Goal: Ask a question

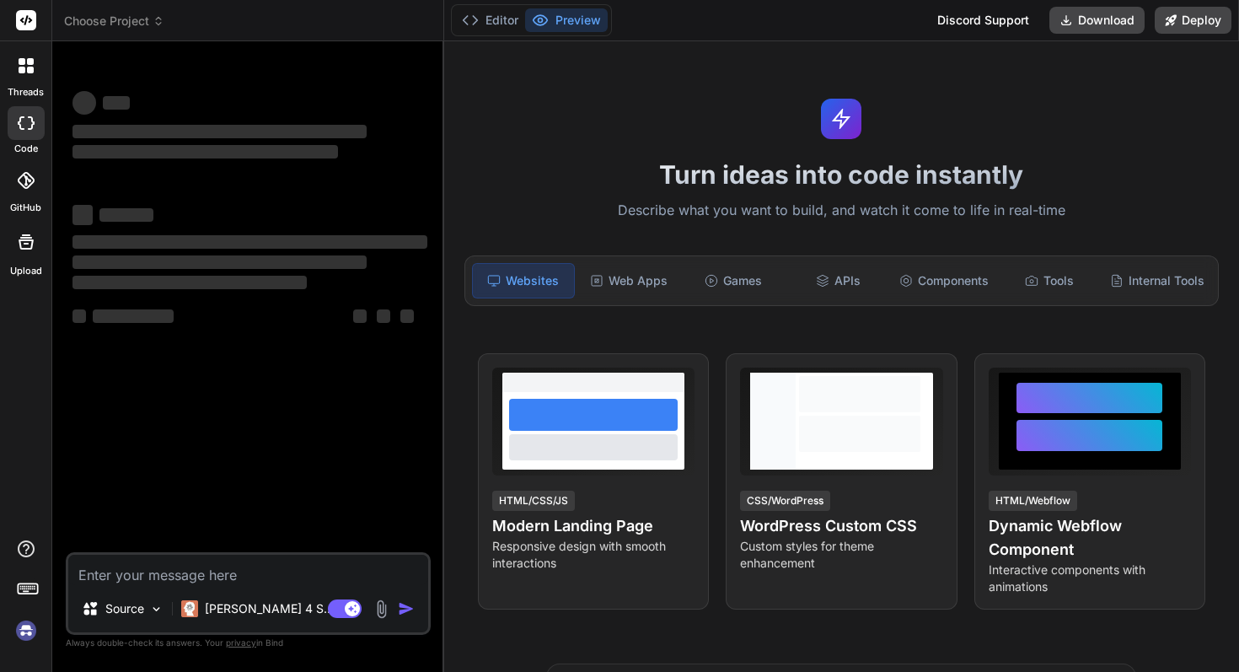
type textarea "x"
click at [243, 570] on textarea at bounding box center [248, 569] width 360 height 30
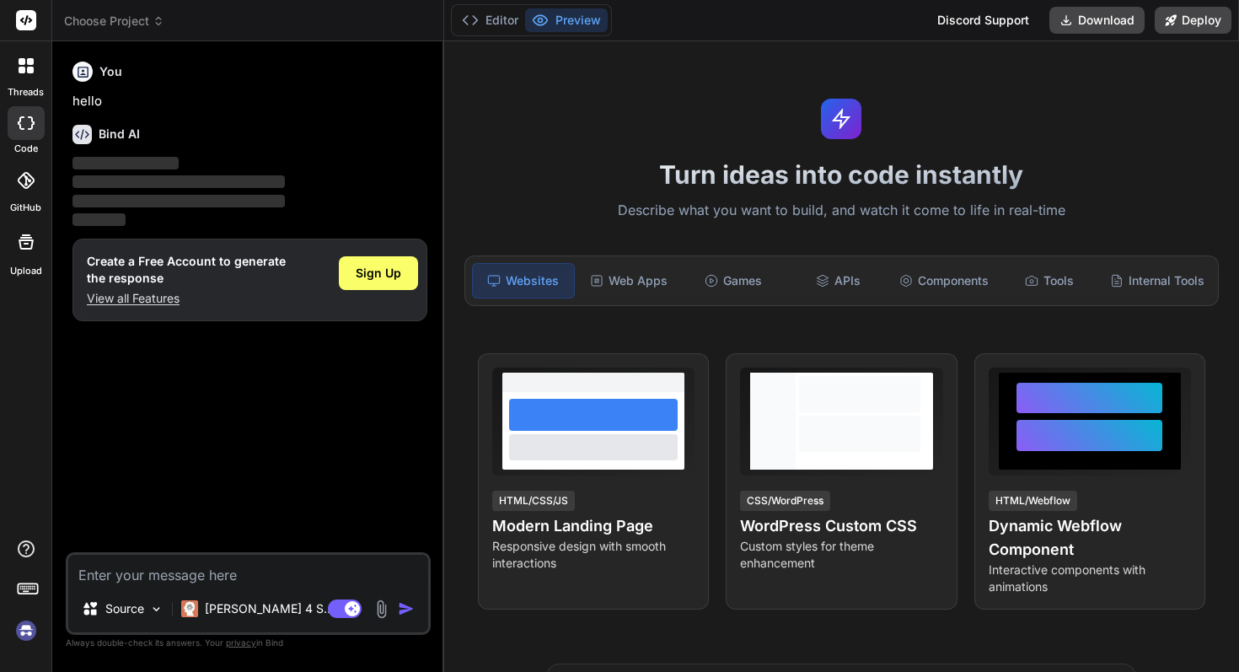
type textarea "[DOMAIN_NAME][URL]"
type textarea "x"
drag, startPoint x: 340, startPoint y: 577, endPoint x: 18, endPoint y: 573, distance: 322.7
click at [18, 573] on div "threads code GitHub Upload Choose Project Created with Pixso. Bind AI Web Searc…" at bounding box center [619, 336] width 1239 height 672
type textarea "x"
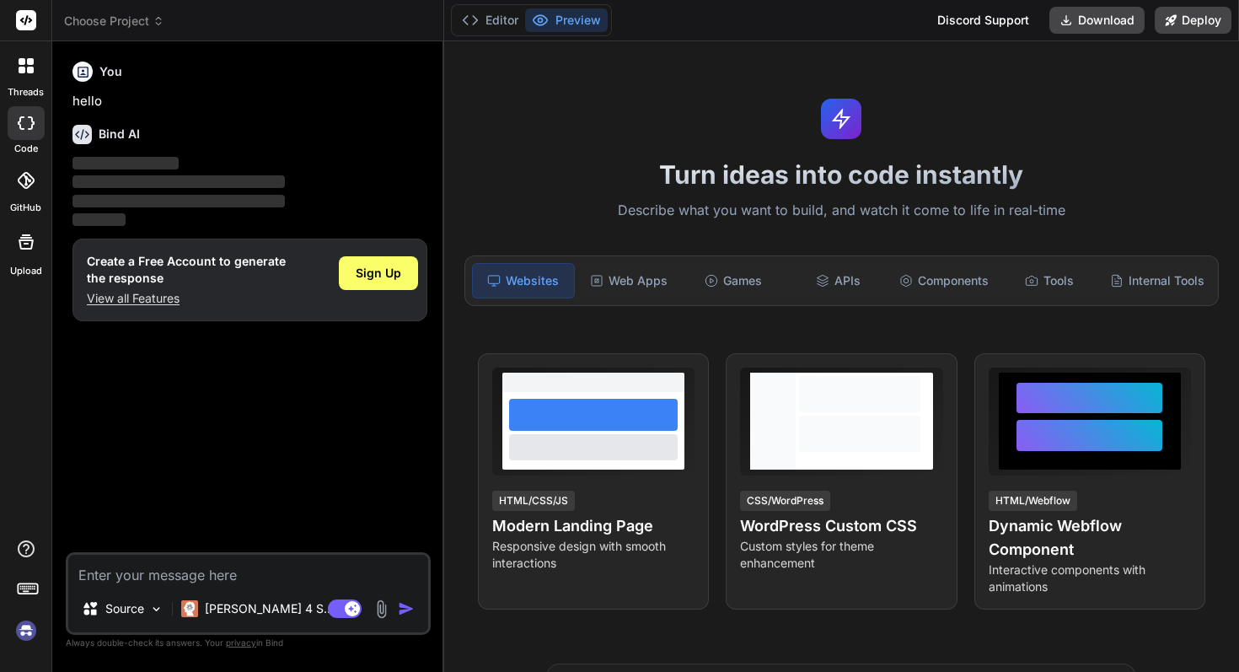
paste textarea "Lorem i Dolor Sitame consec adi el s doeius-tempor incididunt utl etdo magnaa e…"
type textarea "Lorem i Dolor Sitame consec adi el s doeius-tempor incididunt utl etdo magnaa e…"
type textarea "x"
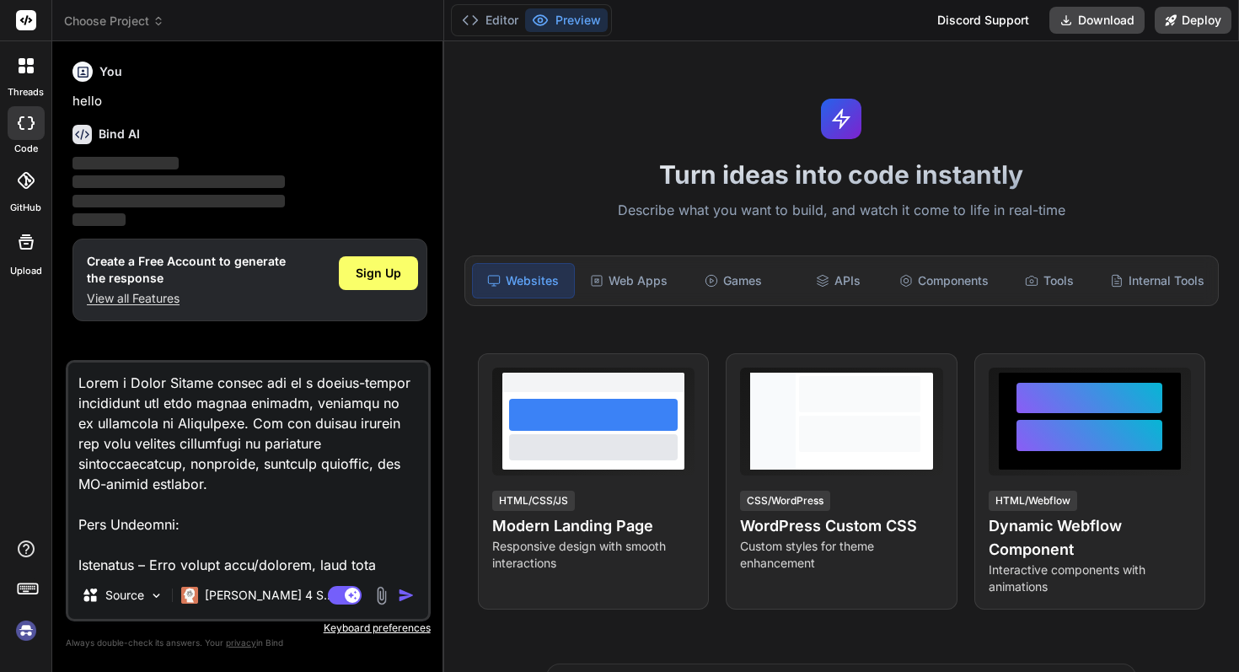
scroll to position [1335, 0]
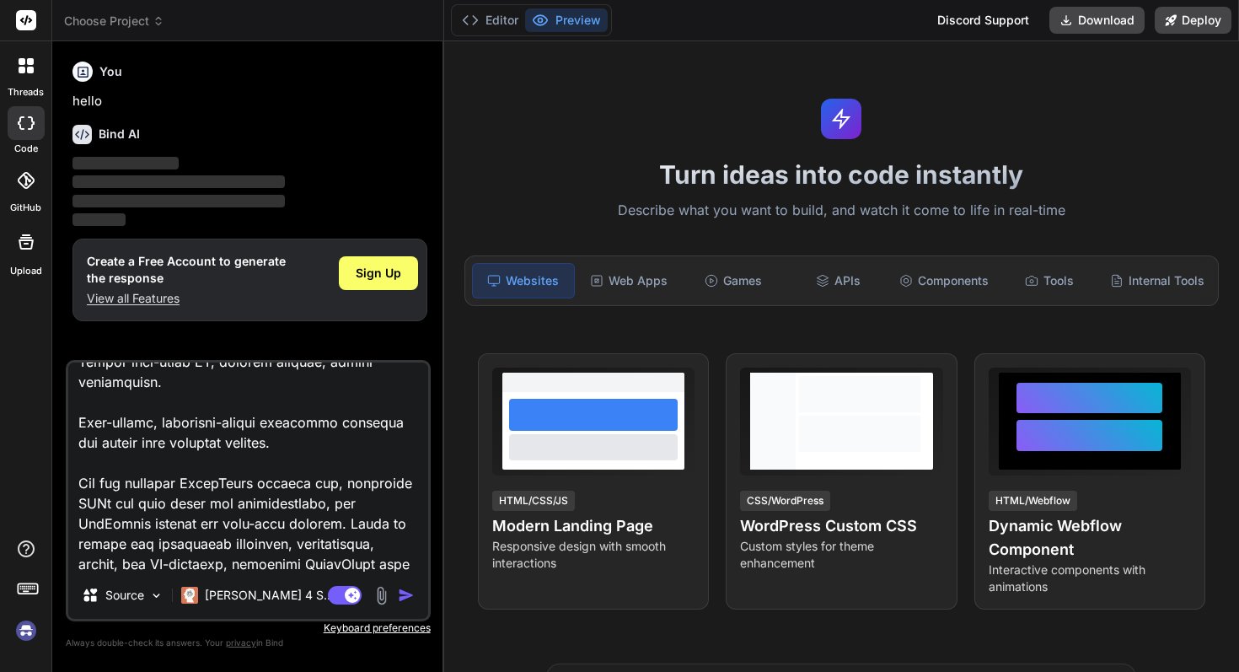
type textarea "Lorem i Dolor Sitame consec adi el s doeius-tempor incididunt utl etdo magnaa e…"
click at [405, 600] on img "button" at bounding box center [406, 594] width 17 height 17
click at [384, 276] on span "Sign Up" at bounding box center [378, 273] width 45 height 17
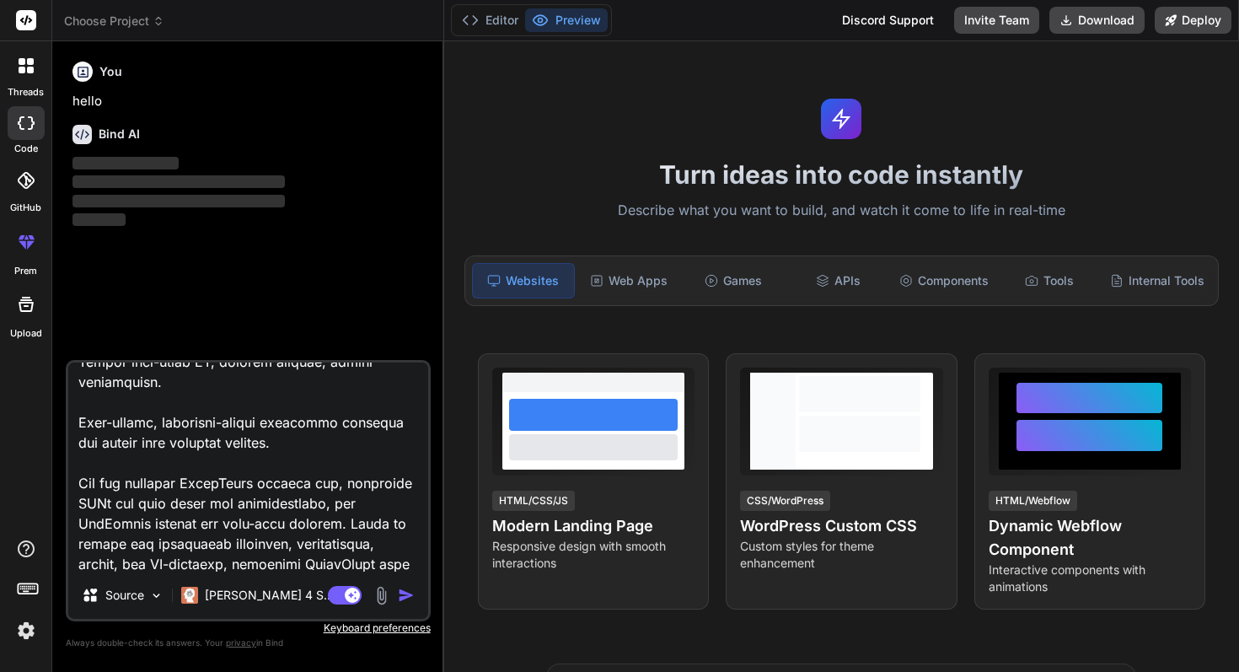
click at [404, 597] on img "button" at bounding box center [406, 594] width 17 height 17
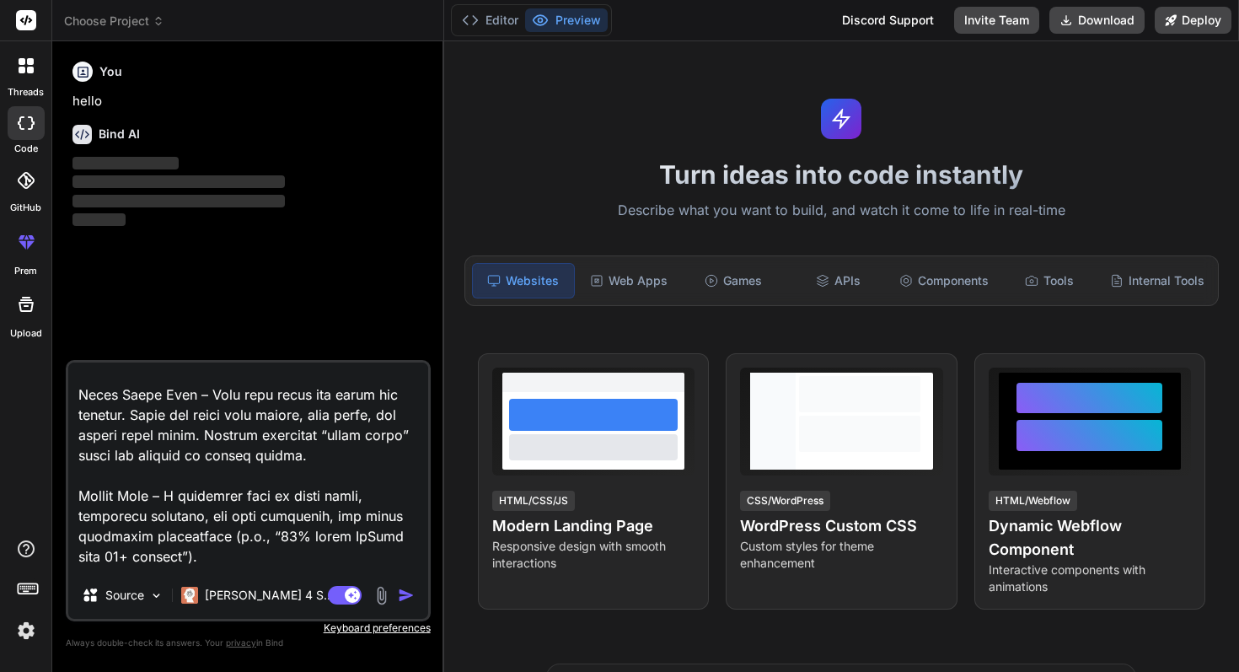
scroll to position [0, 0]
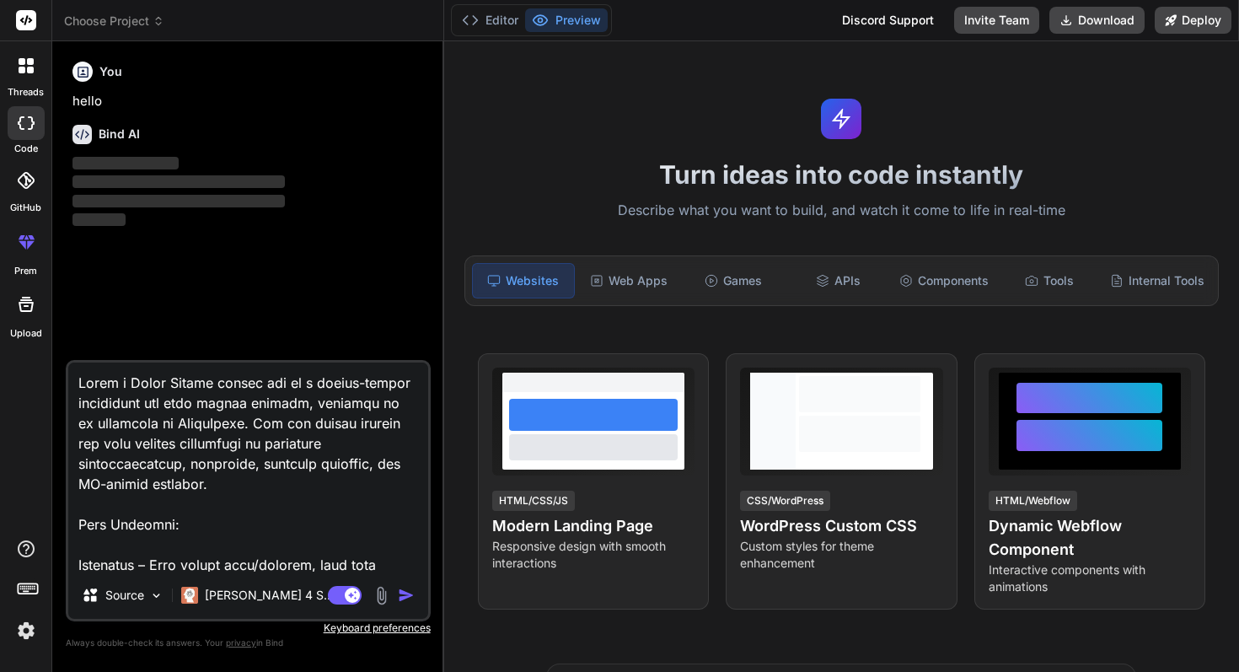
click at [399, 599] on img "button" at bounding box center [406, 594] width 17 height 17
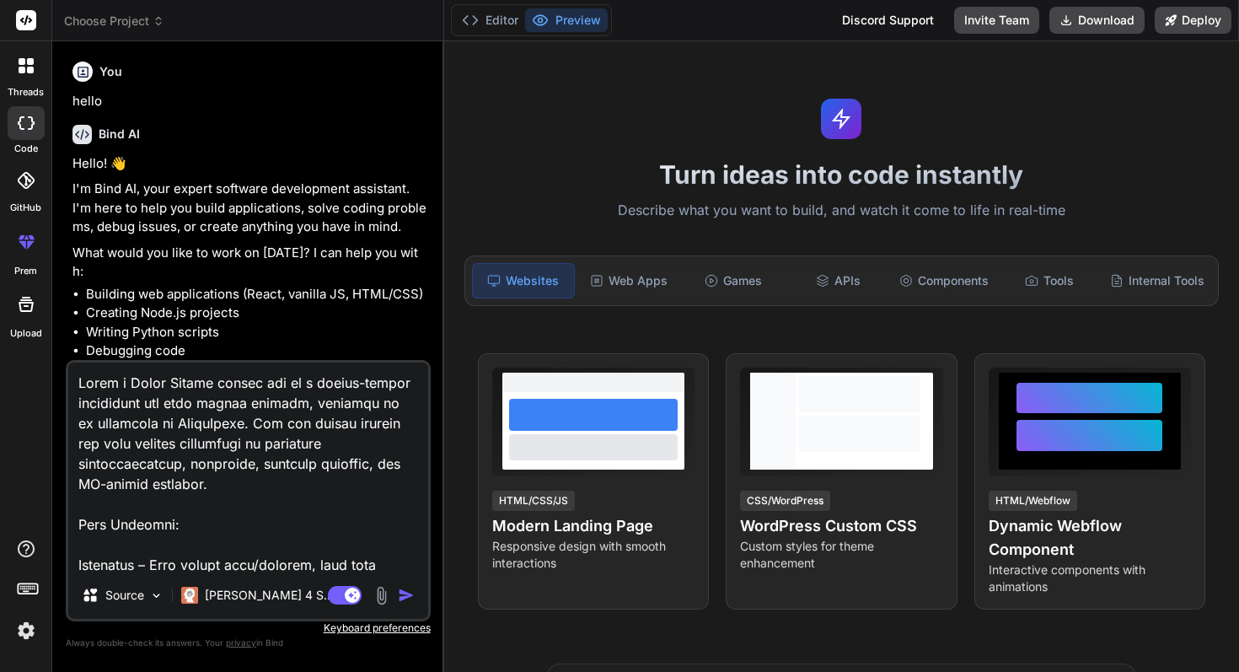
scroll to position [67, 0]
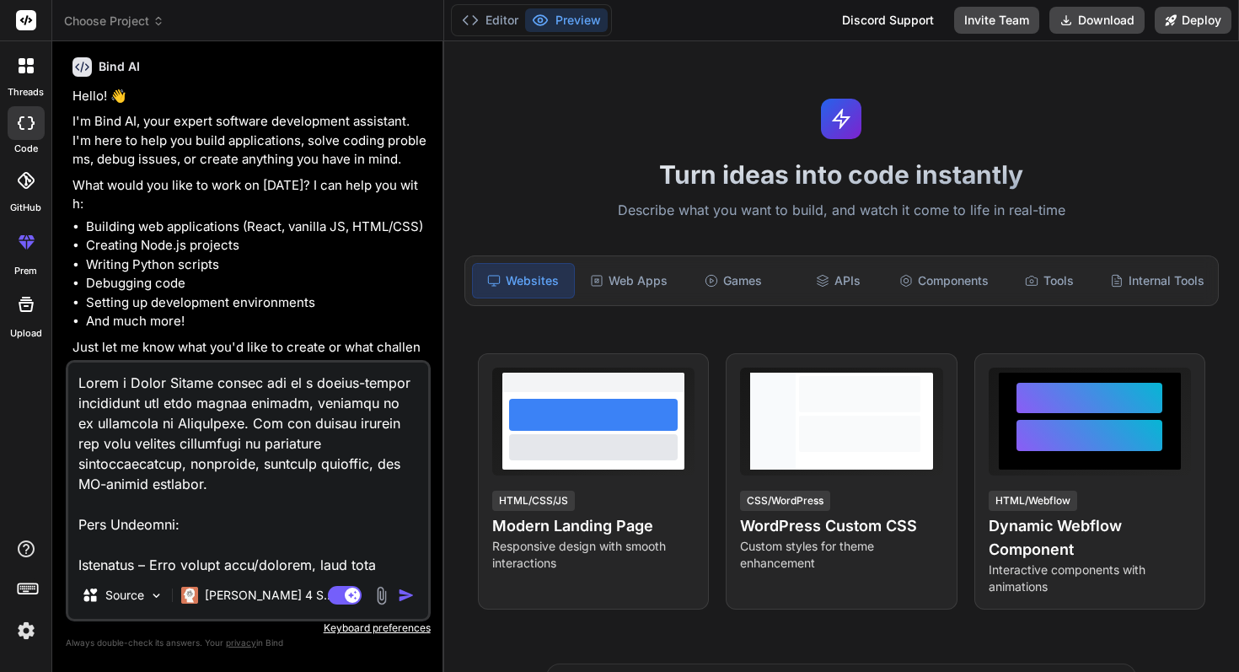
click at [408, 593] on img "button" at bounding box center [406, 594] width 17 height 17
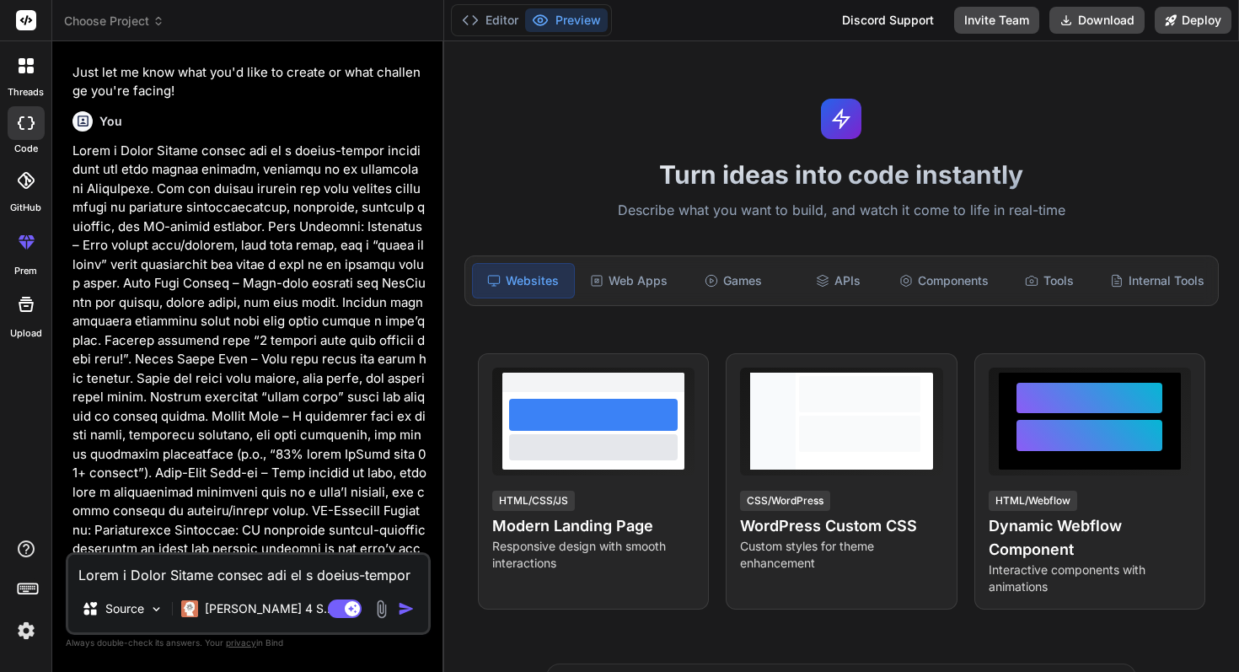
scroll to position [372, 0]
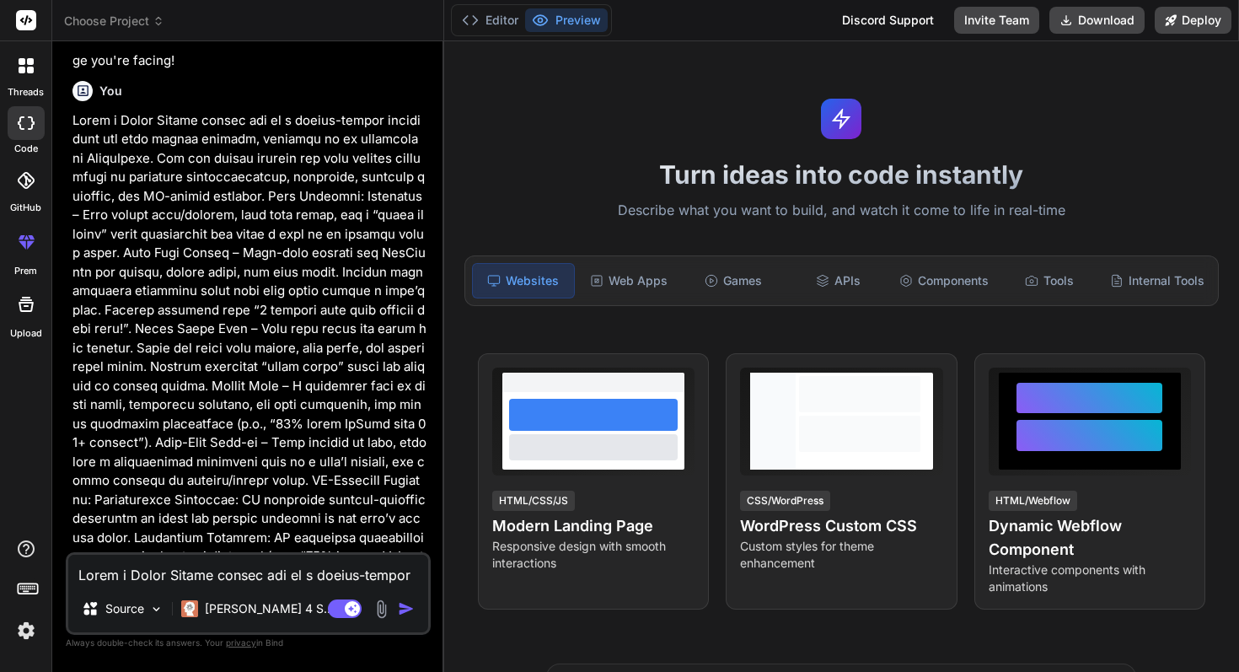
type textarea "x"
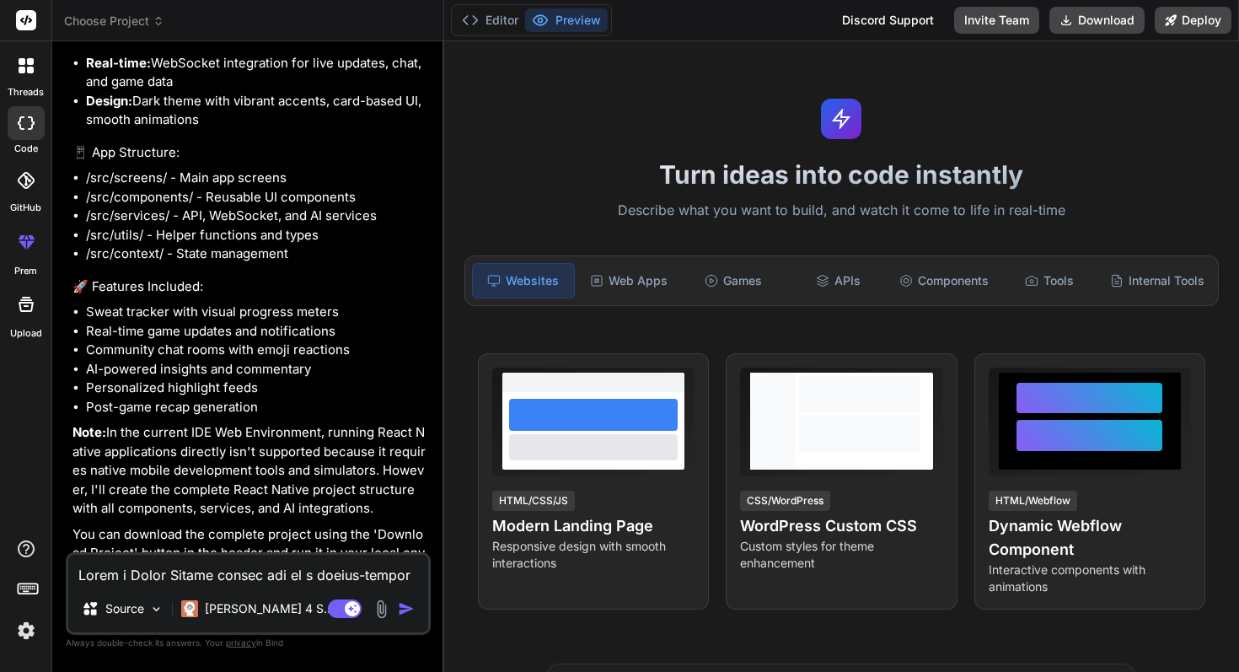
scroll to position [1608, 0]
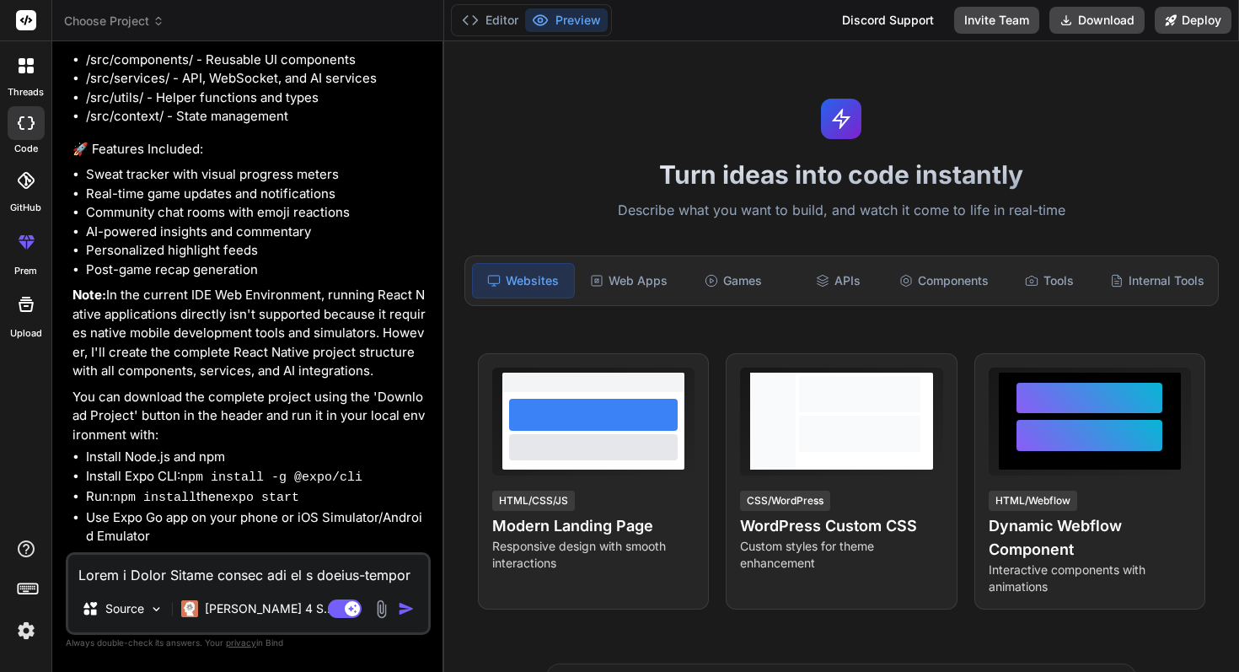
click at [321, 570] on textarea at bounding box center [248, 569] width 360 height 30
type textarea "y"
type textarea "x"
type textarea "ye"
type textarea "x"
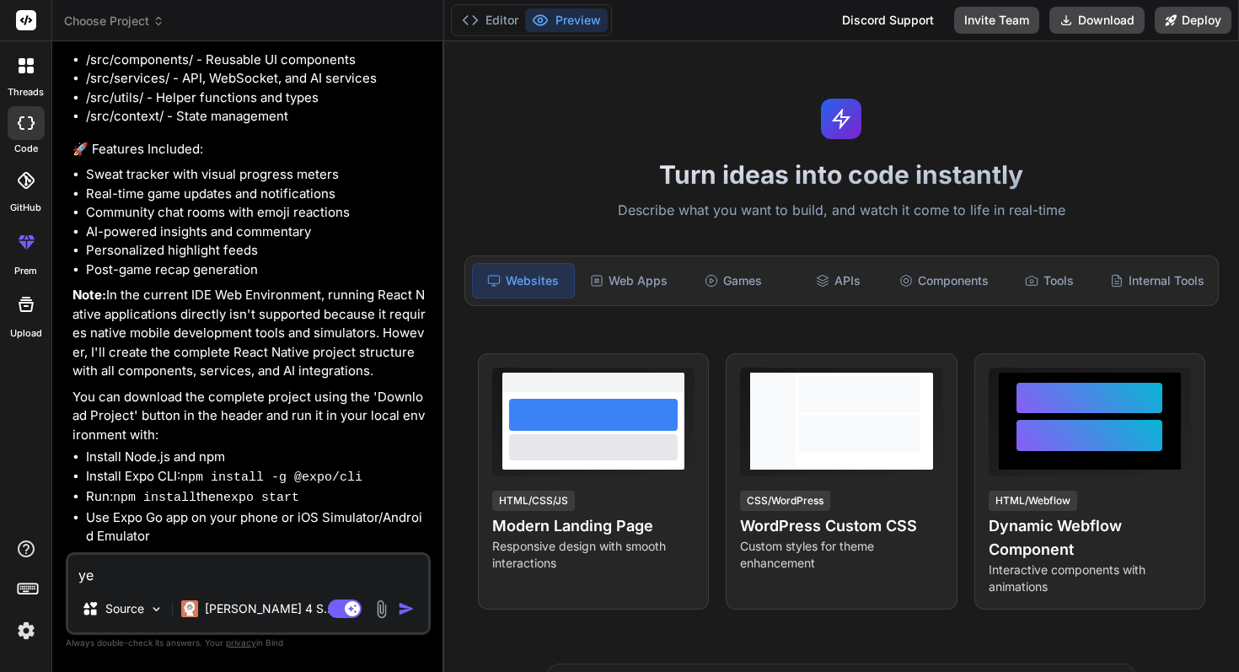
type textarea "yes"
type textarea "x"
type textarea "yes"
click at [408, 613] on img "button" at bounding box center [406, 608] width 17 height 17
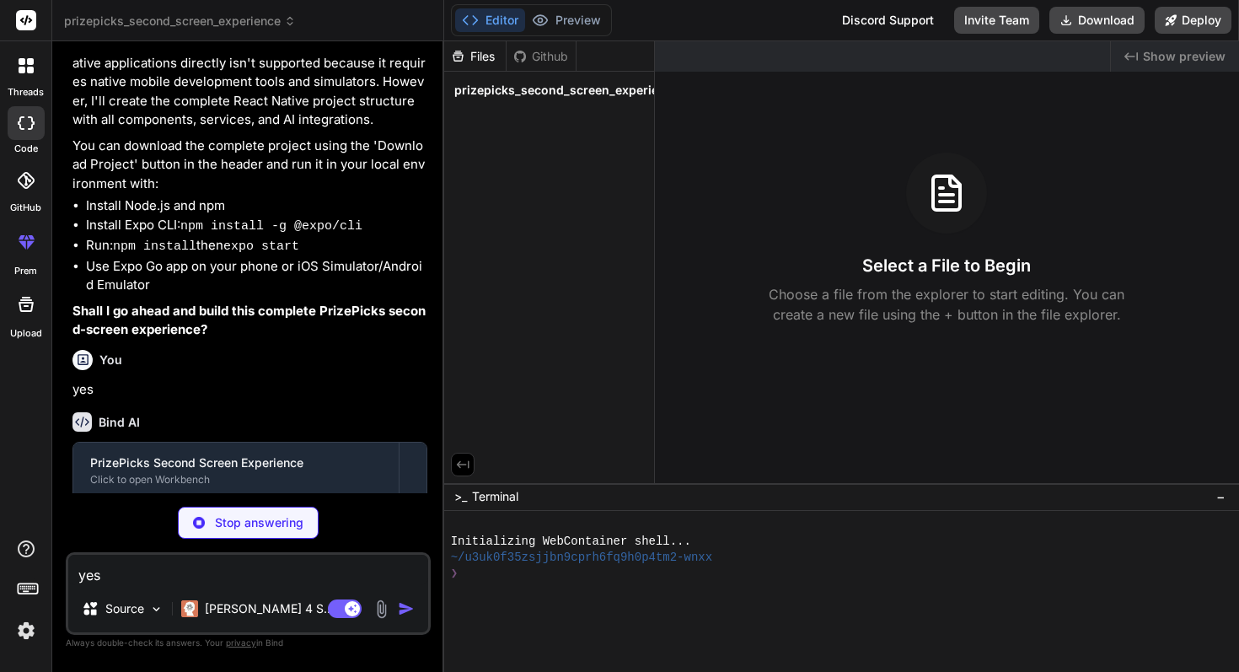
scroll to position [1876, 0]
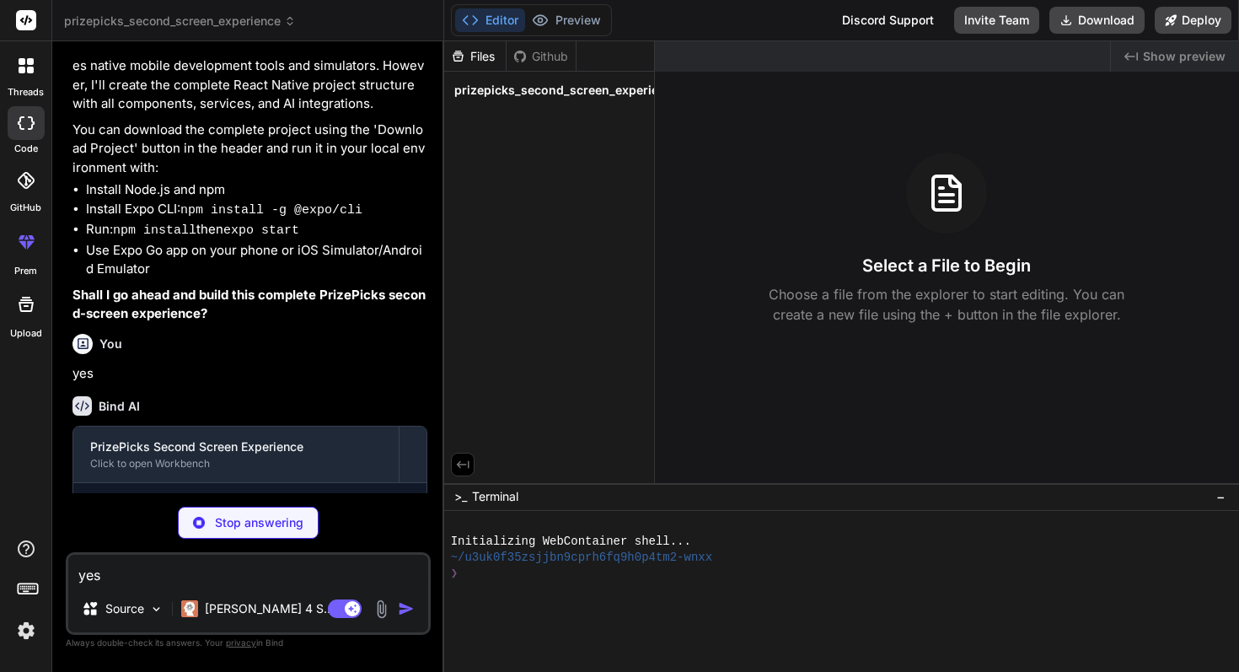
click at [547, 91] on span "prizepicks_second_screen_experience" at bounding box center [566, 90] width 225 height 17
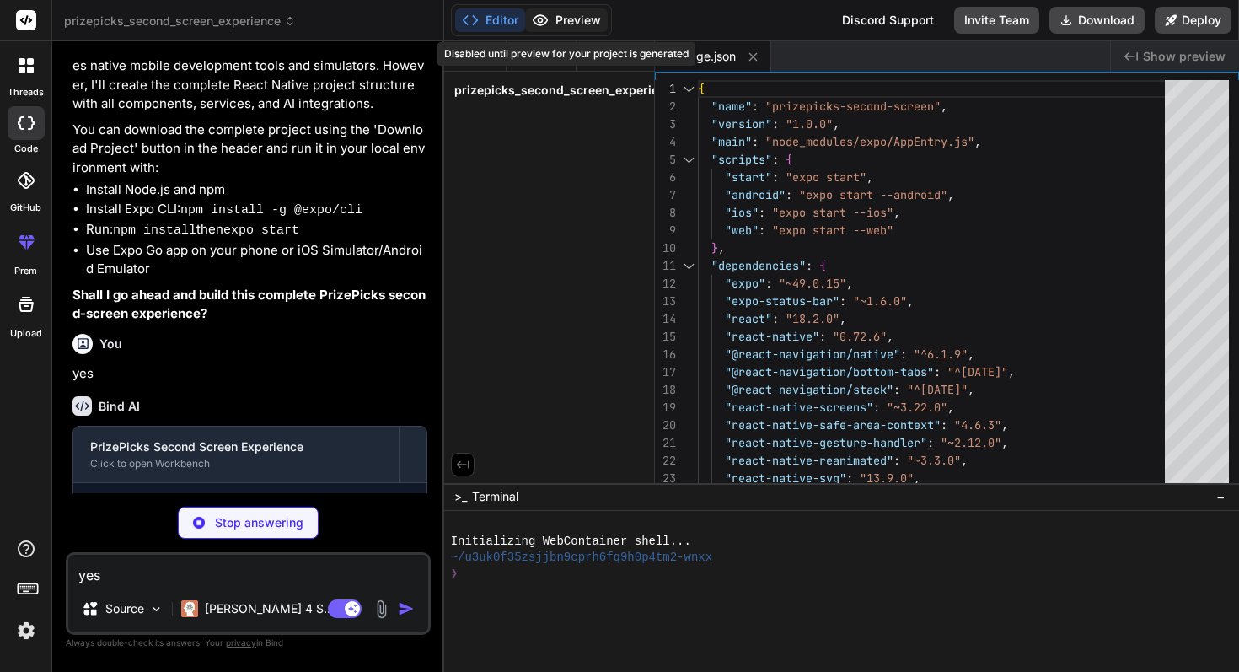
type textarea "x"
type textarea "] } }"
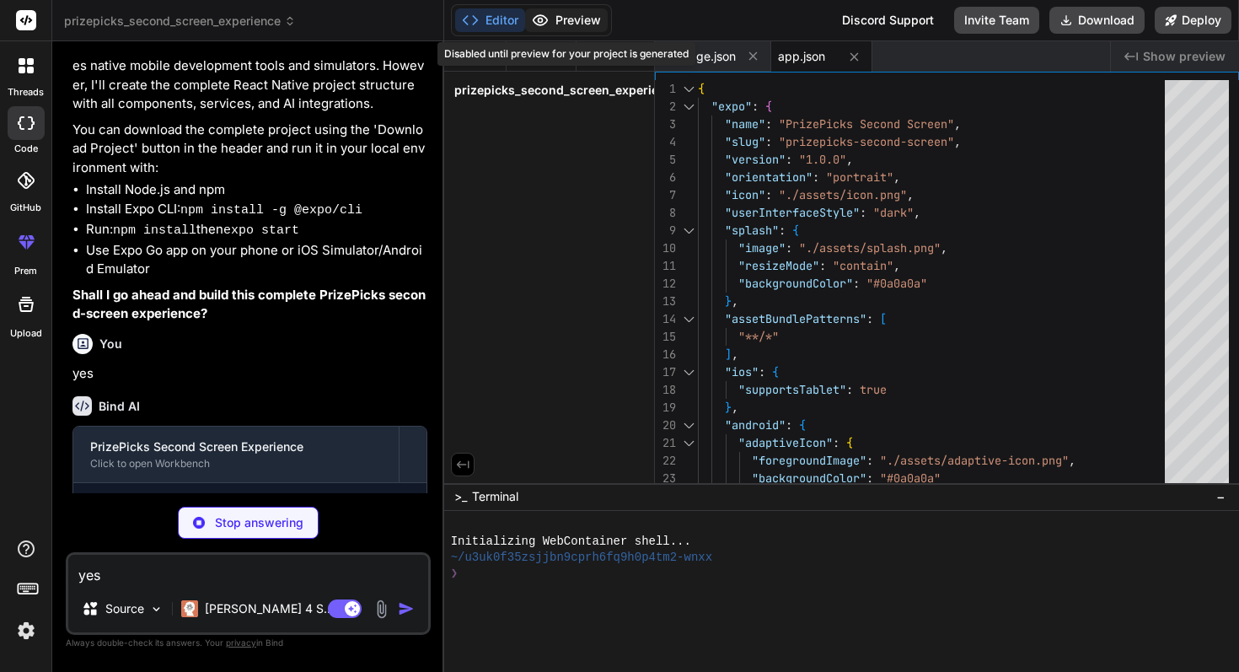
type textarea "x"
type textarea "}"
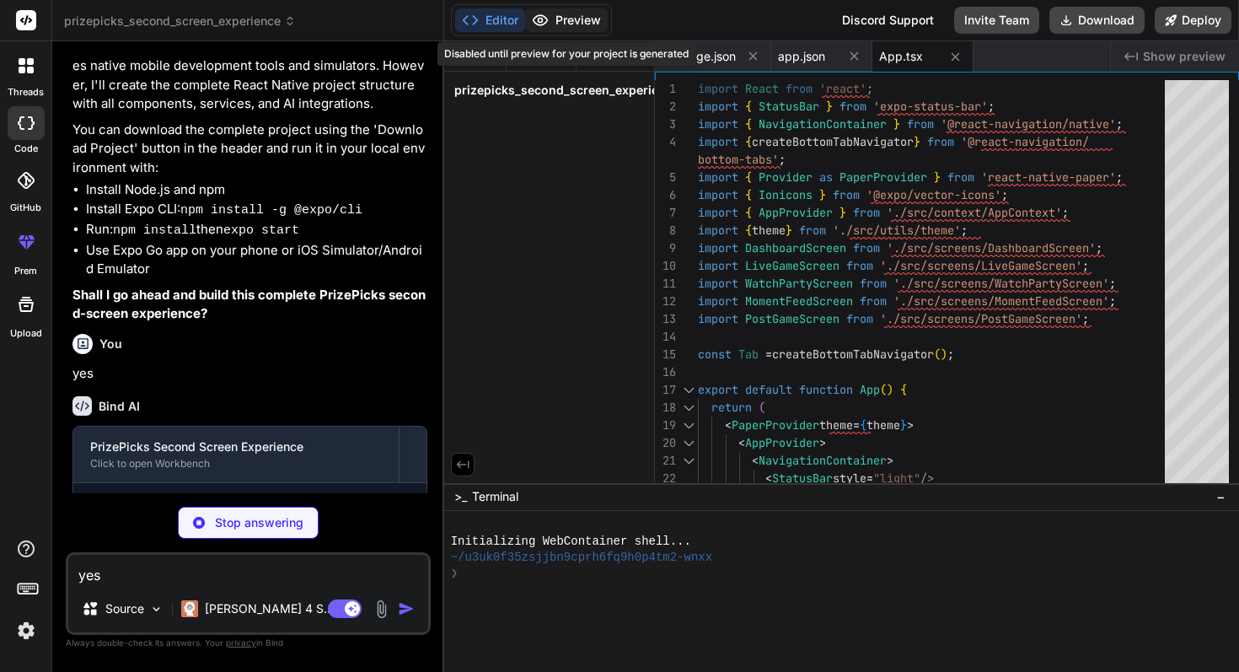
type textarea "x"
type textarea "warning: '#ffaa00', accent: '#ff6b6b', };"
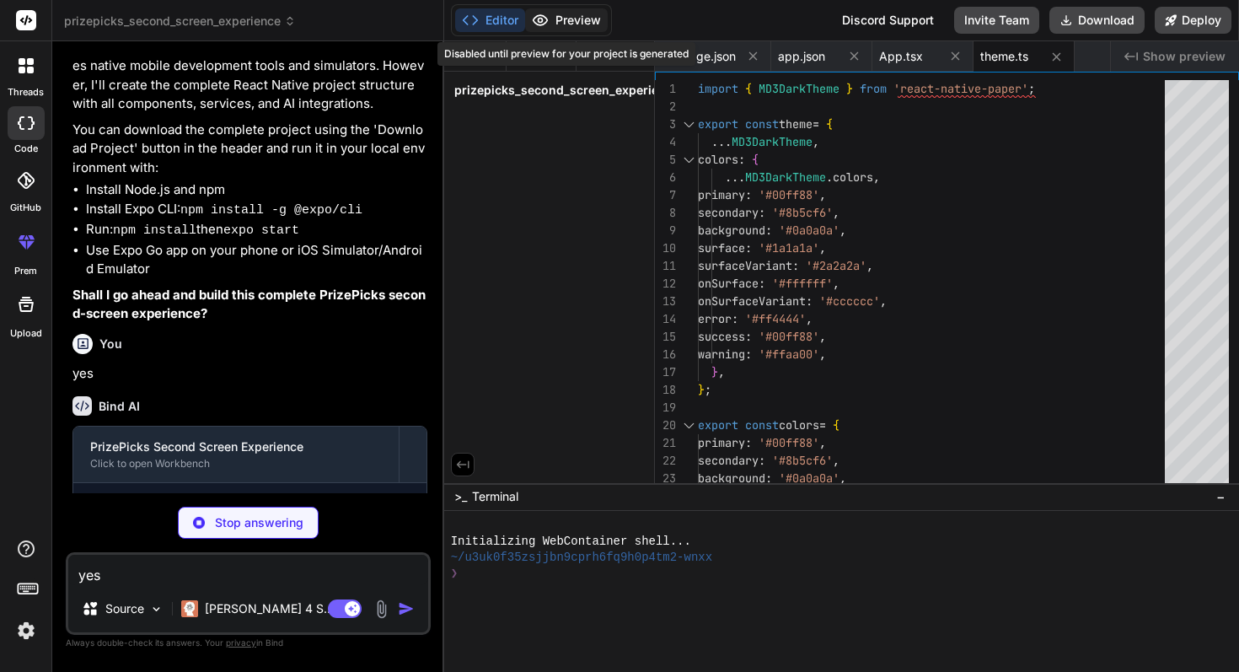
type textarea "x"
type textarea "pickId?: string; timestamp: Date; }"
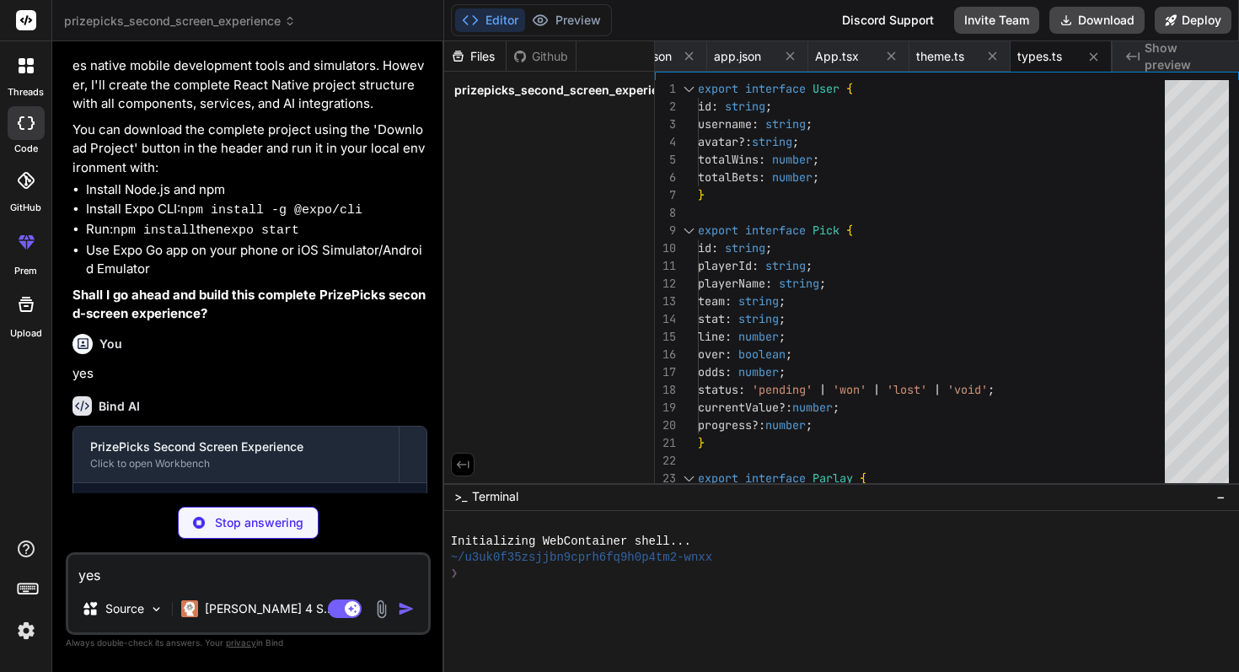
scroll to position [2004, 0]
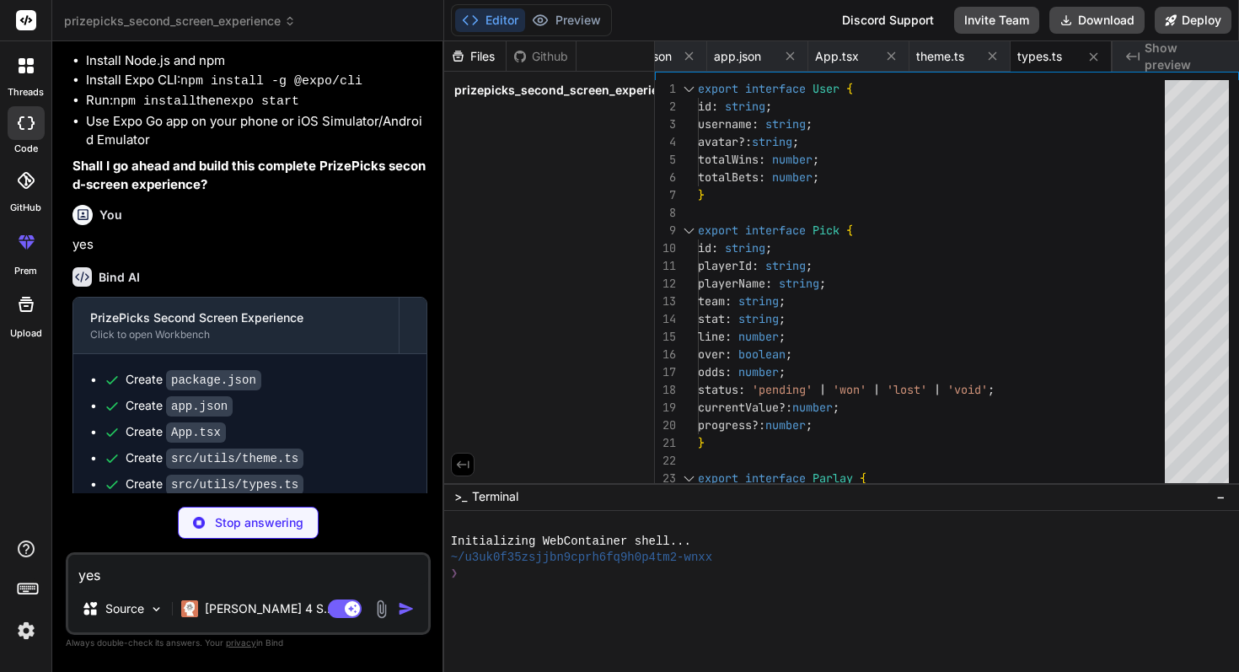
type textarea "x"
type textarea "export const useApp = () => { const context = useContext(AppContext); if (!cont…"
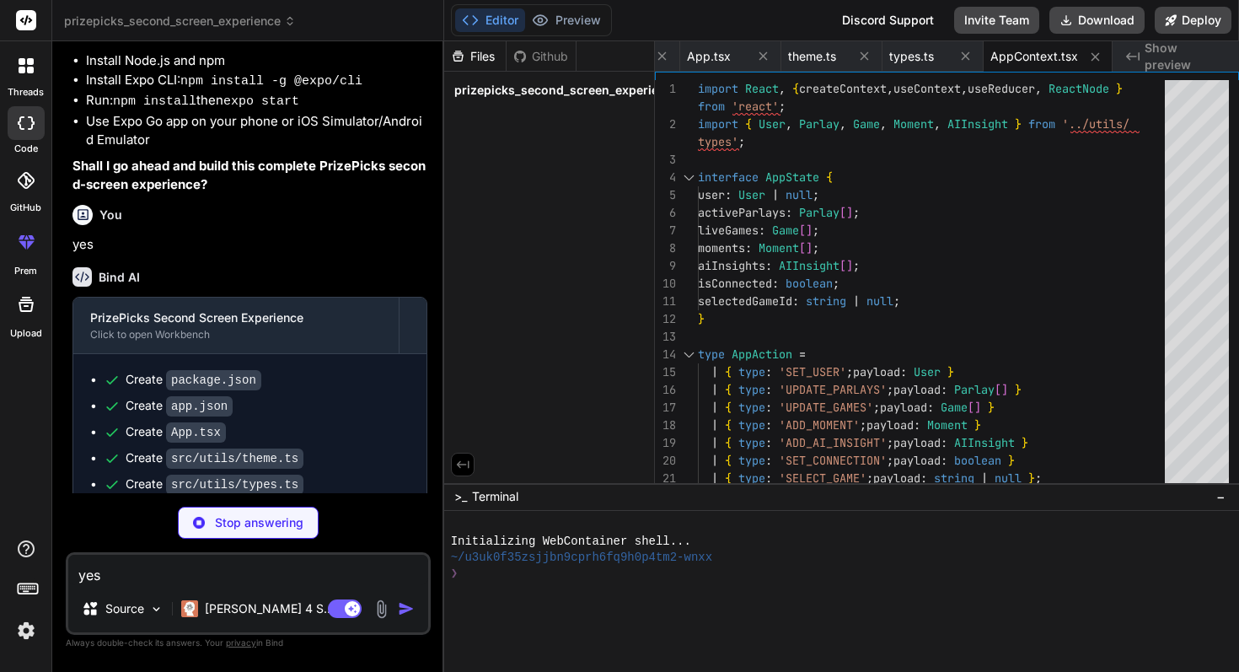
type textarea "x"
type textarea "export const websocketService = new WebSocketService();"
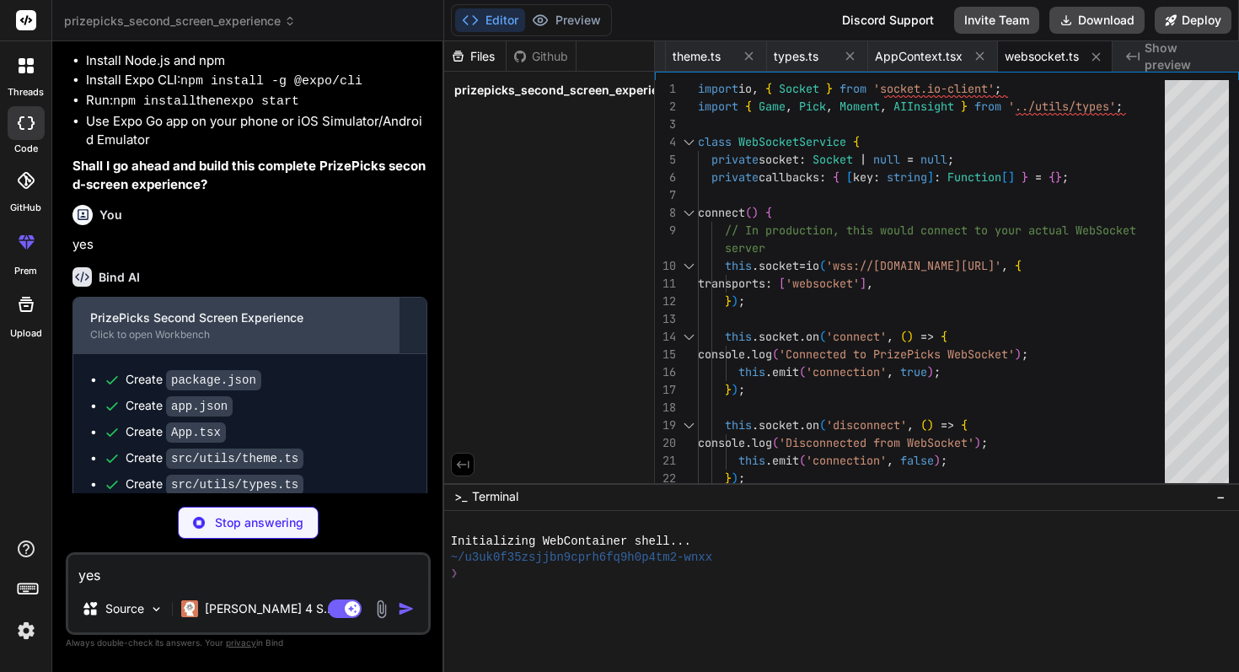
scroll to position [2056, 0]
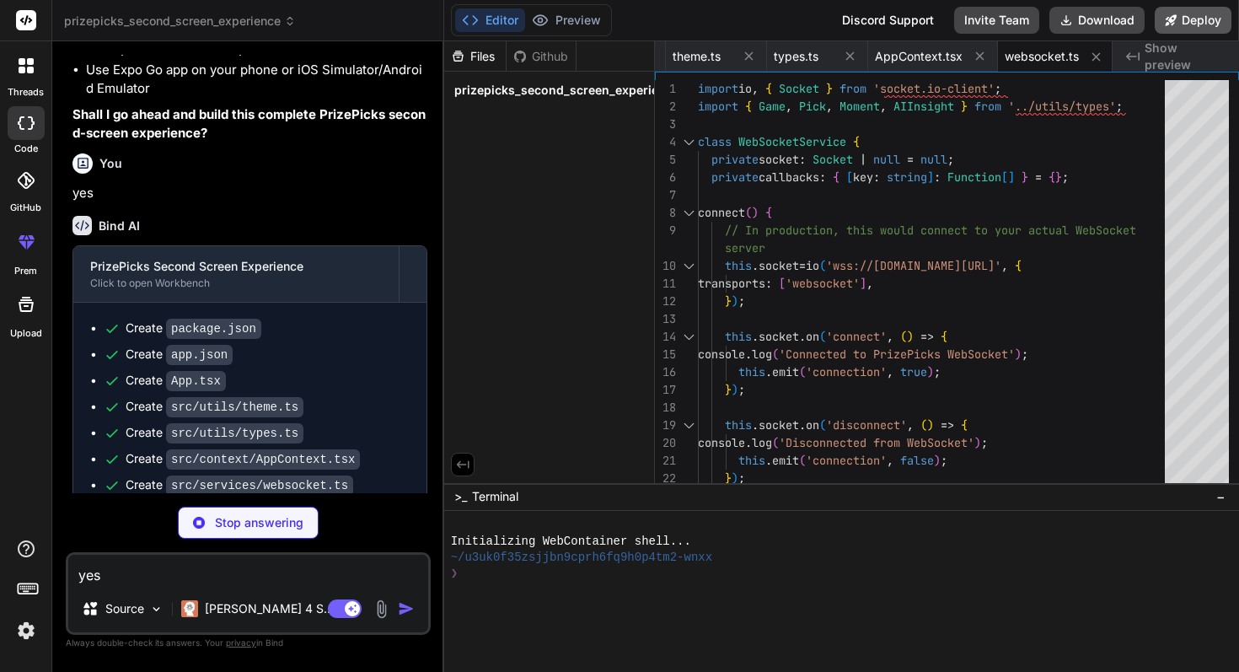
click at [1201, 26] on button "Deploy" at bounding box center [1192, 20] width 77 height 27
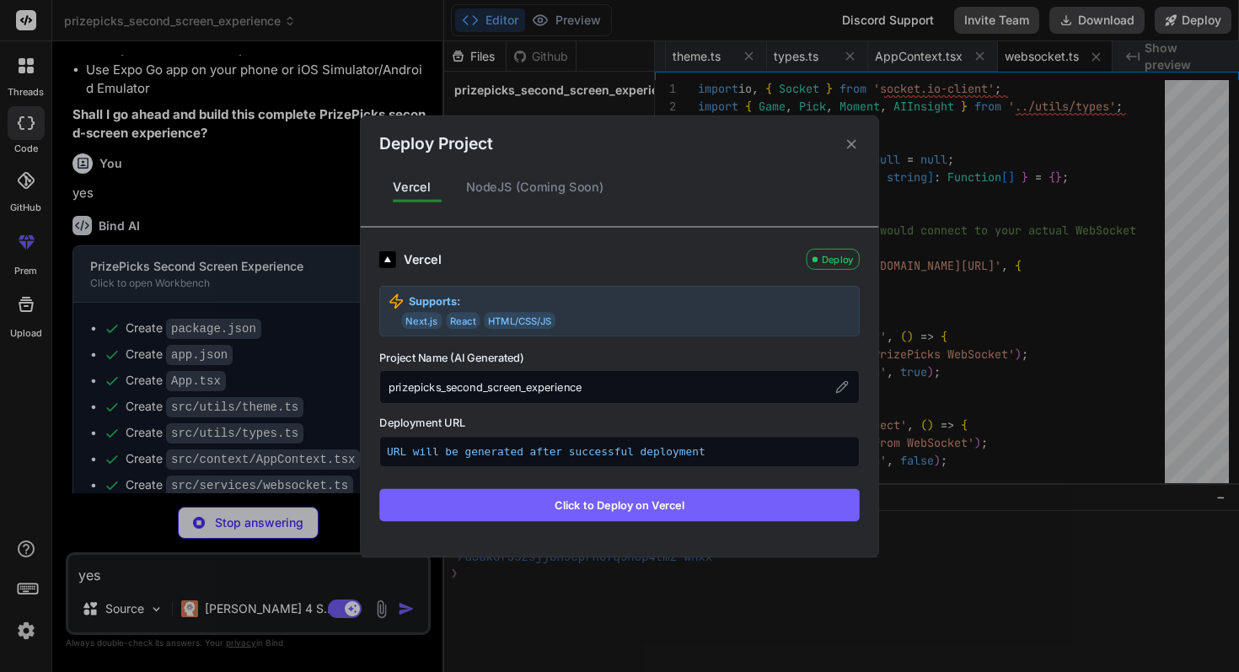
click at [849, 141] on icon at bounding box center [851, 144] width 16 height 16
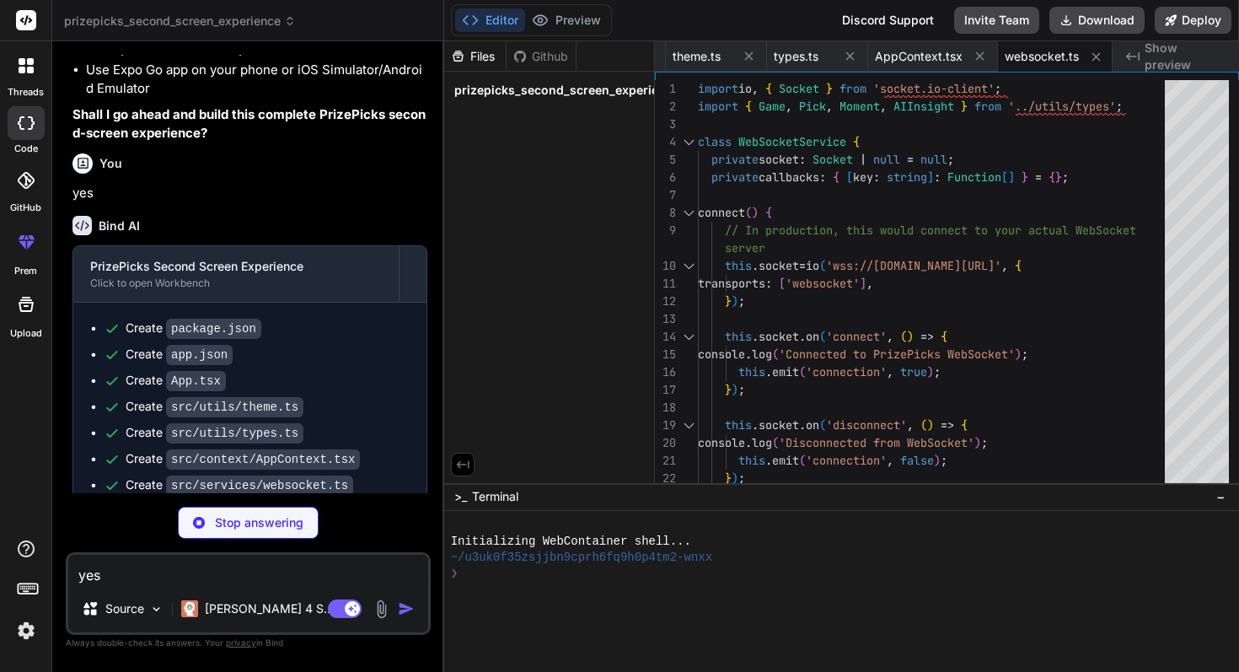
type textarea "x"
type textarea "export default SweatTracker;"
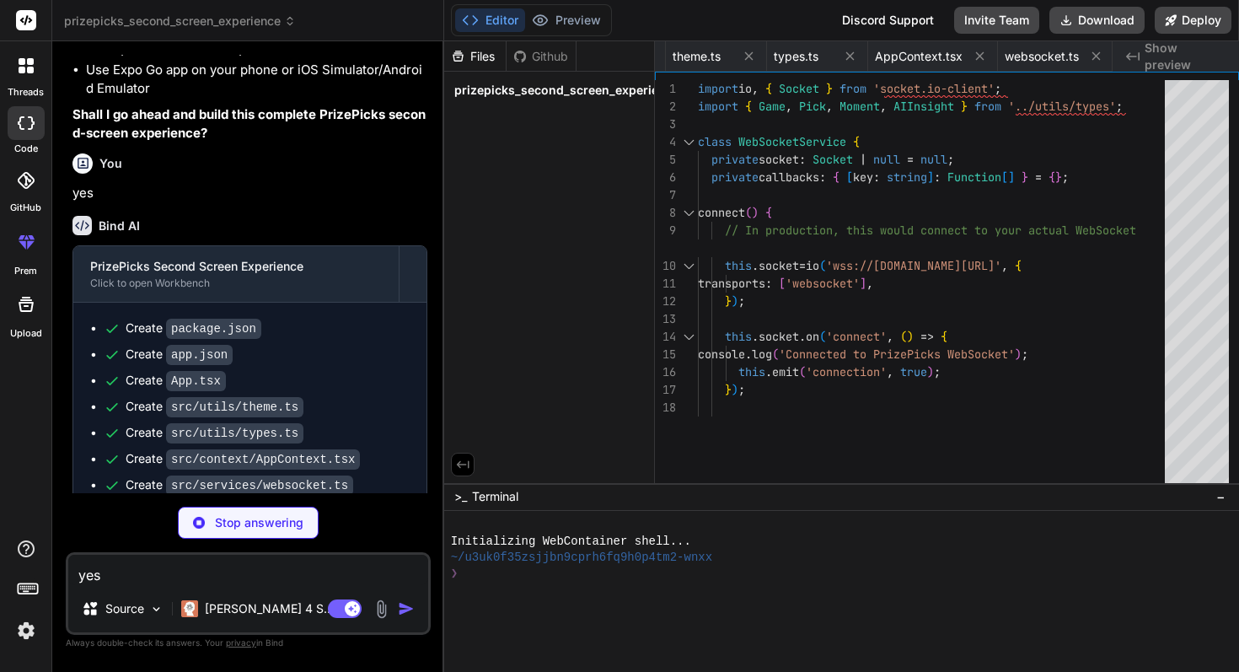
type textarea "x"
type textarea "fontWeight: '600', }, }); export default GameTile;"
type textarea "x"
type textarea "marginLeft: 4, }, }); export default AIInsightCard;"
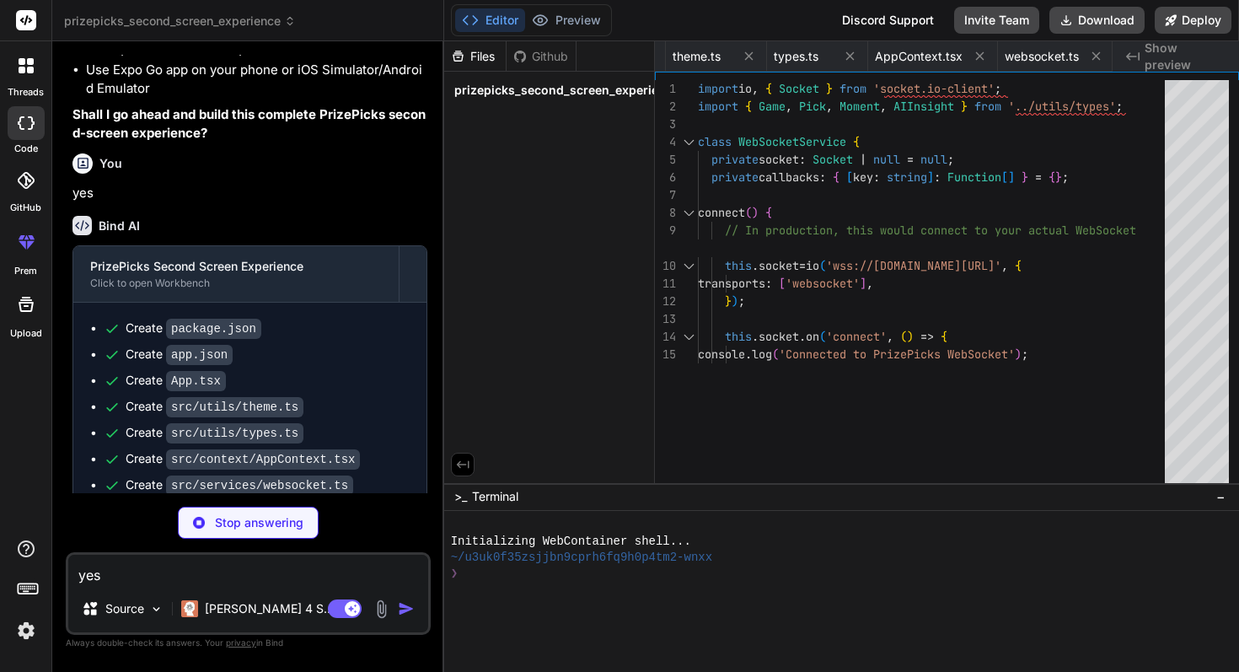
type textarea "x"
type textarea "fontSize: 14, fontWeight: 'bold', color: colors.text, marginLeft: 8, }, }); exp…"
type textarea "x"
type textarea "sendButtonGradient: { width: 48, height: 48, justifyContent: 'center', alignIte…"
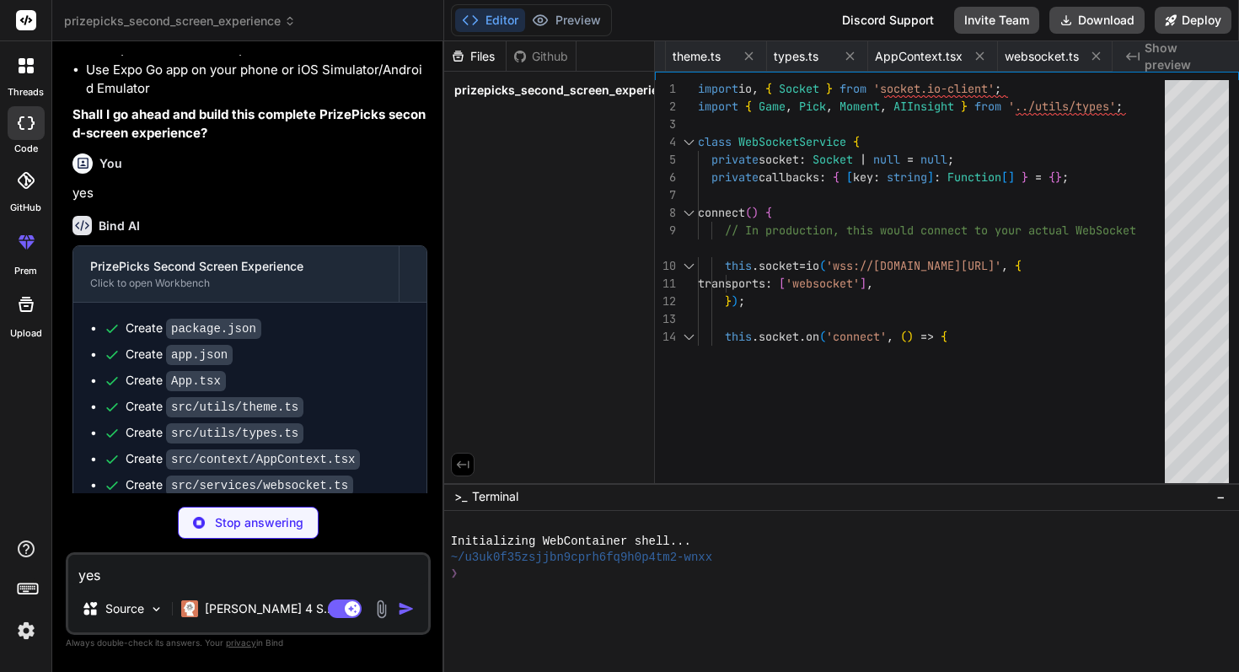
type textarea "x"
type textarea "}); export default MomentFeedScreen;"
type textarea "x"
type textarea "motivationText: { fontSize: 16, color: colors.text, textAlign: 'center', fontSt…"
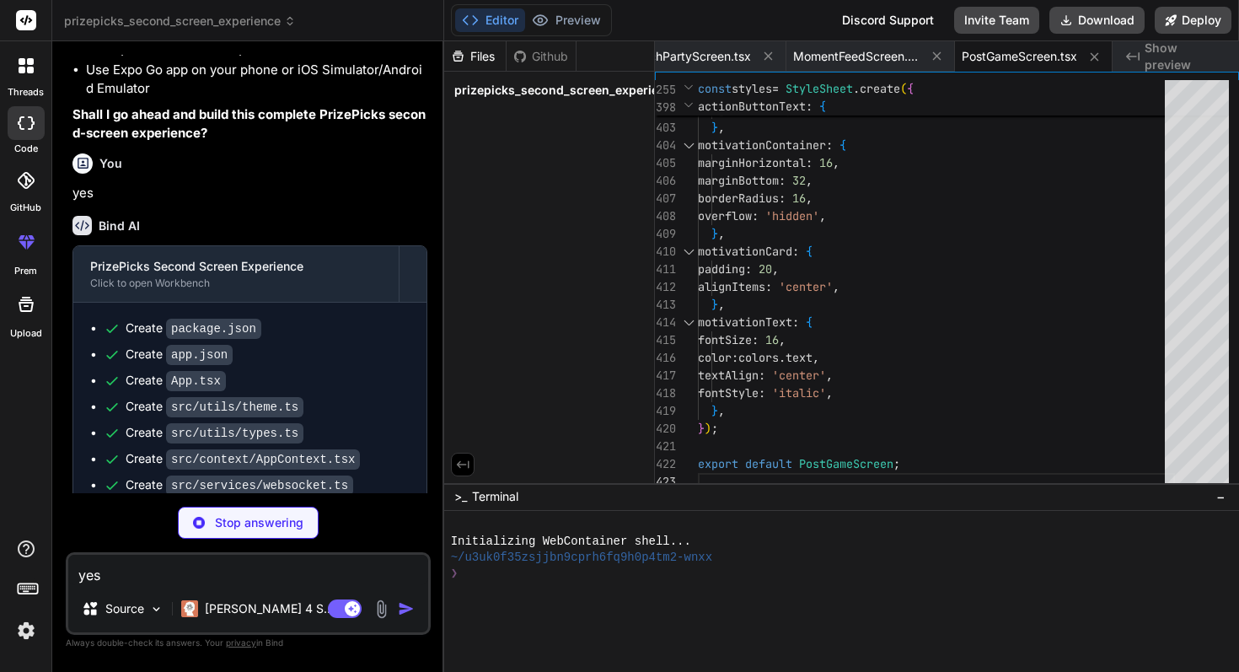
scroll to position [2313, 0]
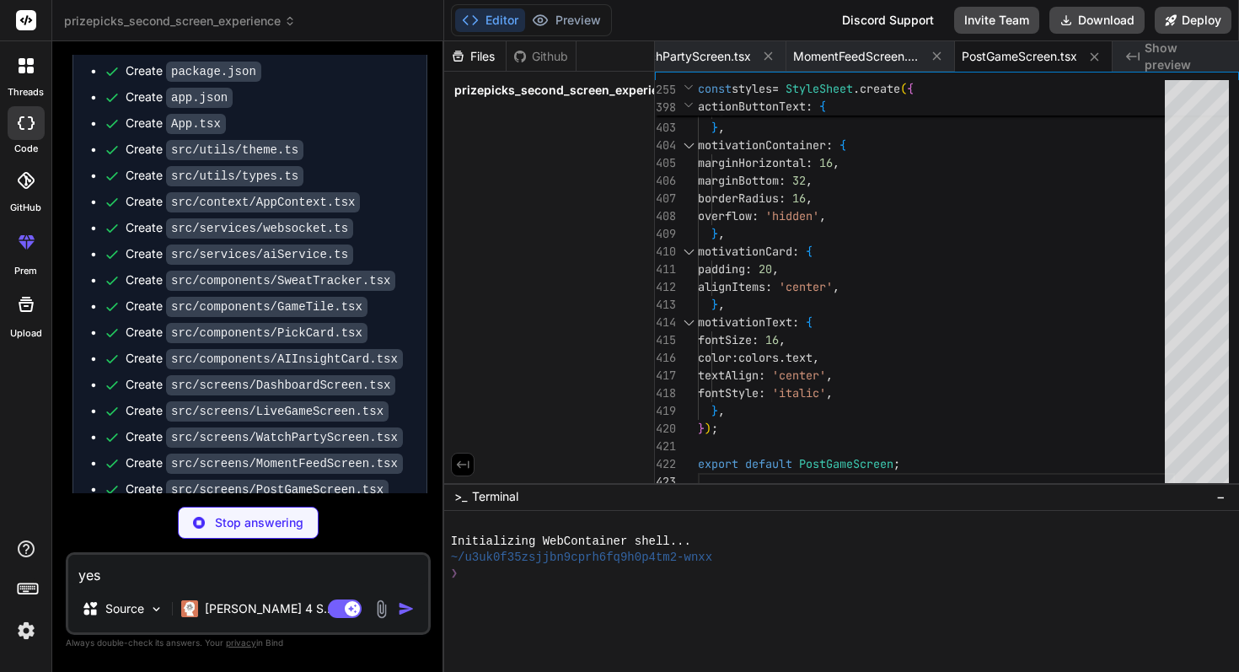
type textarea "x"
type textarea "--- Built with ⚡ by the PrizePicks team for the ultimate second-screen sports e…"
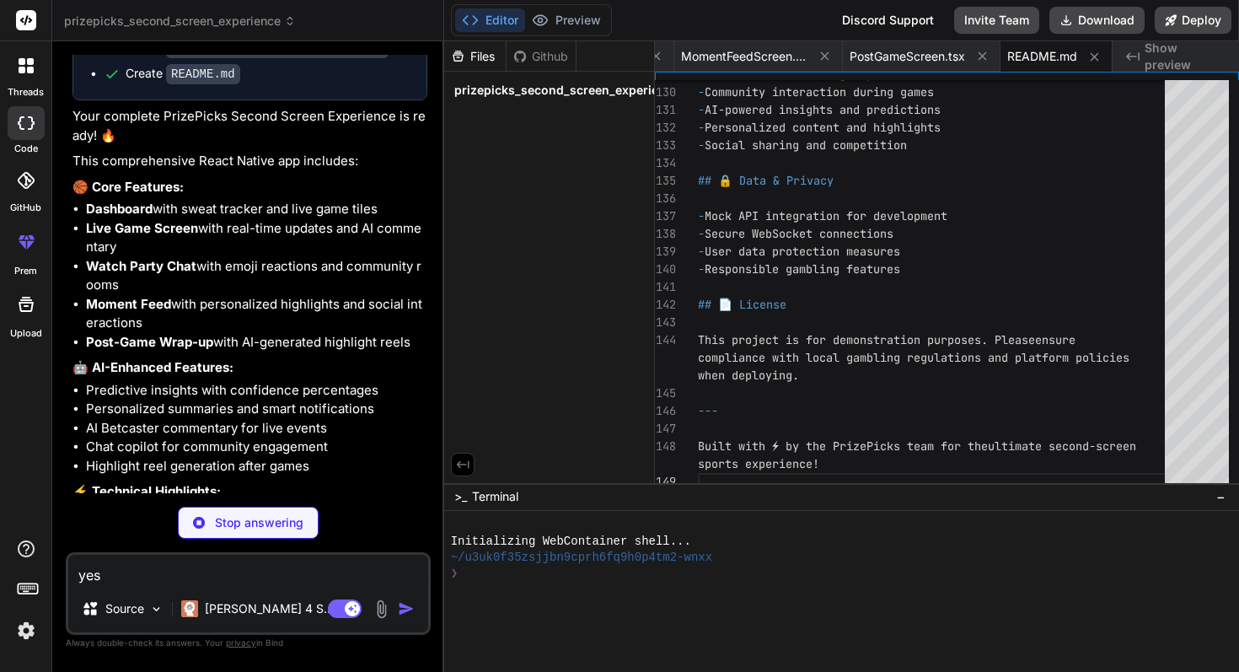
scroll to position [2774, 0]
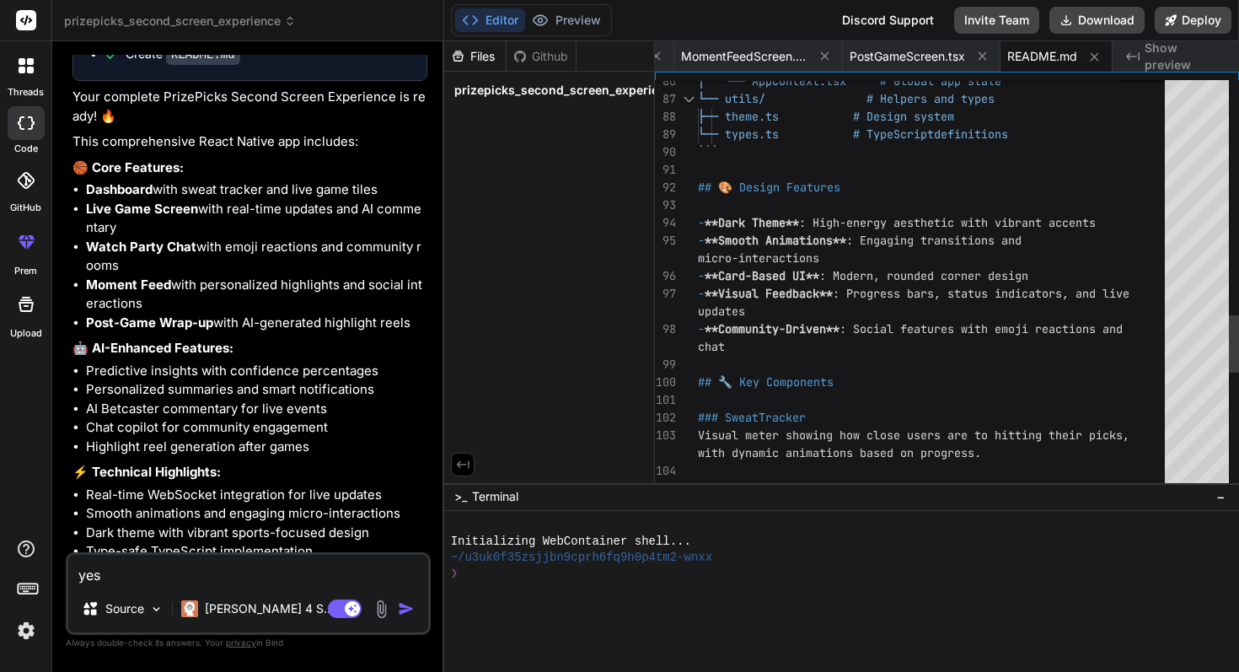
type textarea "x"
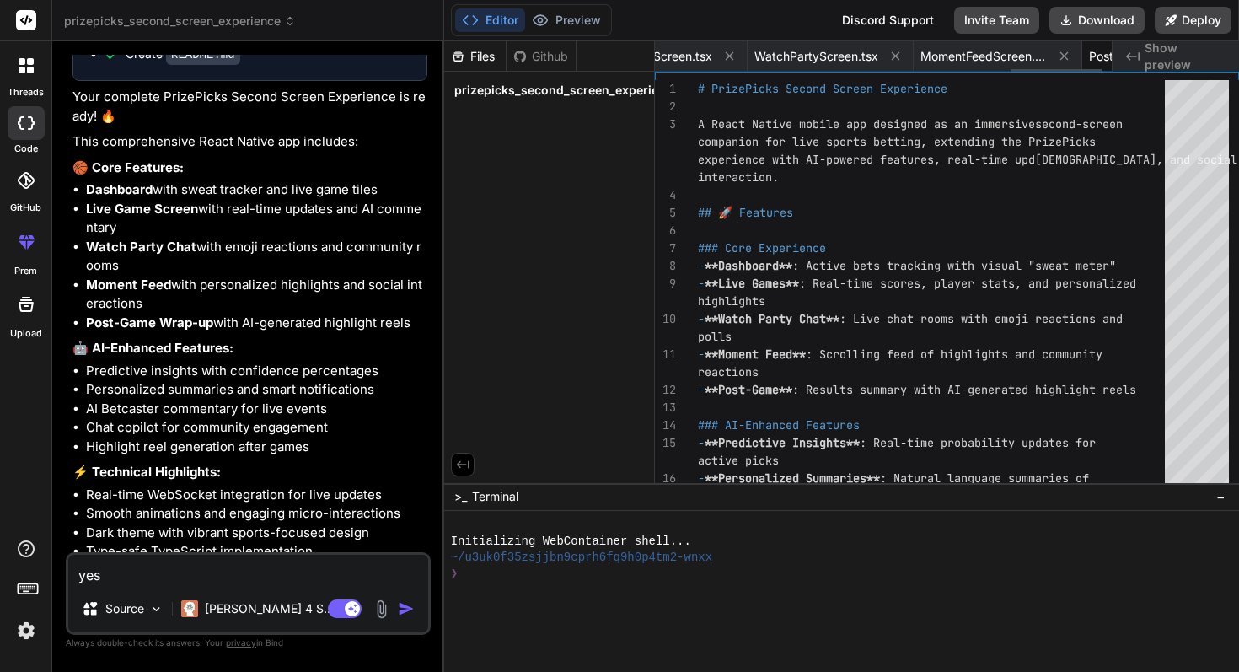
scroll to position [0, 1839]
click at [541, 80] on div "prizepicks_second_screen_experience" at bounding box center [549, 90] width 196 height 24
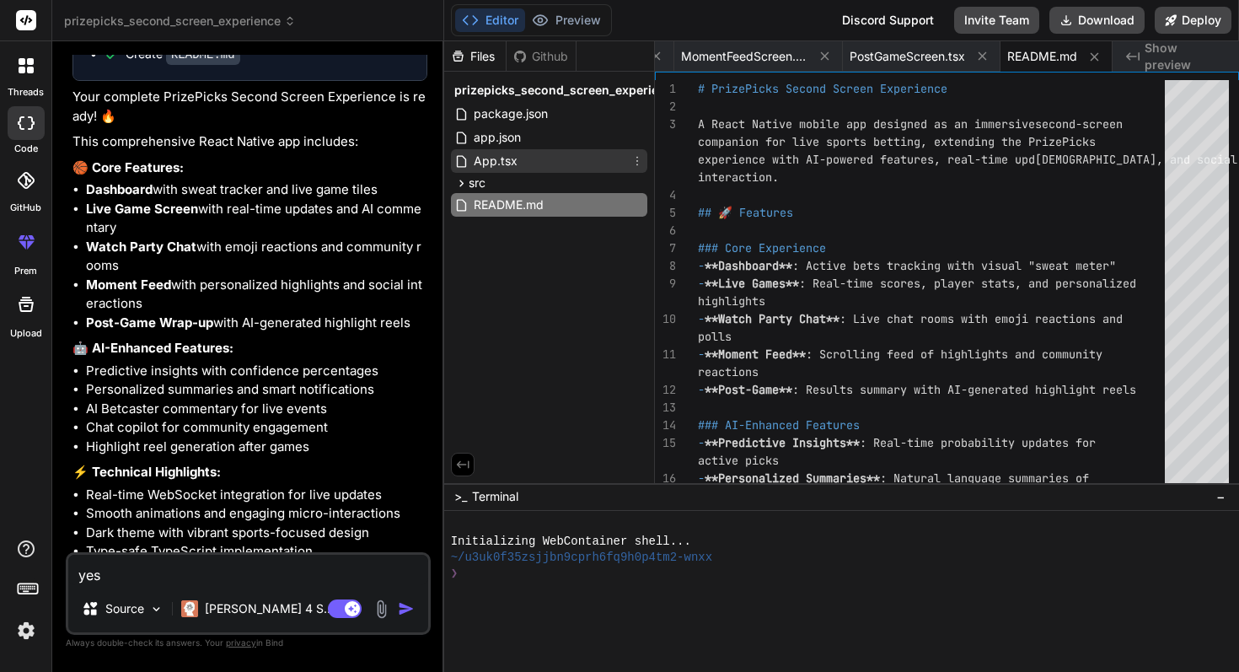
click at [518, 149] on div "App.tsx" at bounding box center [549, 161] width 196 height 24
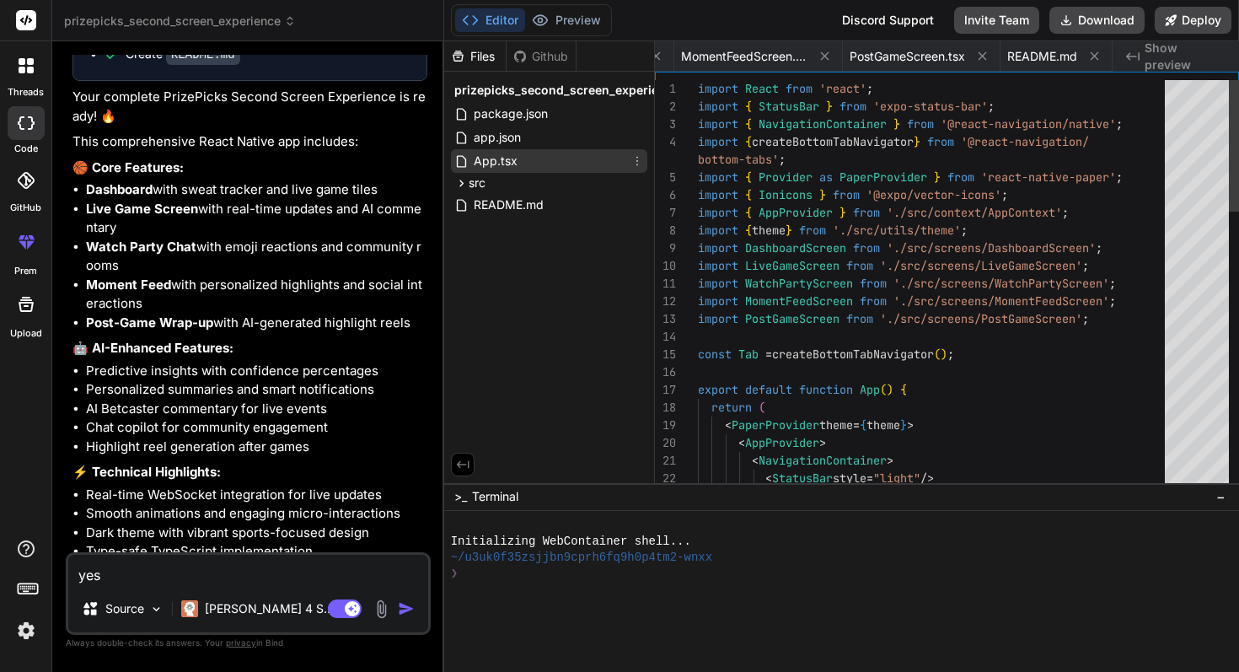
scroll to position [35, 0]
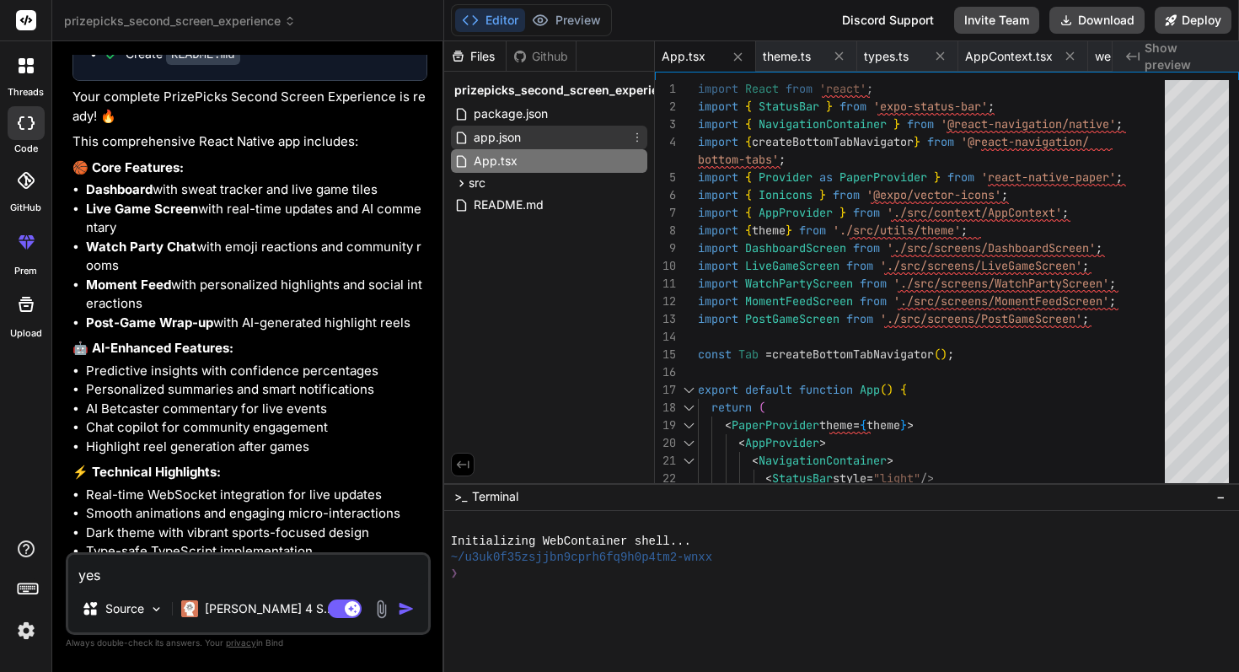
click at [520, 139] on span "app.json" at bounding box center [497, 137] width 51 height 20
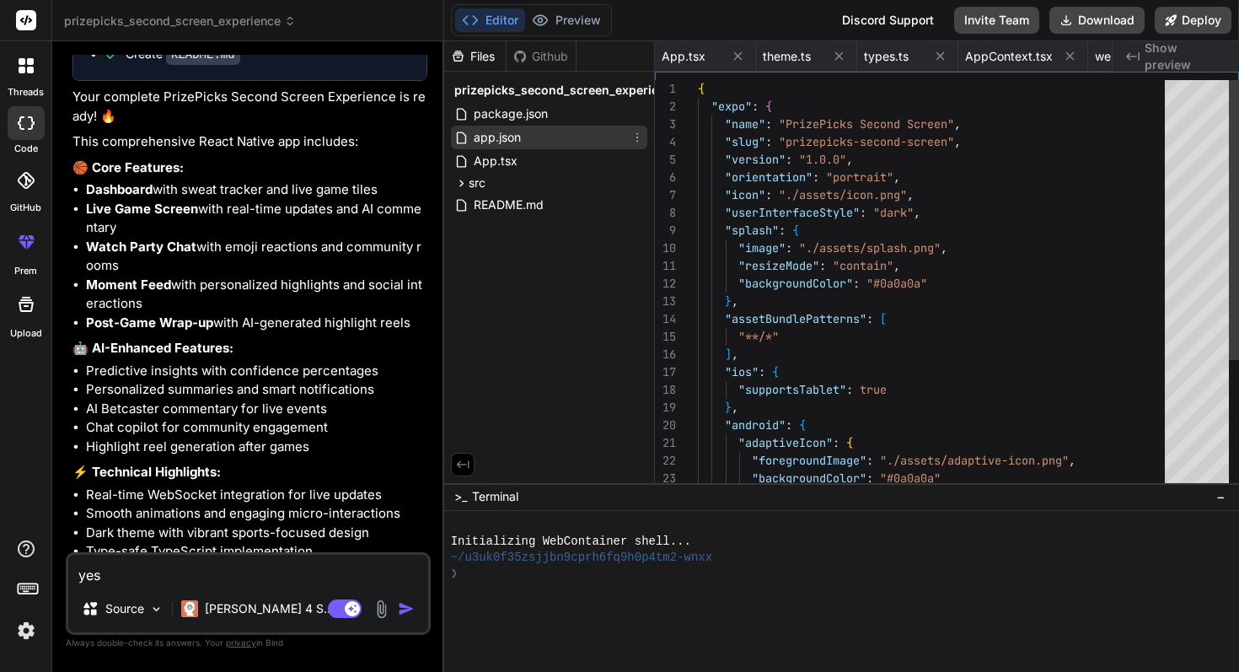
scroll to position [70, 0]
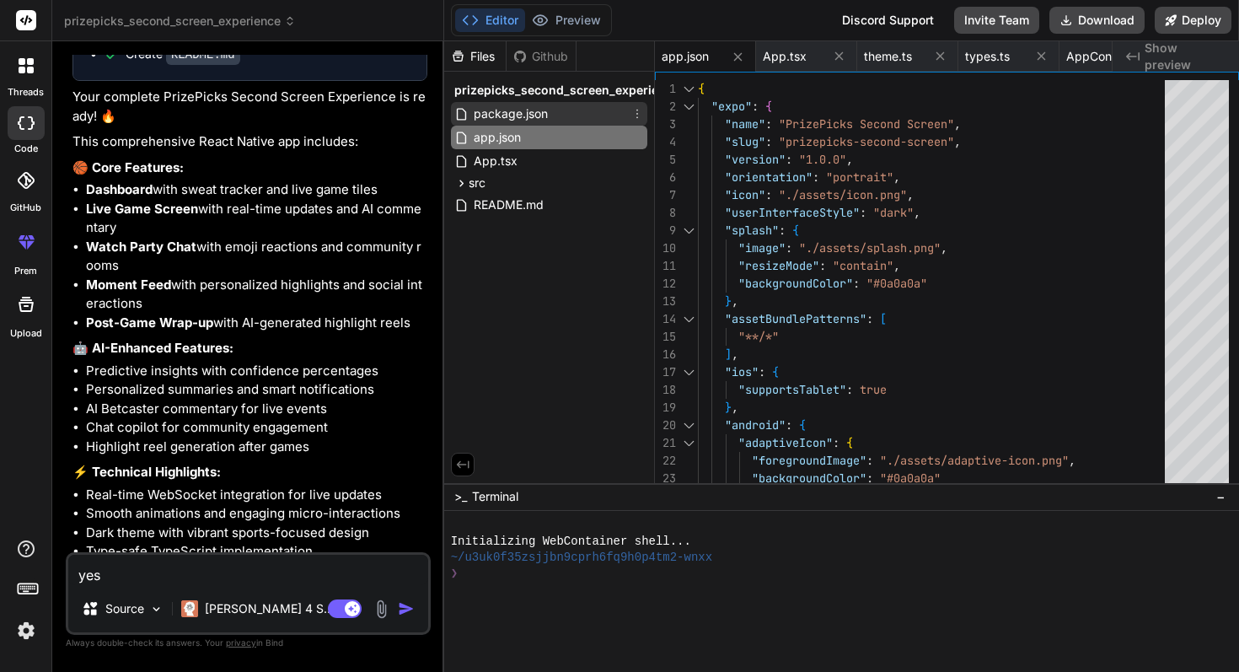
click at [520, 114] on span "package.json" at bounding box center [511, 114] width 78 height 20
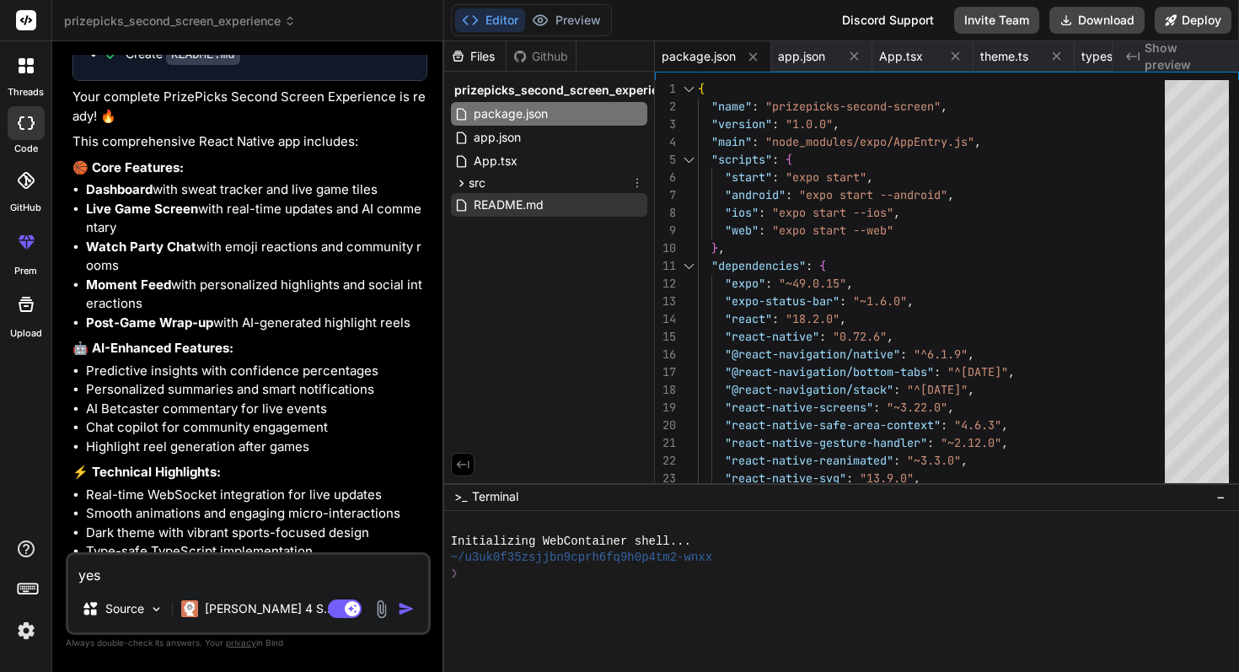
click at [506, 200] on span "README.md" at bounding box center [508, 205] width 73 height 20
type textarea "--- Built with ⚡ by the PrizePicks team for the ultimate second-screen sports e…"
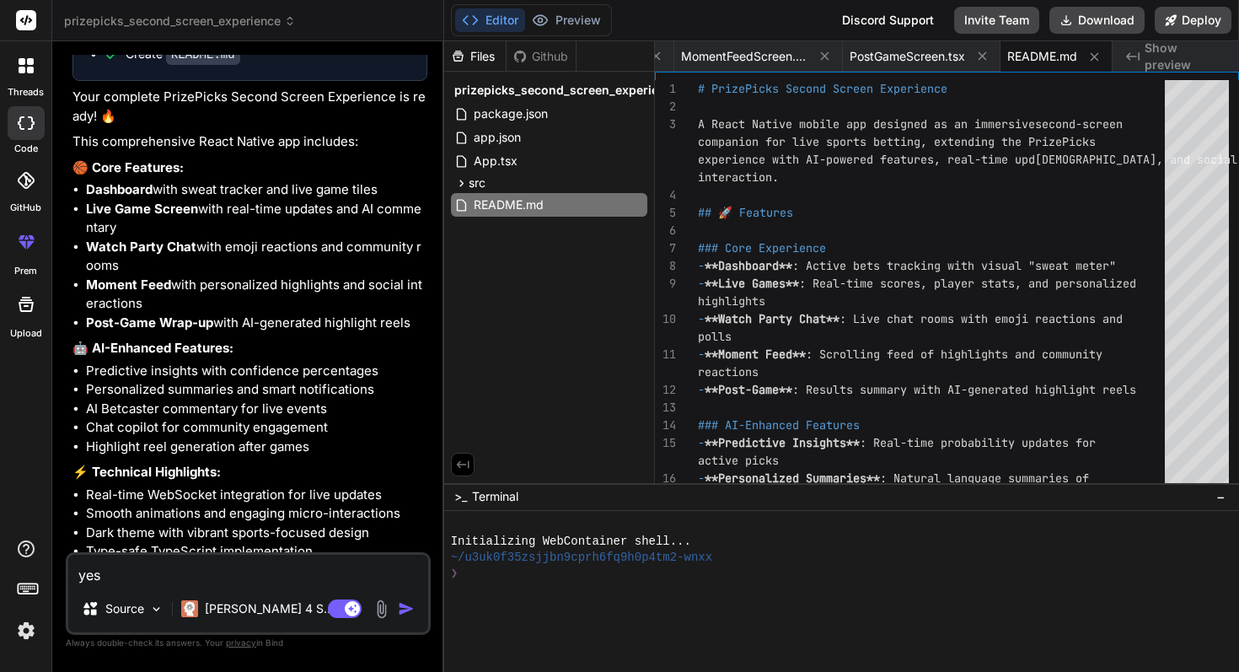
scroll to position [2883, 0]
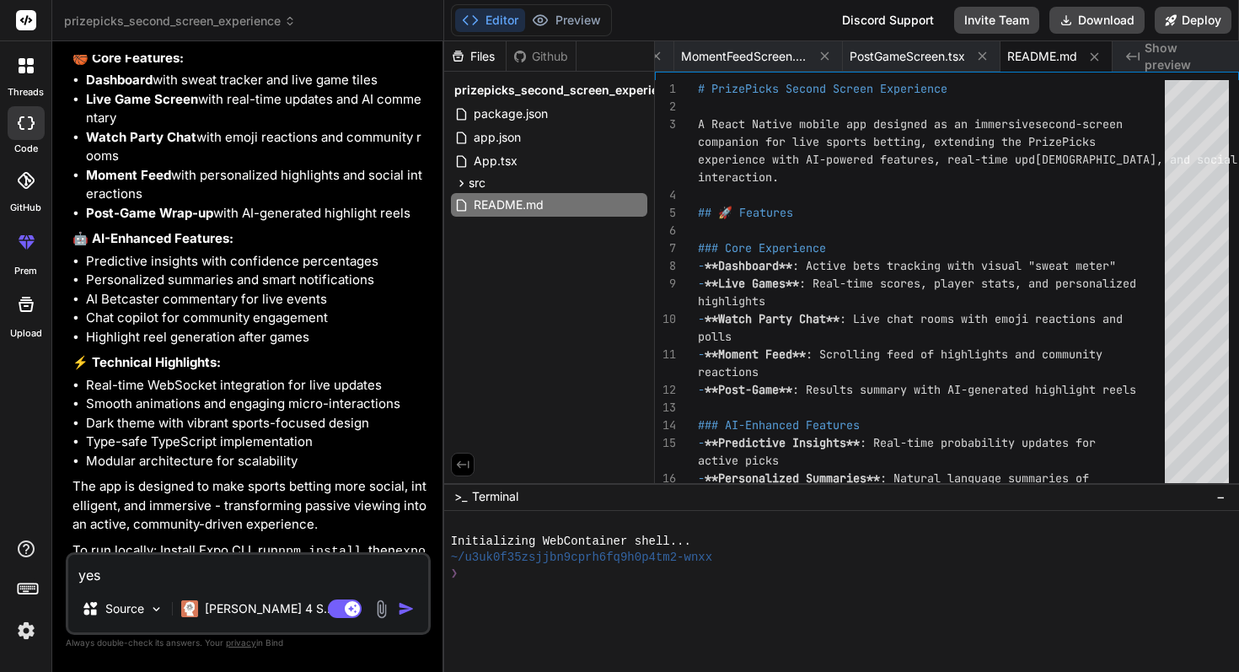
click at [246, 573] on textarea "yes" at bounding box center [248, 569] width 360 height 30
click at [213, 577] on textarea "yes" at bounding box center [248, 569] width 360 height 30
type textarea "w"
type textarea "x"
type textarea "wh"
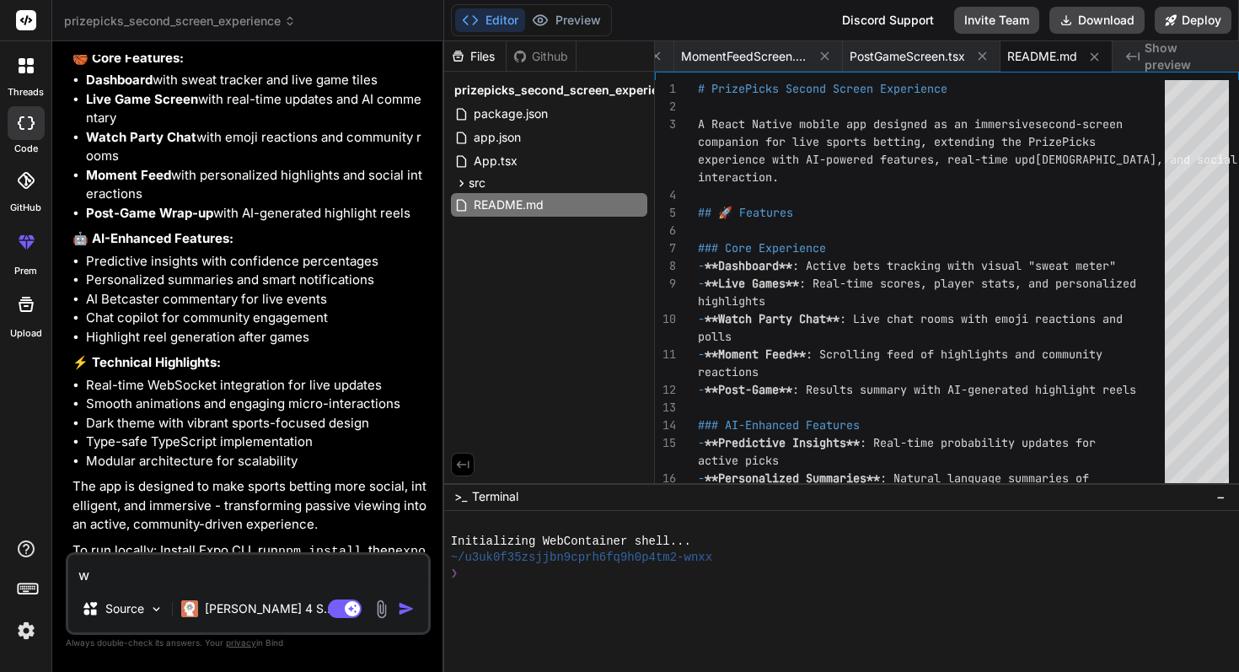
type textarea "x"
type textarea "why"
type textarea "x"
type textarea "why"
type textarea "x"
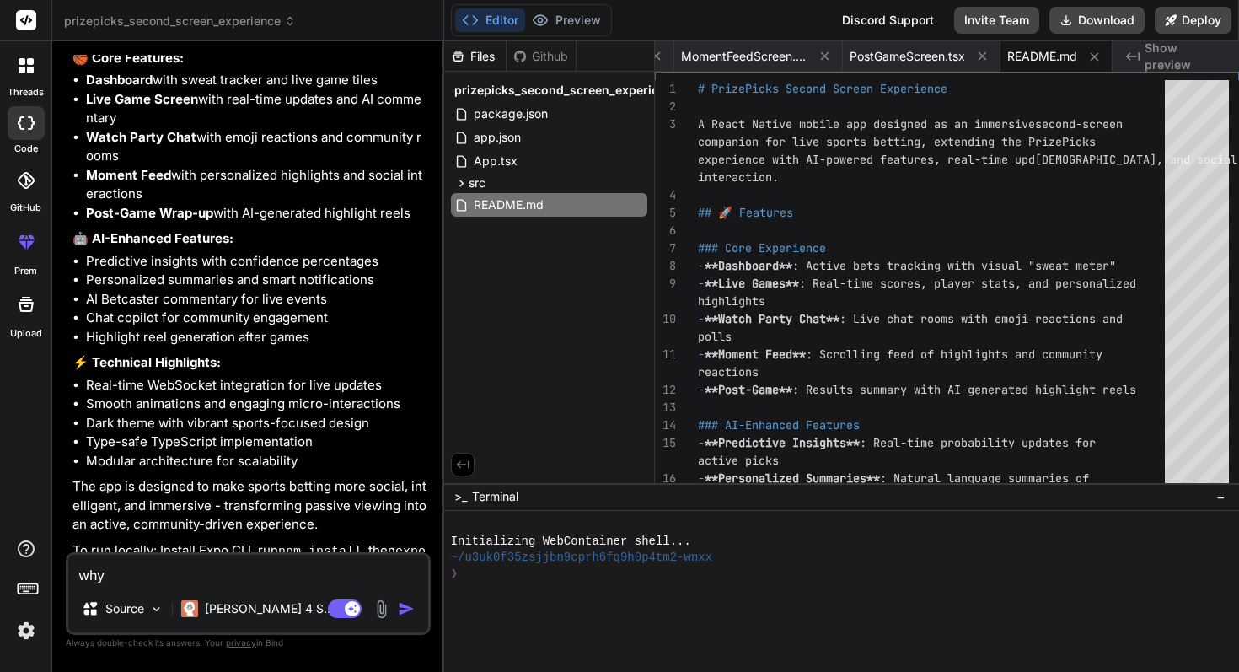
type textarea "why c"
type textarea "x"
type textarea "why ca"
type textarea "x"
type textarea "why can"
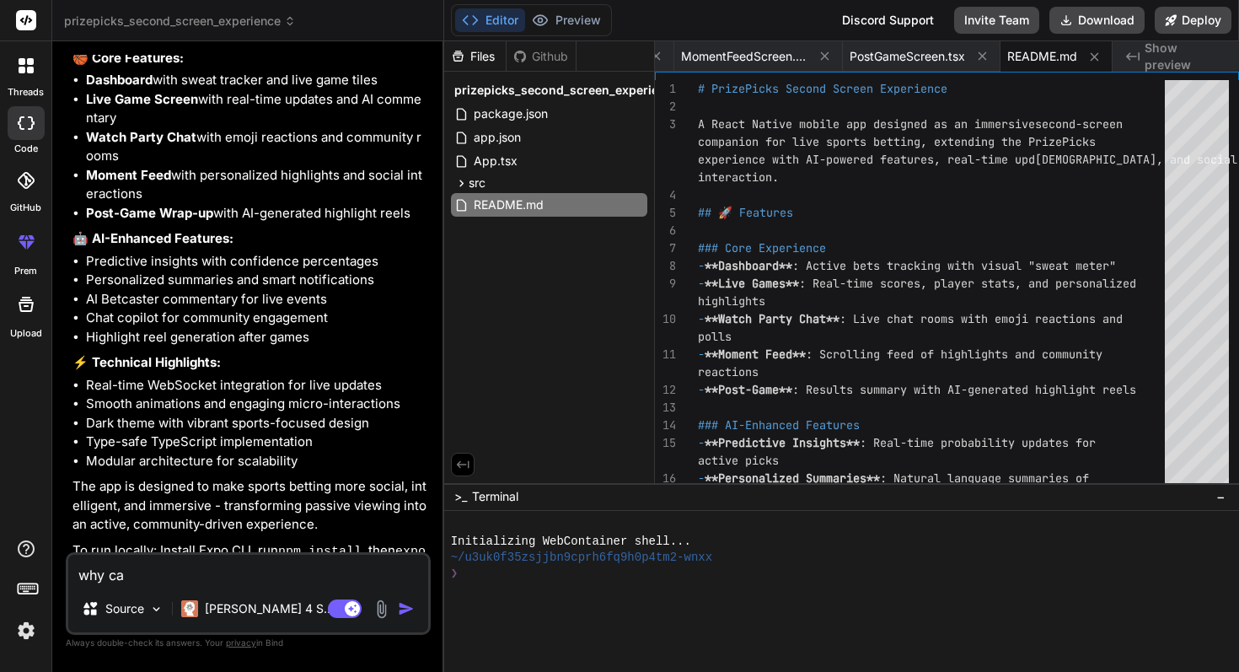
type textarea "x"
type textarea "why cant"
type textarea "x"
type textarea "why cant"
type textarea "x"
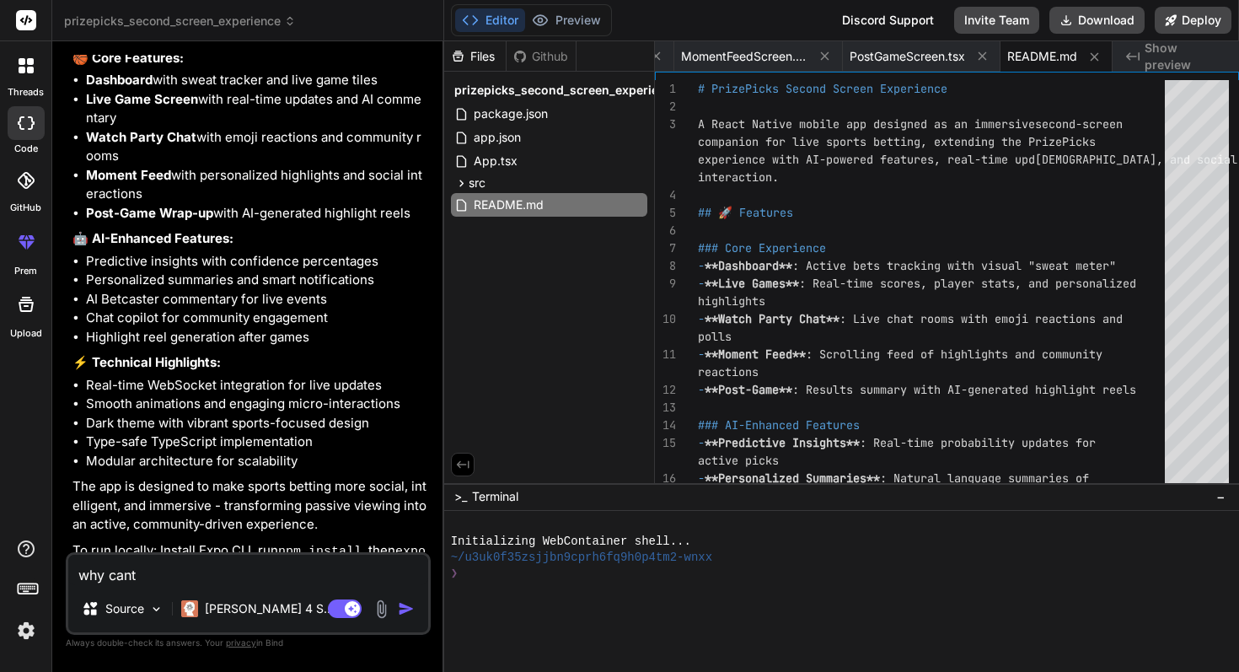
type textarea "why cant i"
type textarea "x"
type textarea "why cant i"
type textarea "x"
type textarea "why cant i p"
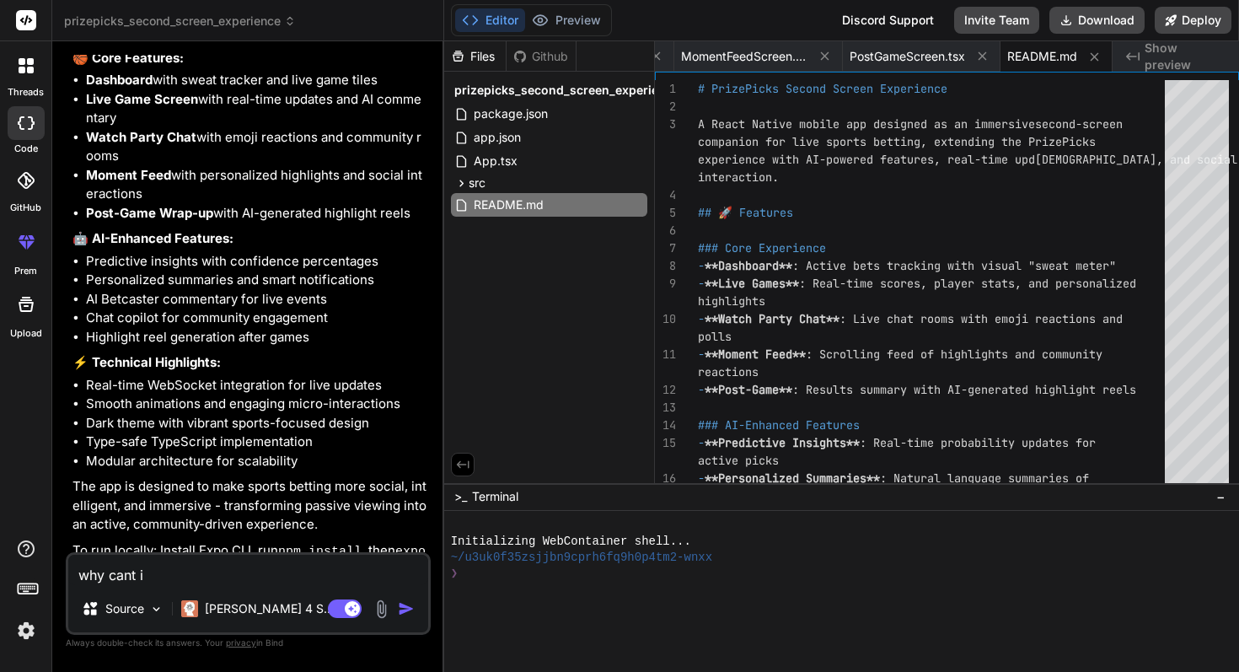
type textarea "x"
type textarea "why cant i pr"
type textarea "x"
type textarea "why cant i pre"
type textarea "x"
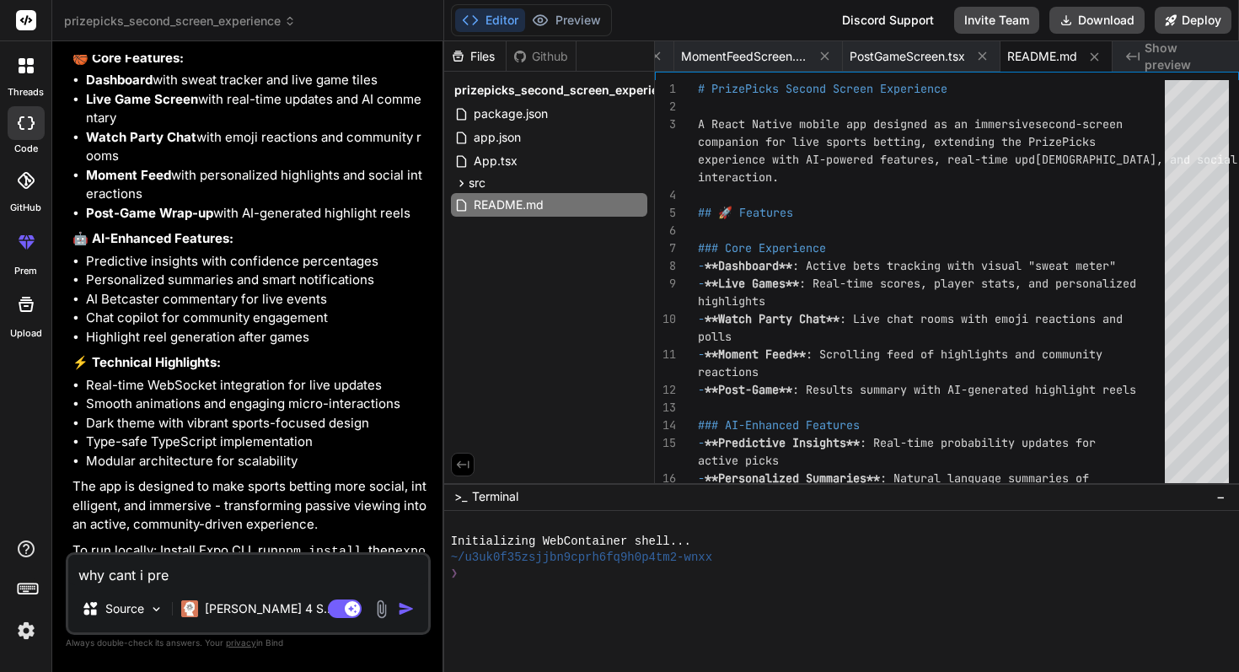
type textarea "why cant i prev"
type textarea "x"
type textarea "why cant i previ"
type textarea "x"
type textarea "why cant i previe"
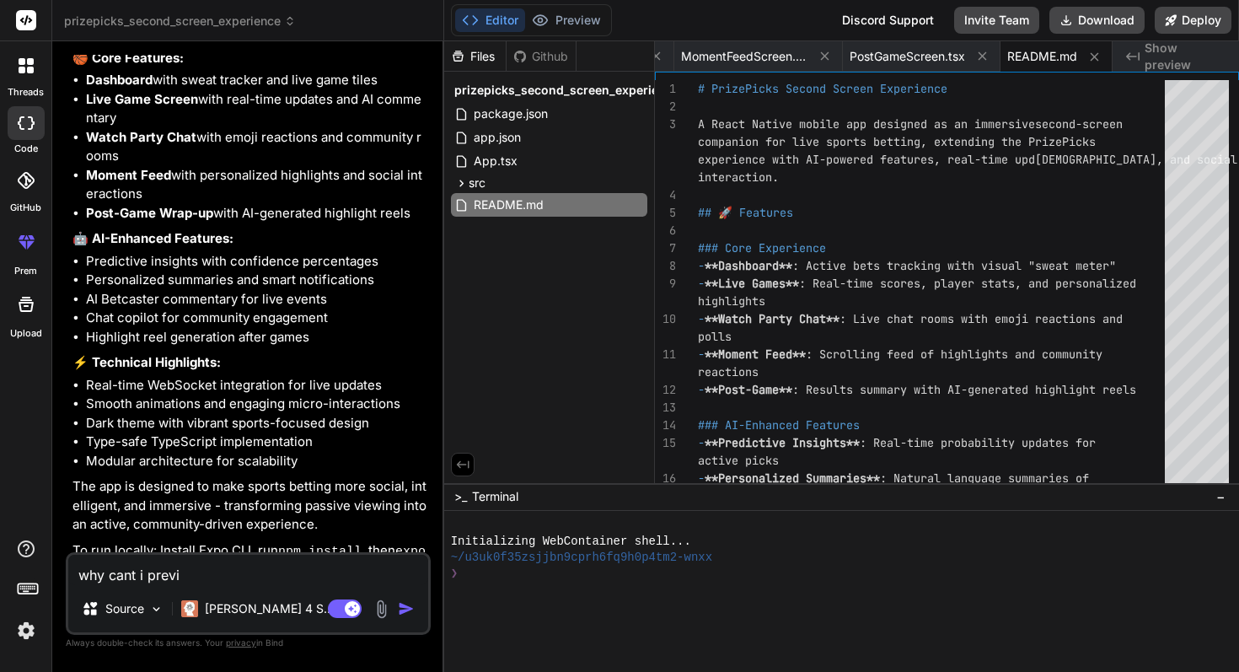
type textarea "x"
type textarea "why cant i preview"
type textarea "x"
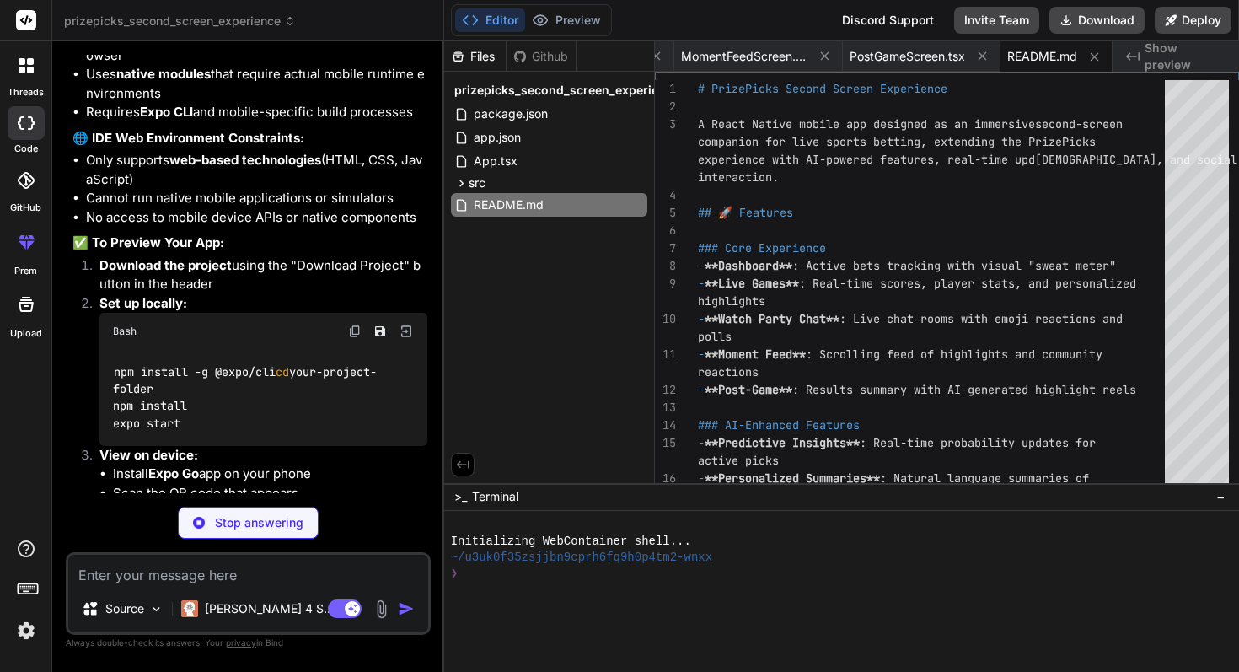
scroll to position [3642, 0]
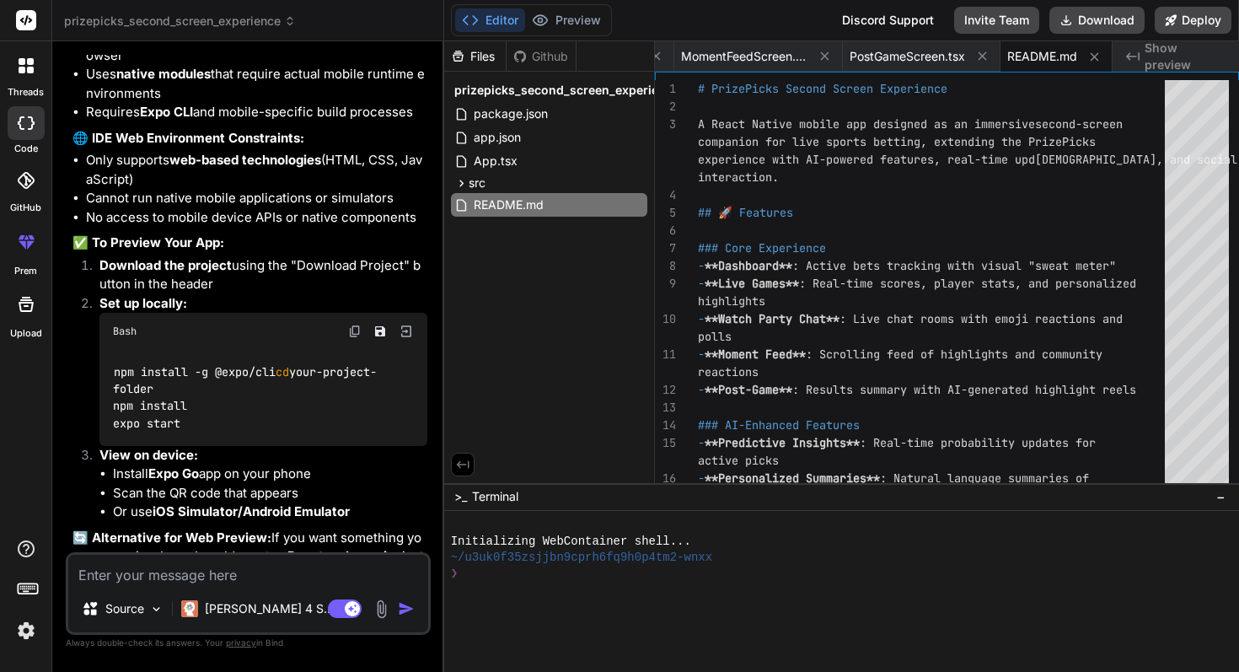
type textarea "x"
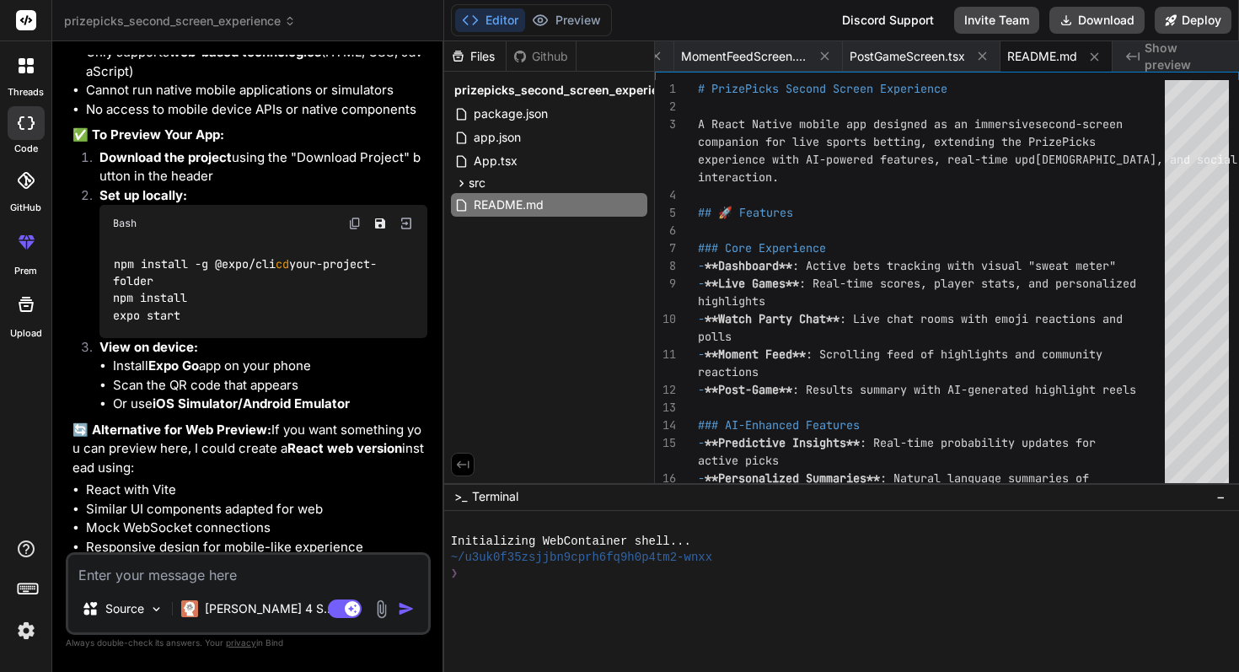
scroll to position [3765, 0]
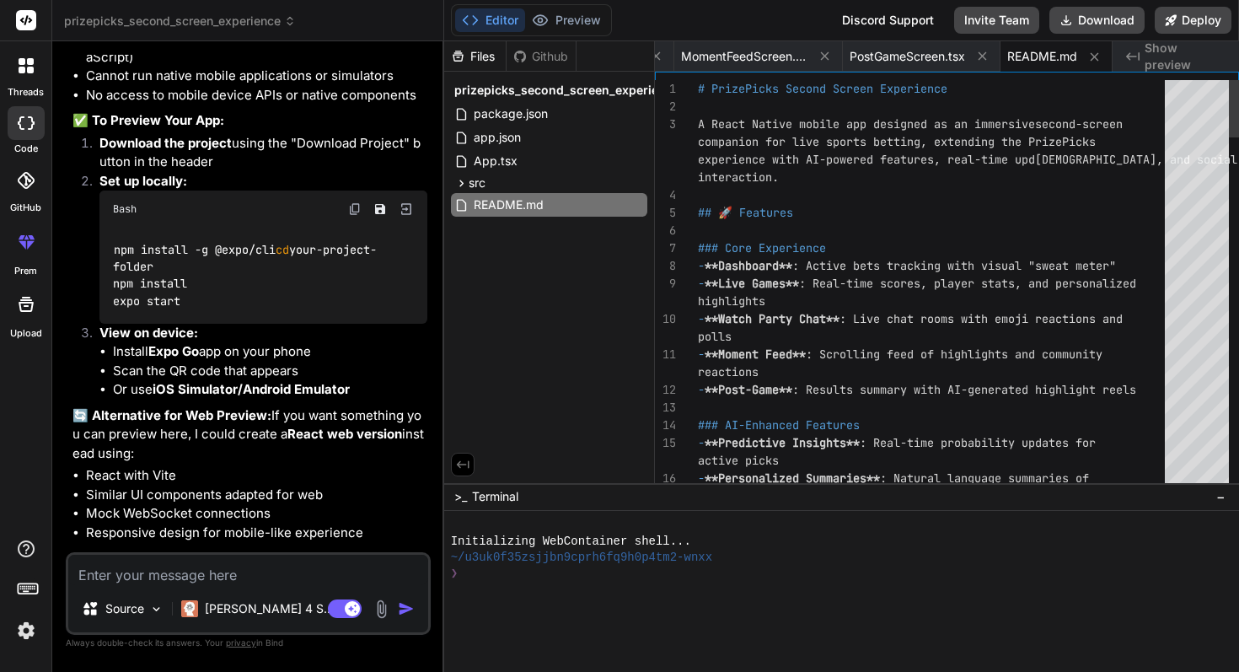
type textarea "- **Dashboard**: Active bets tracking with visual "sweat meter" - **Live Games*…"
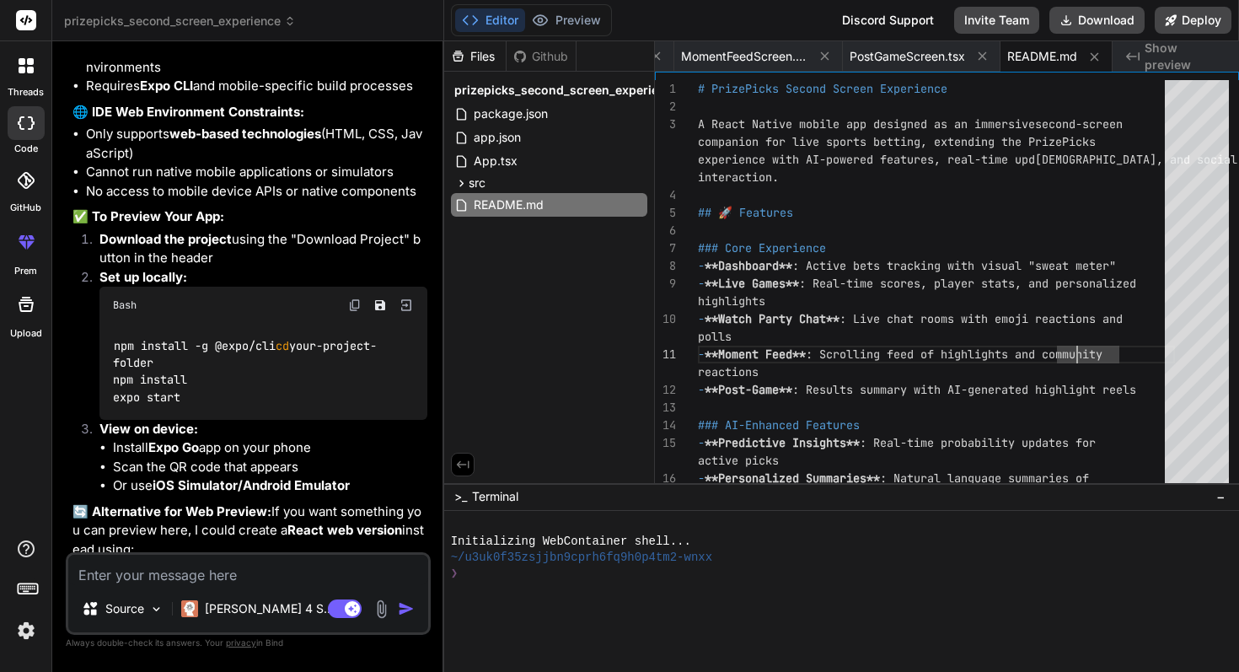
scroll to position [3674, 0]
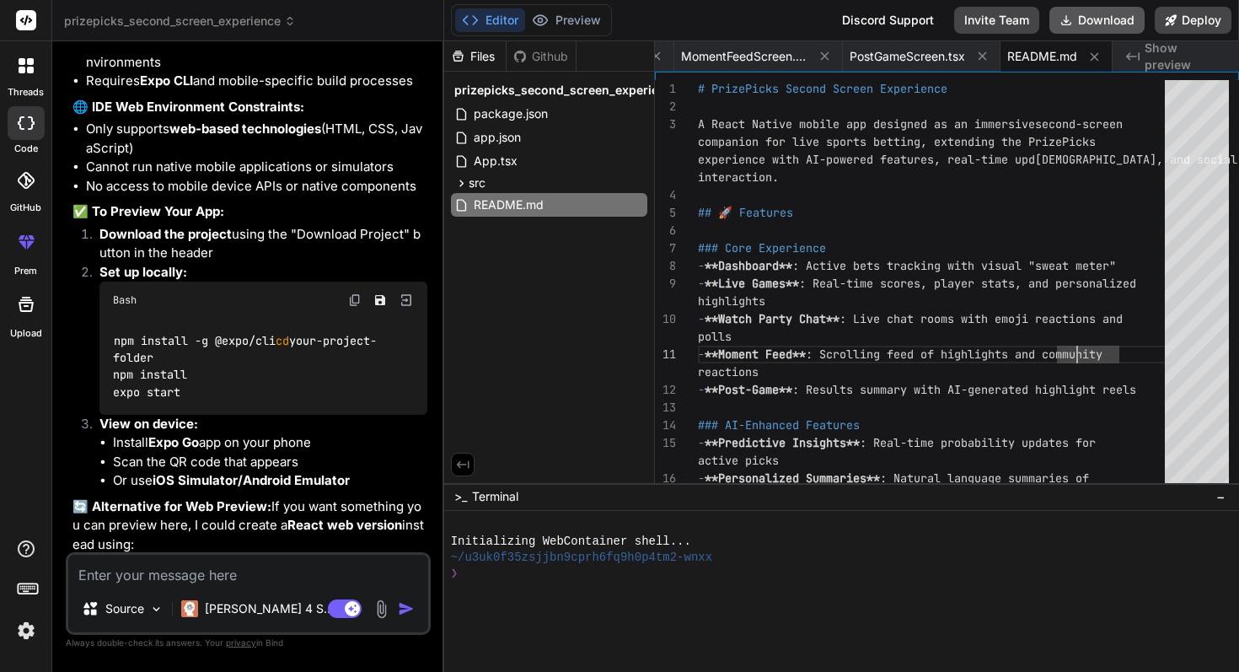
click at [1110, 14] on button "Download" at bounding box center [1096, 20] width 95 height 27
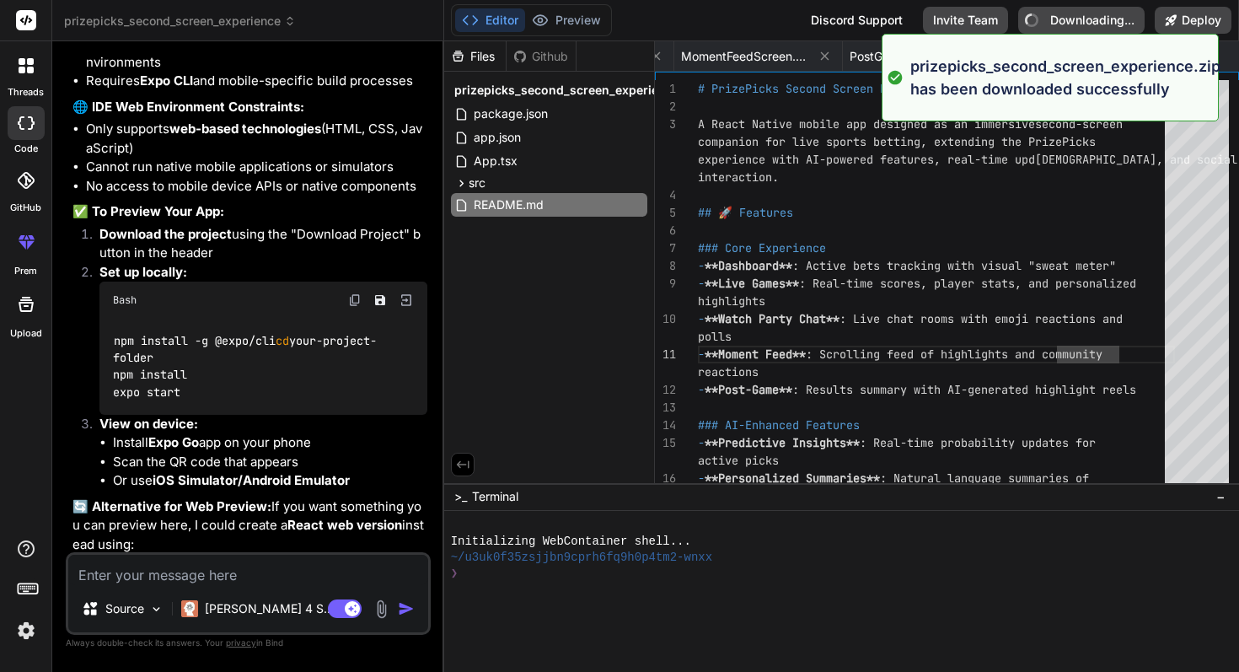
type textarea "x"
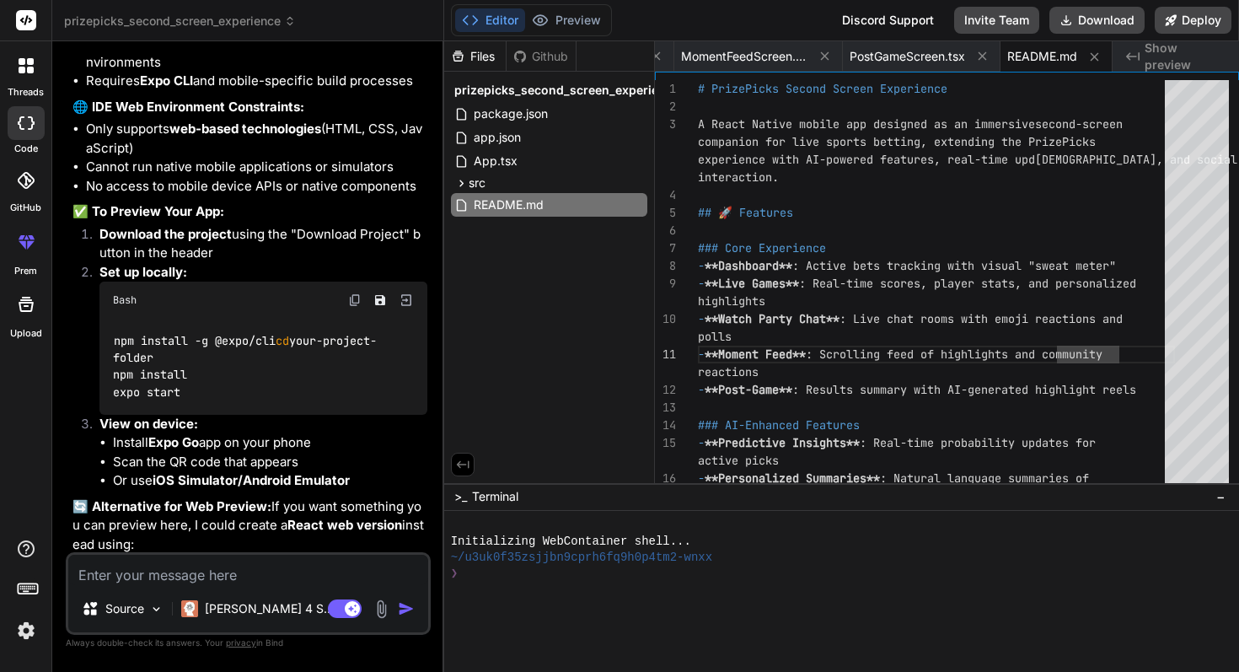
click at [351, 293] on img at bounding box center [354, 299] width 13 height 13
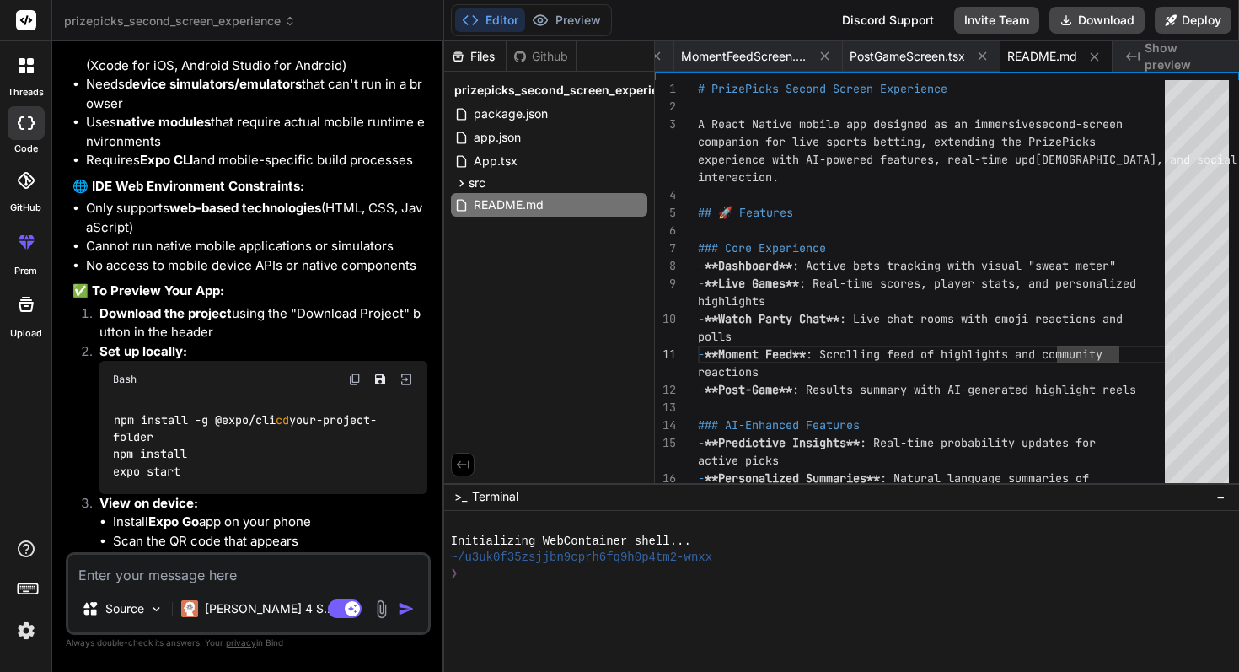
scroll to position [3593, 0]
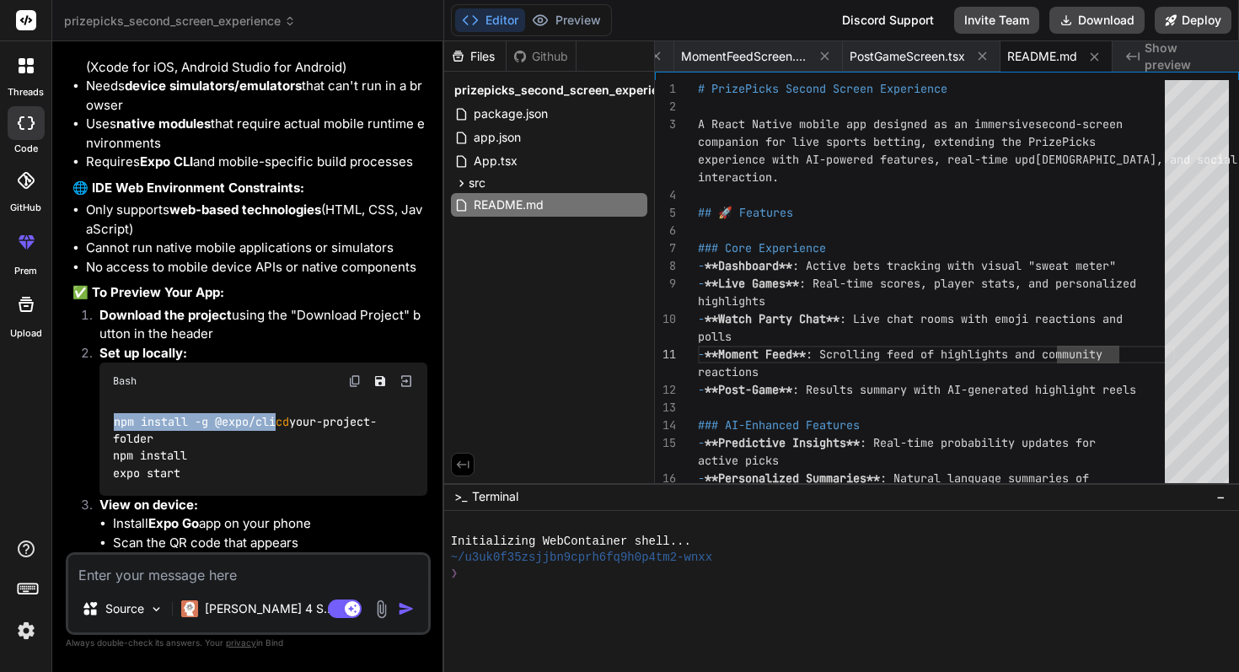
drag, startPoint x: 302, startPoint y: 381, endPoint x: 103, endPoint y: 386, distance: 198.9
click at [103, 399] on div "npm install -g @expo/cli cd your-project-folder npm install expo start" at bounding box center [263, 447] width 328 height 96
copy code "npm install -g @expo/cli"
click at [238, 565] on textarea at bounding box center [248, 569] width 360 height 30
type textarea "w"
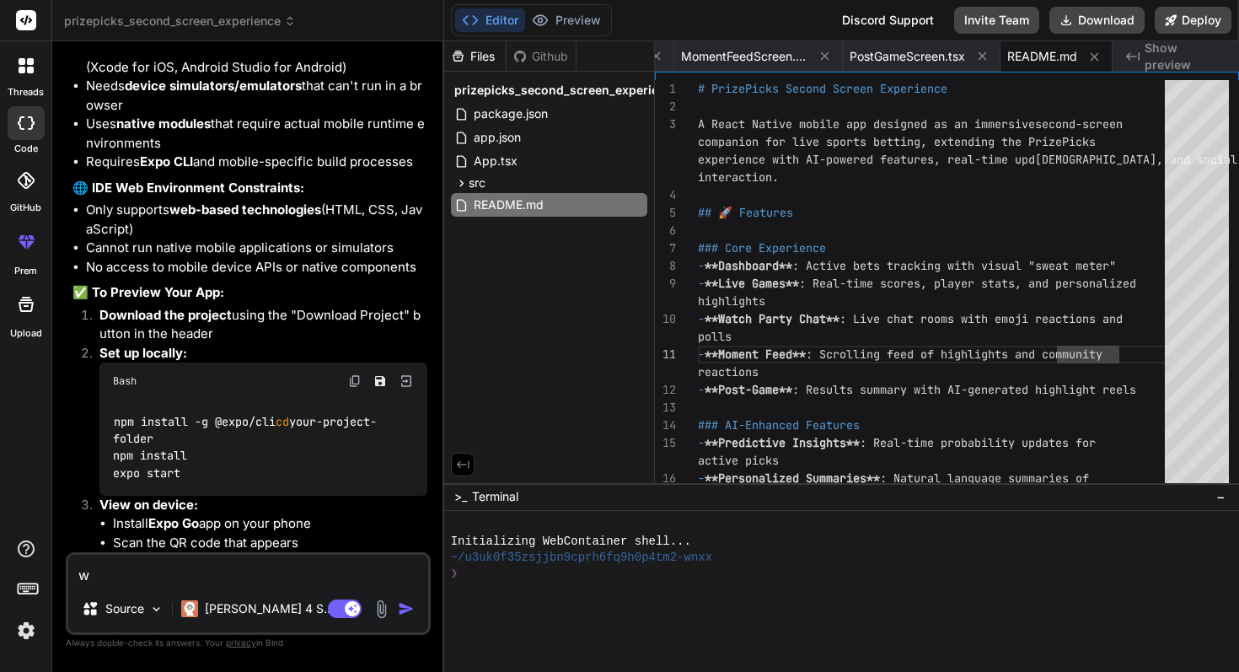
type textarea "x"
type textarea "wh"
type textarea "x"
type textarea "why"
type textarea "x"
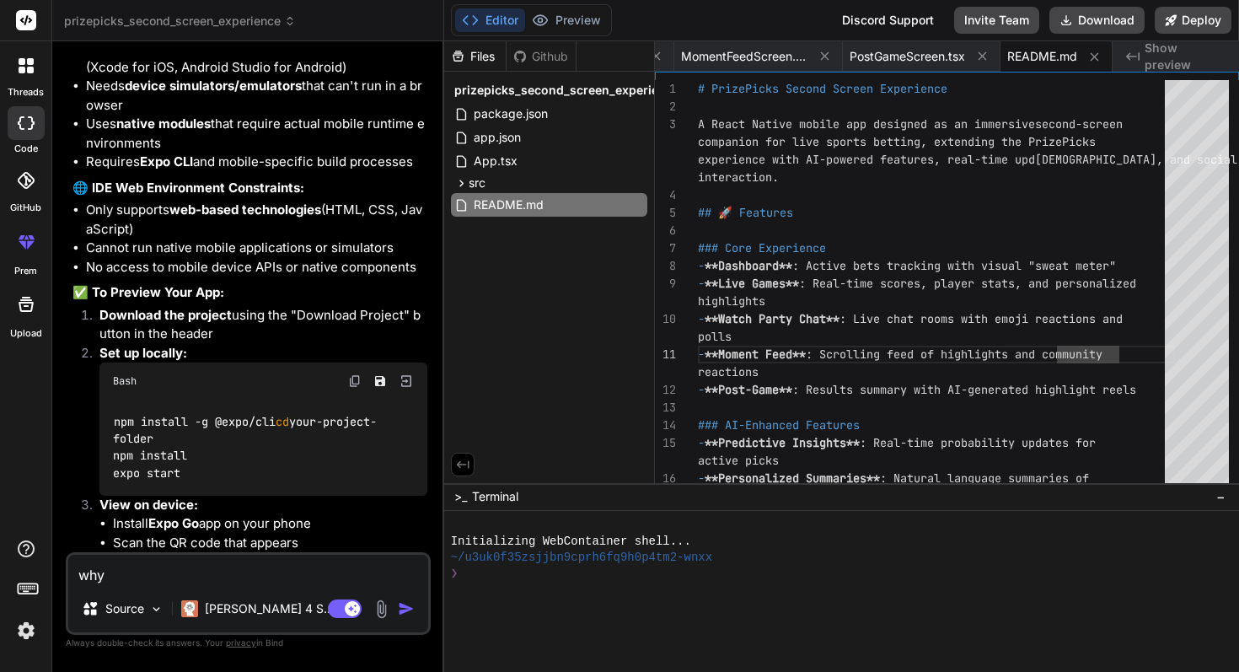
type textarea "wh"
type textarea "x"
type textarea "w"
type textarea "x"
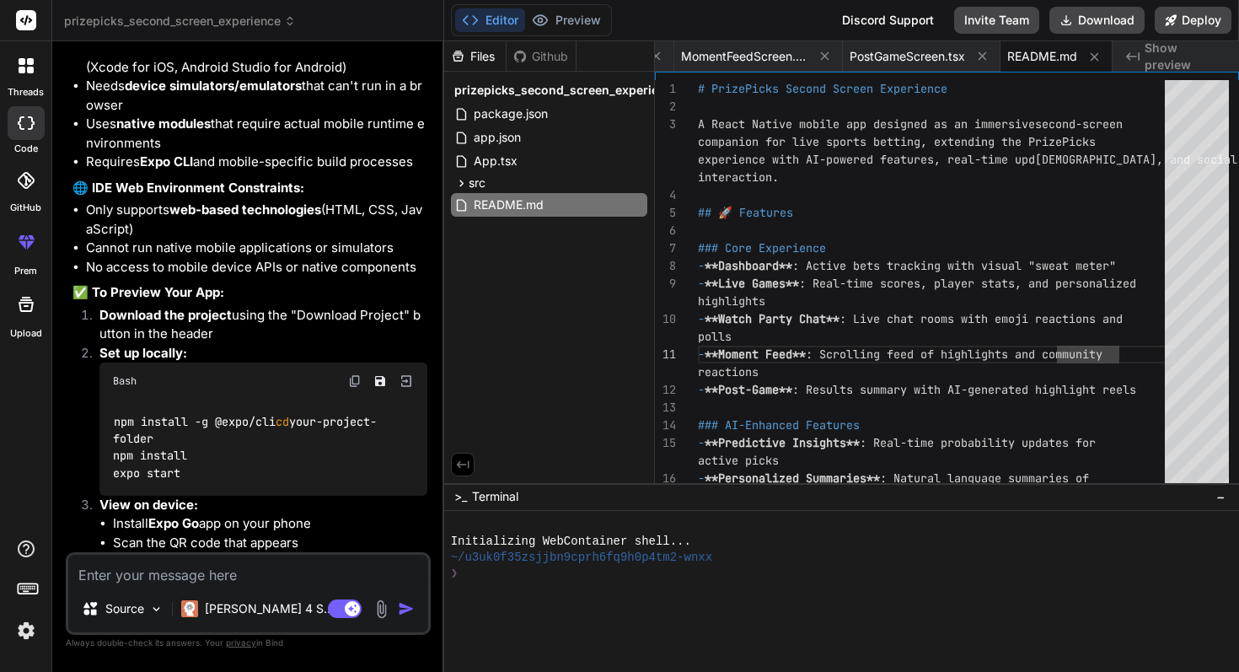
type textarea "m"
type textarea "x"
type textarea "my"
type textarea "x"
type textarea "my"
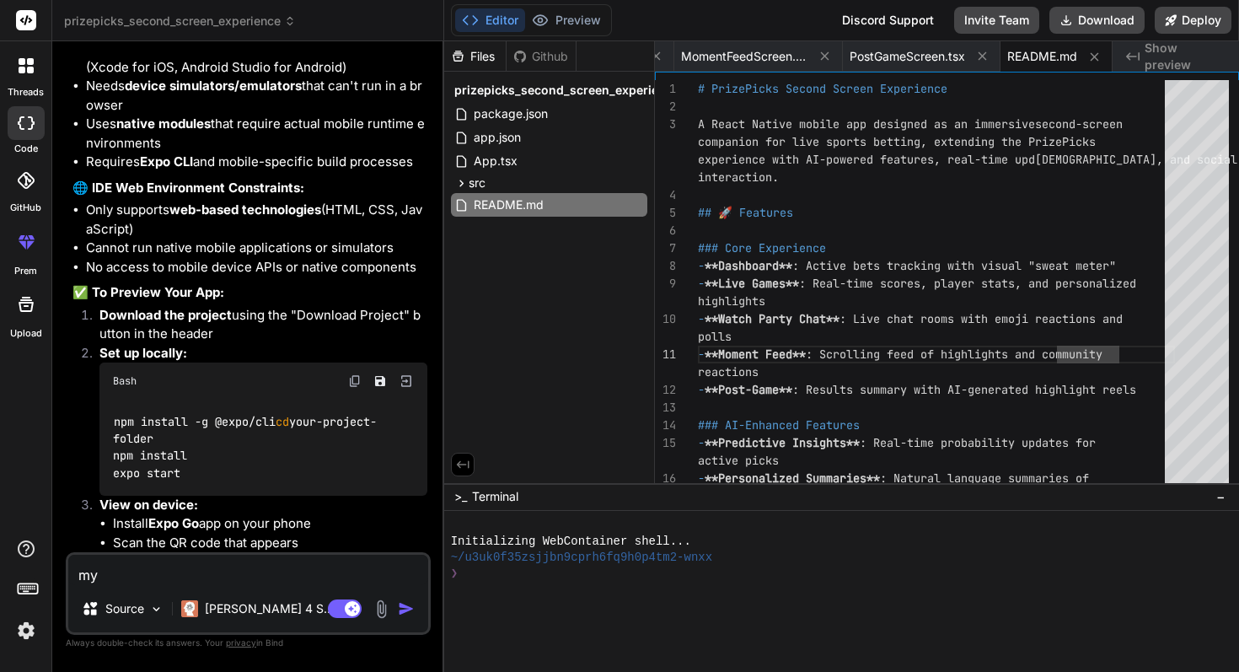
type textarea "x"
type textarea "my t"
type textarea "x"
type textarea "my te"
type textarea "x"
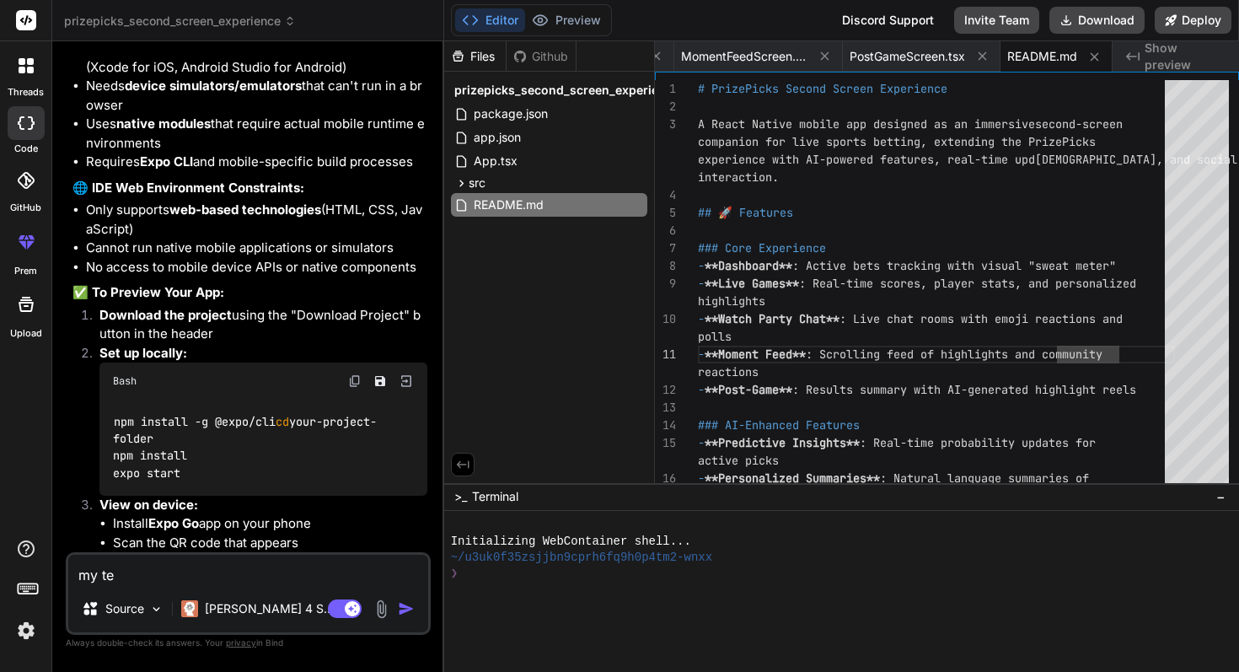
type textarea "my ter"
type textarea "x"
type textarea "my term"
type textarea "x"
type textarea "my termi"
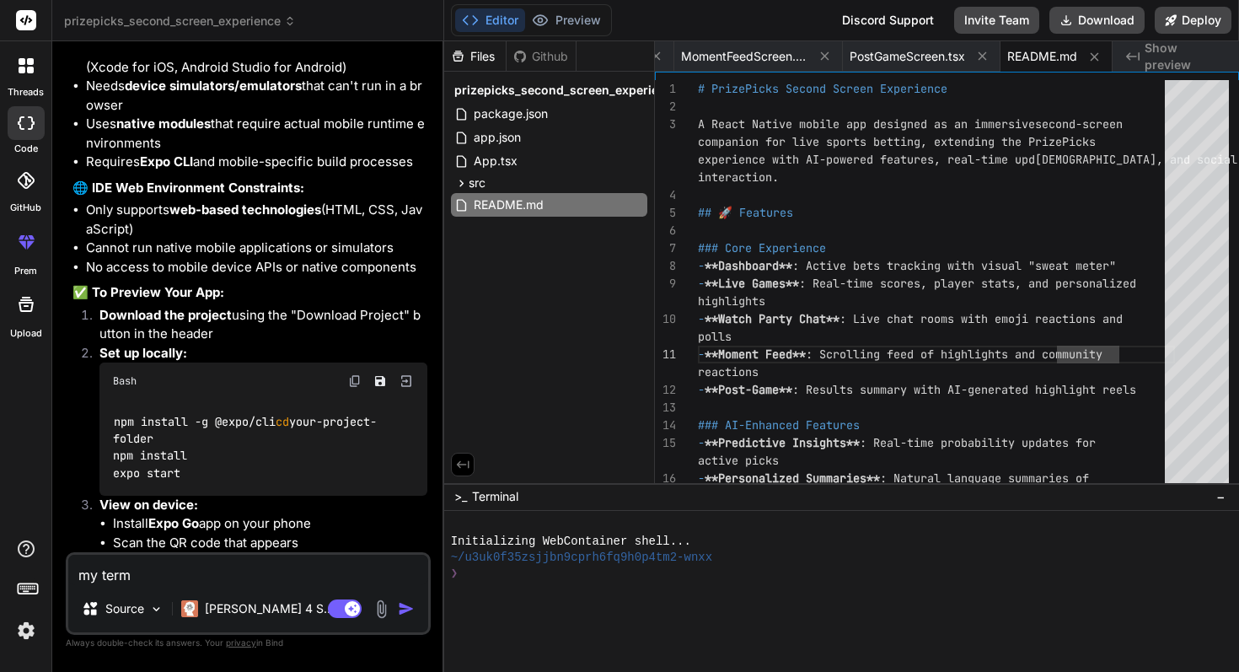
type textarea "x"
type textarea "my termin"
type textarea "x"
type textarea "my termina"
type textarea "x"
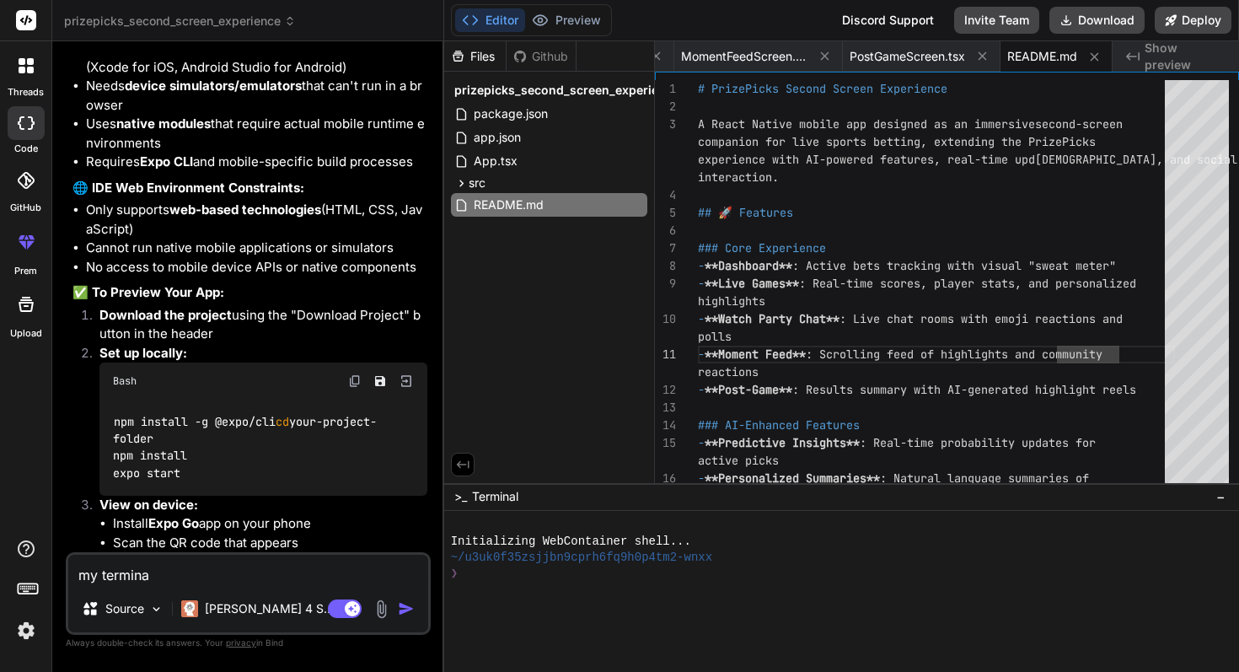
type textarea "my terminal"
type textarea "x"
type textarea "my terminal"
type textarea "x"
type textarea "my terminal u"
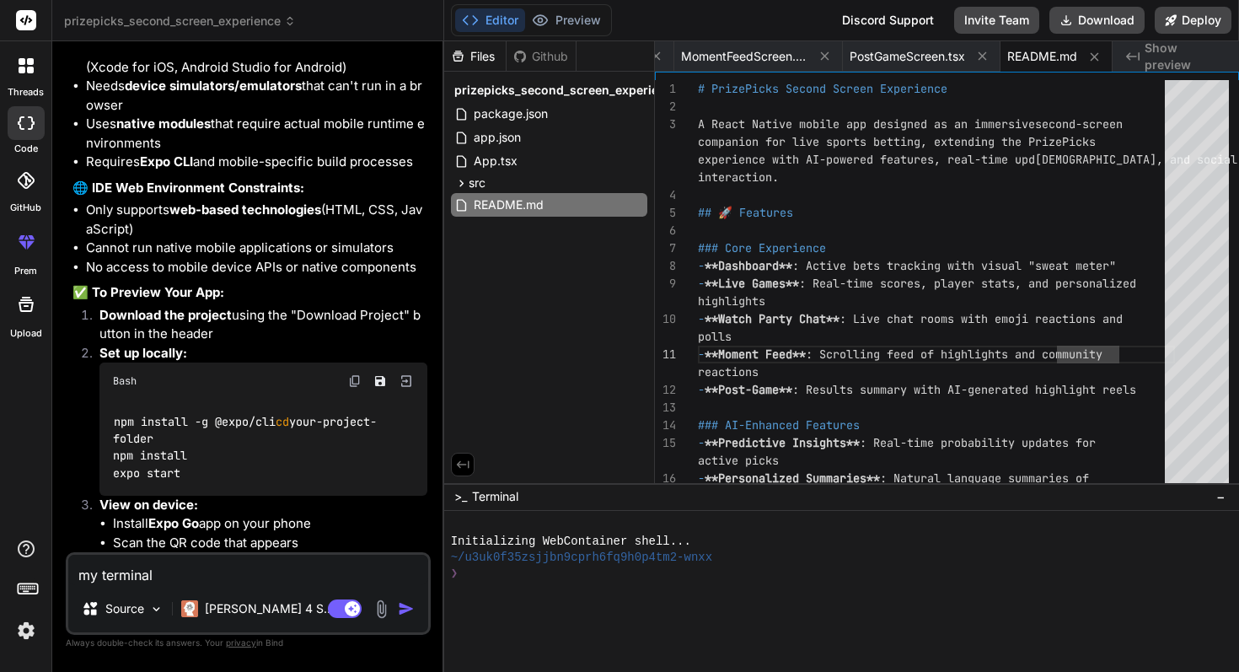
type textarea "x"
type textarea "my terminal ui"
type textarea "x"
type textarea "my terminal uis"
type textarea "x"
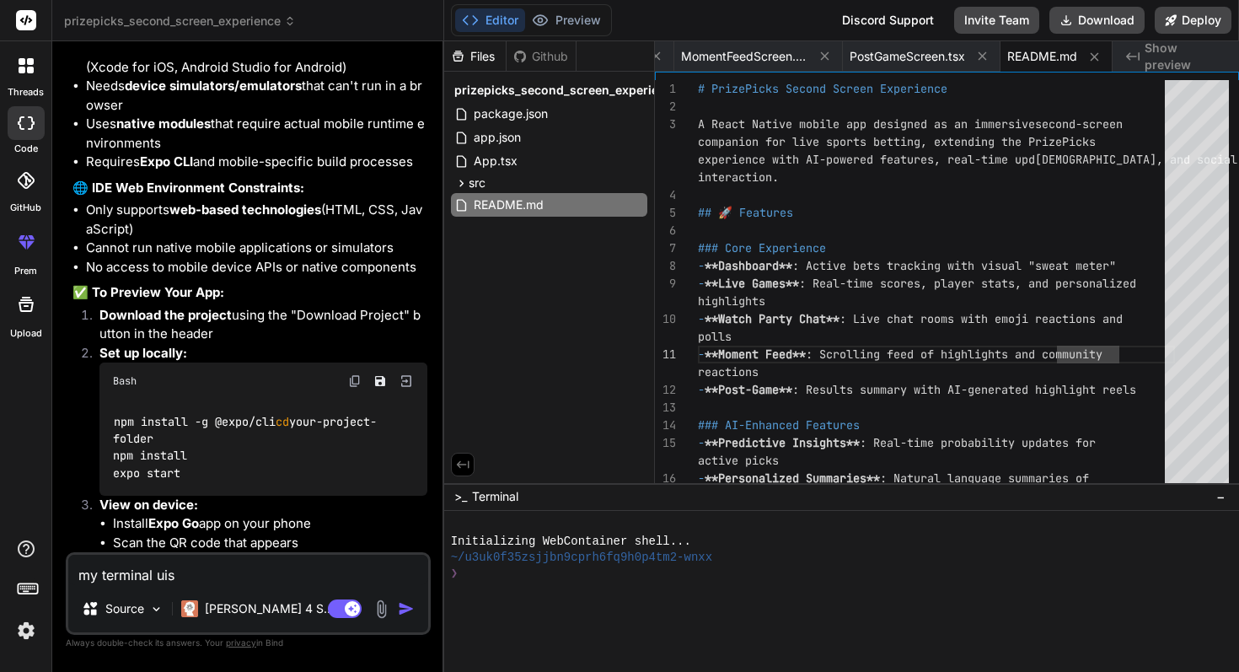
type textarea "my terminal uis"
type textarea "x"
type textarea "my terminal uis"
type textarea "x"
type textarea "my terminal ui"
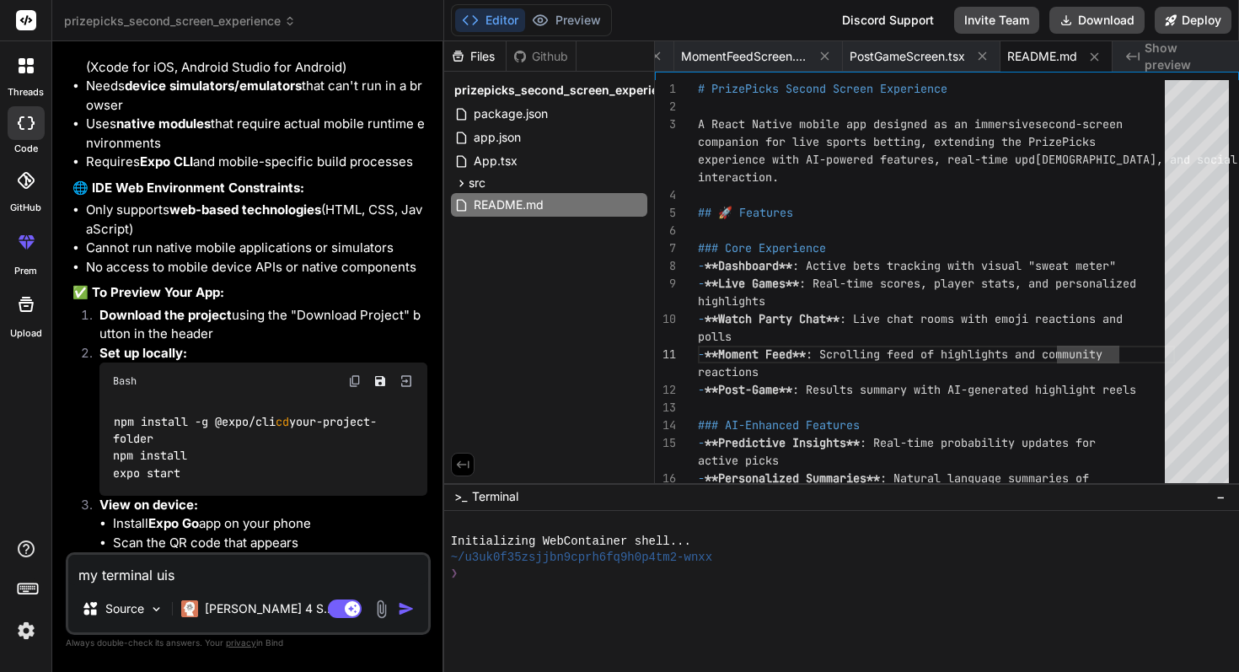
type textarea "x"
type textarea "my terminal u"
type textarea "x"
type textarea "my terminal"
type textarea "x"
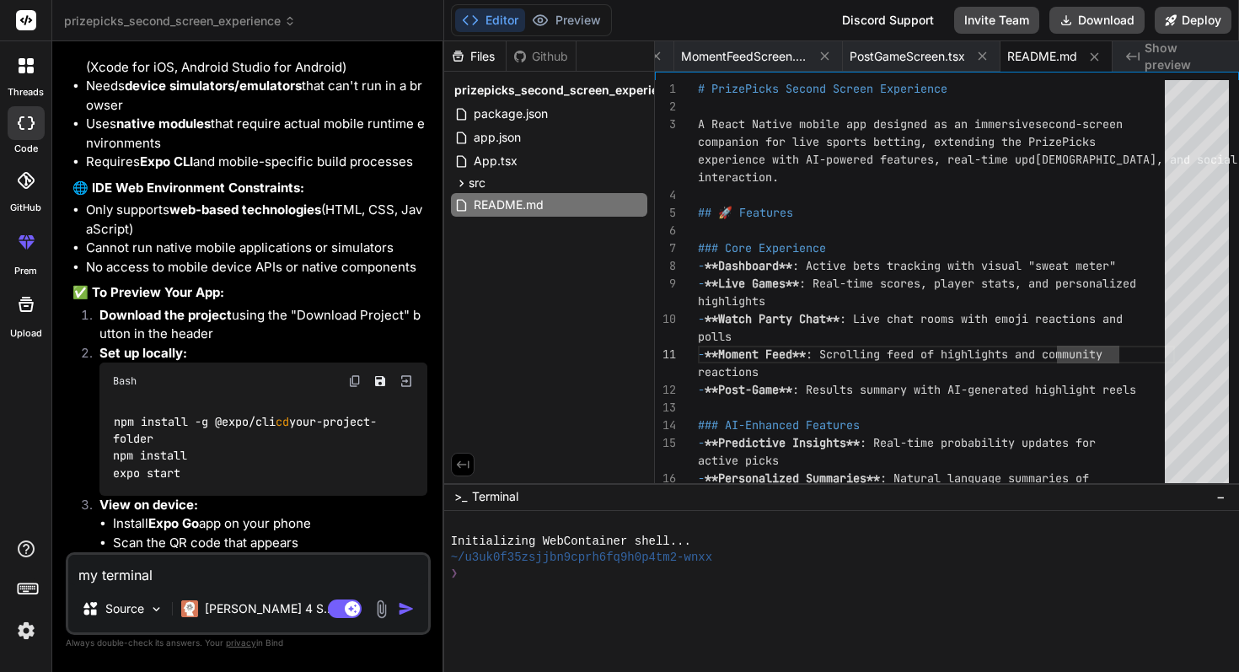
type textarea "my terminal i"
type textarea "x"
type textarea "my terminal is"
type textarea "x"
type textarea "my terminal is"
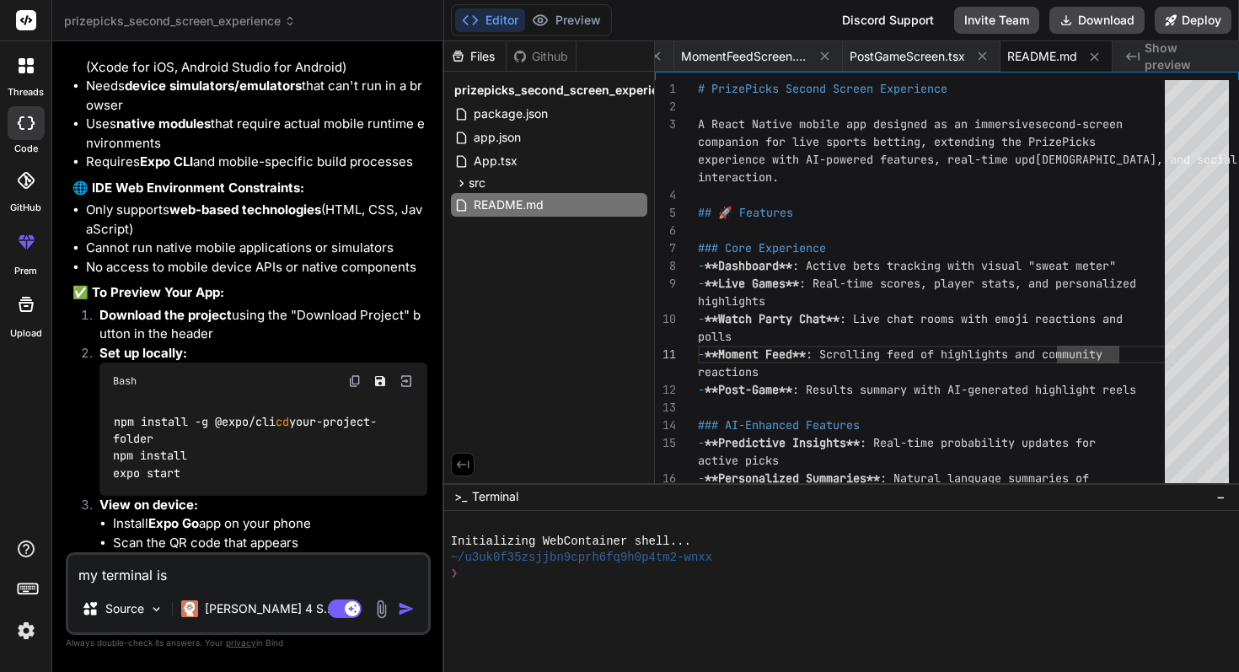
type textarea "x"
type textarea "my terminal is z"
type textarea "x"
type textarea "my terminal is zd"
type textarea "x"
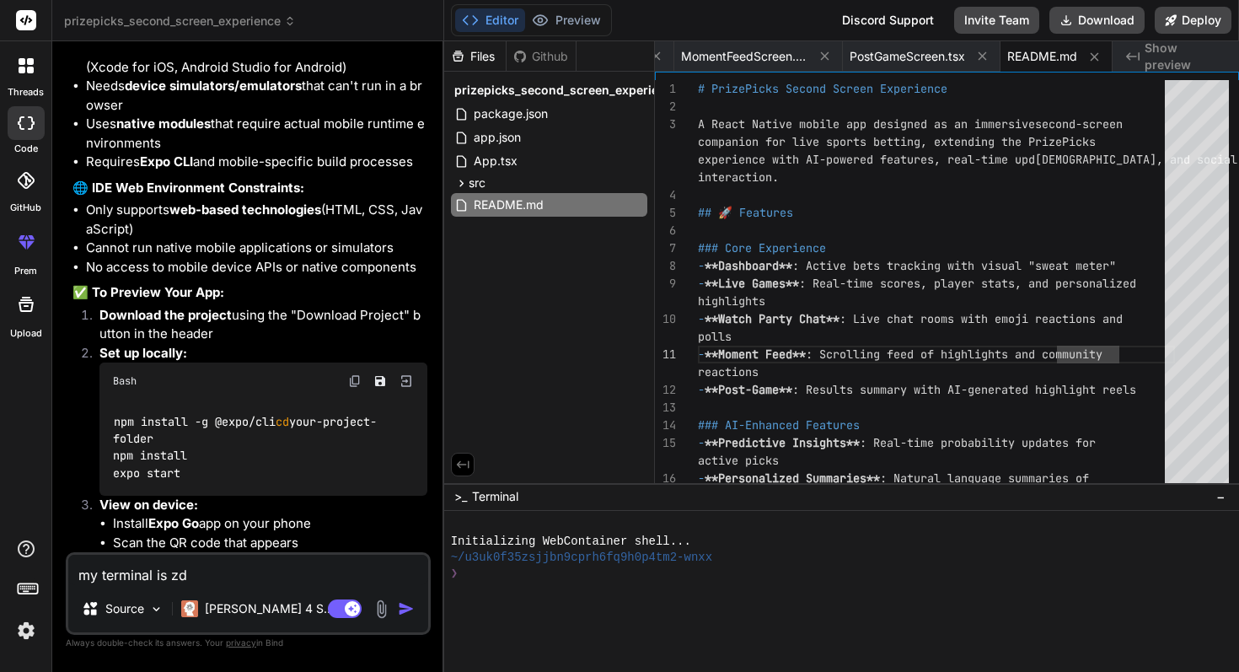
type textarea "my terminal is zdh"
type textarea "x"
type textarea "my terminal is zd"
type textarea "x"
type textarea "my terminal is z"
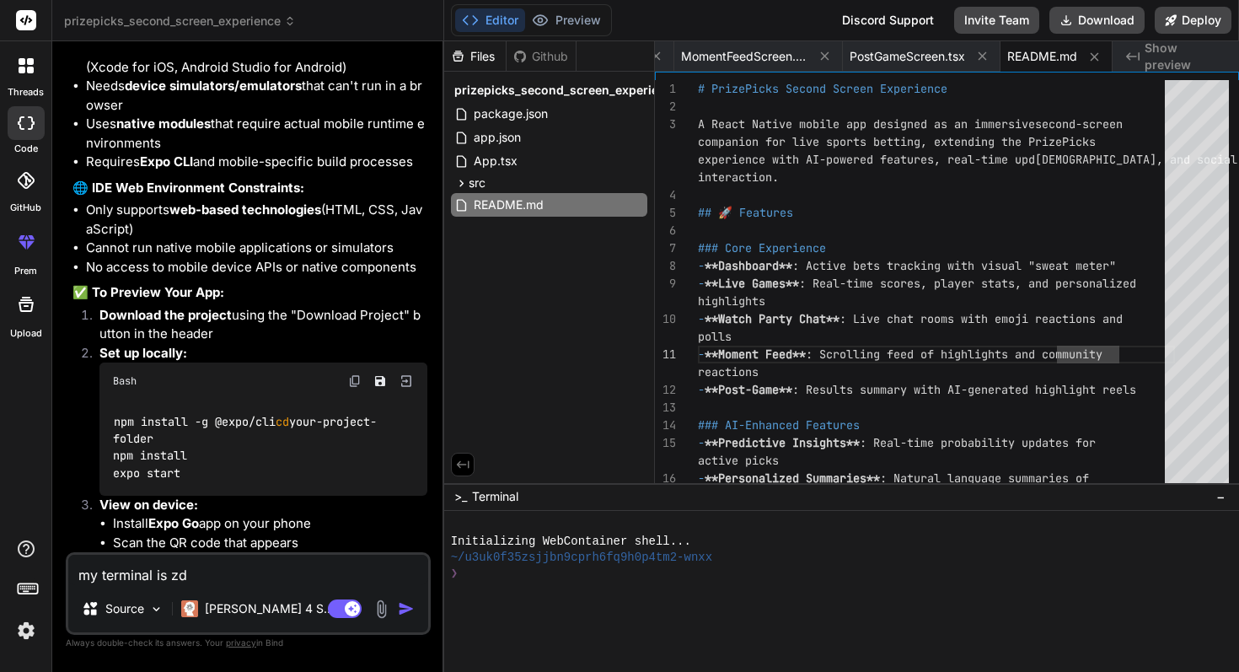
type textarea "x"
type textarea "my terminal is zs"
type textarea "x"
type textarea "my terminal is zsh"
type textarea "x"
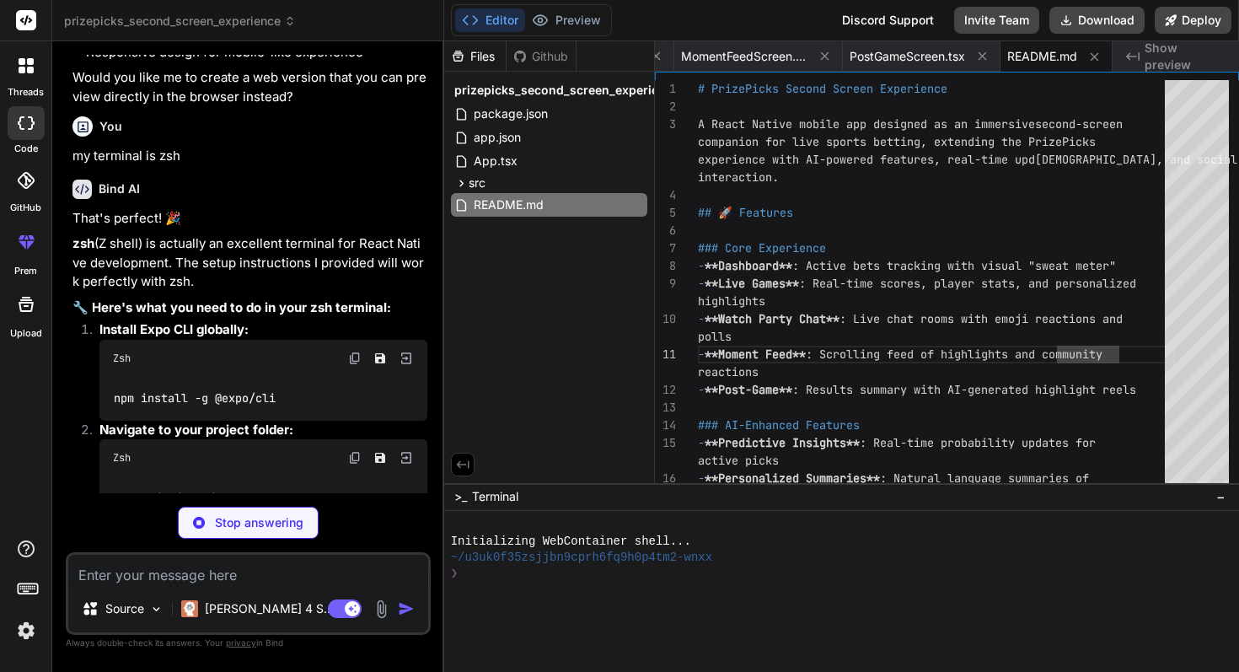
scroll to position [4246, 0]
type textarea "x"
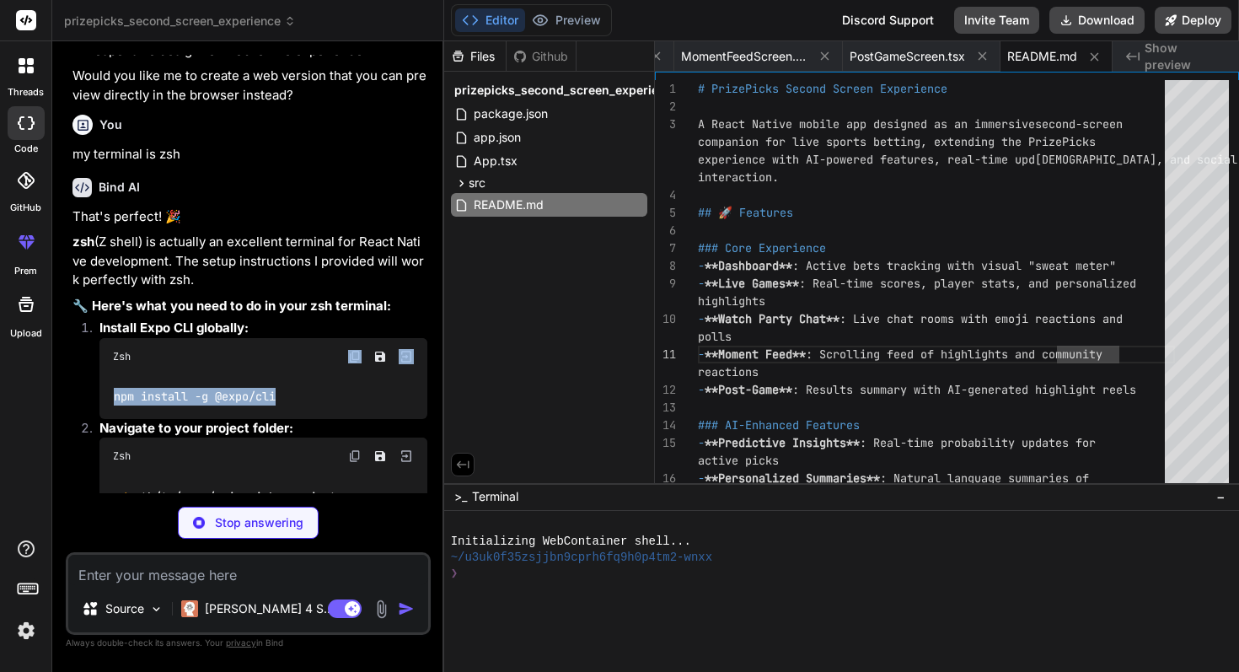
drag, startPoint x: 299, startPoint y: 356, endPoint x: 113, endPoint y: 327, distance: 188.4
click at [113, 338] on div "Zsh npm install -g @expo/cli" at bounding box center [263, 378] width 328 height 81
copy div "npm install -g @expo/cli"
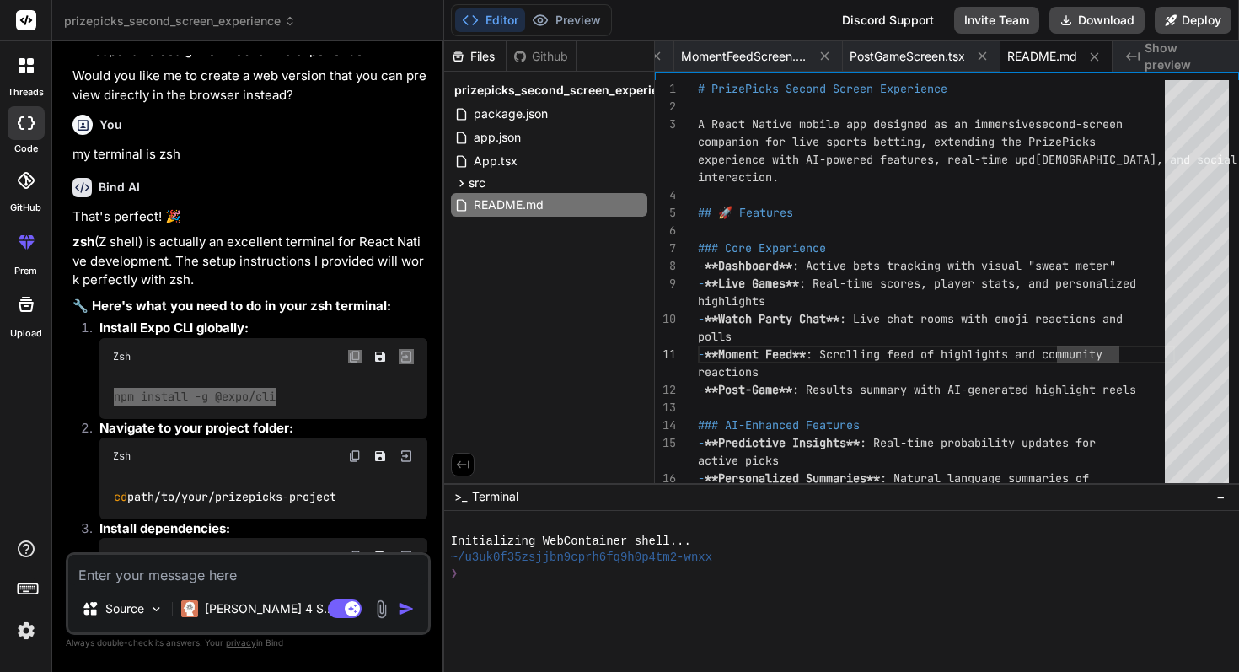
type textarea "x"
click at [543, 64] on div "Files Github" at bounding box center [510, 56] width 132 height 30
click at [543, 56] on div "Github" at bounding box center [540, 56] width 69 height 17
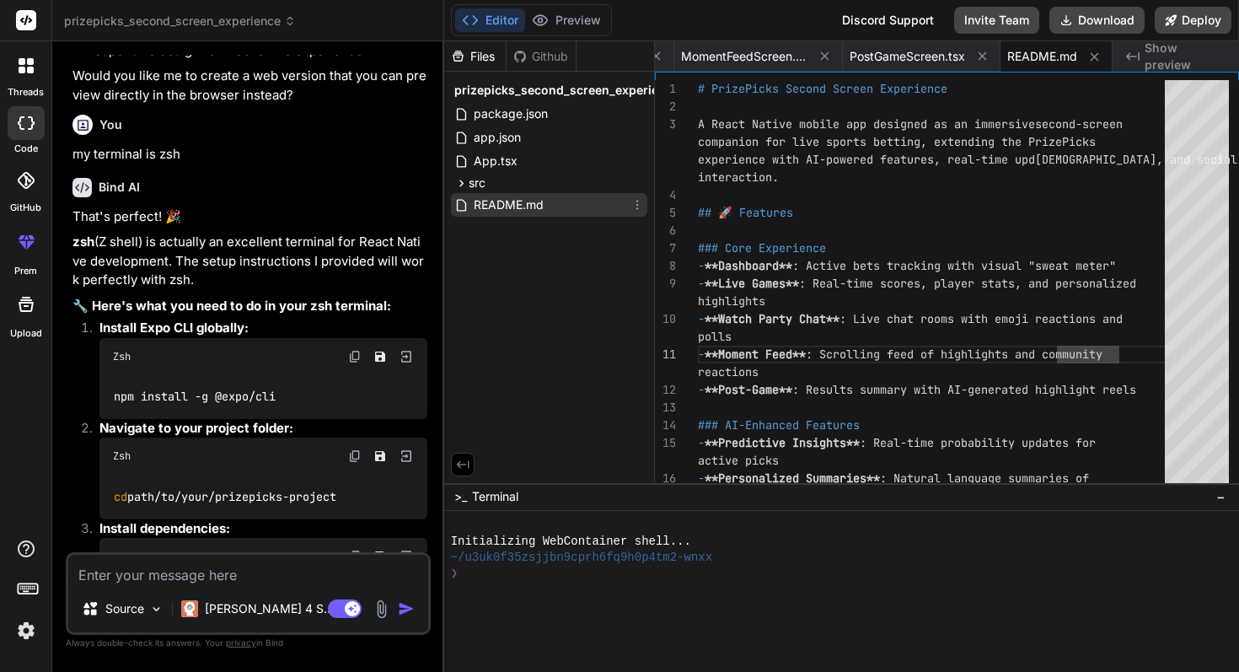
click at [528, 195] on span "README.md" at bounding box center [508, 205] width 73 height 20
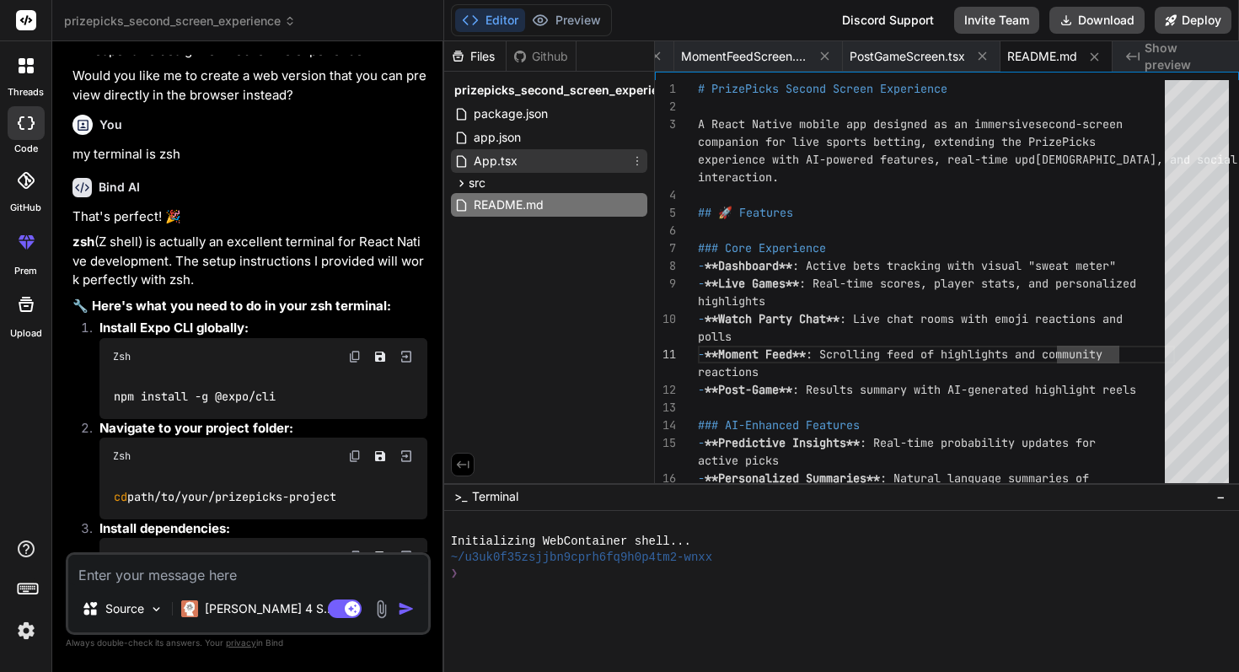
click at [527, 163] on div "App.tsx" at bounding box center [549, 161] width 196 height 24
type textarea "}"
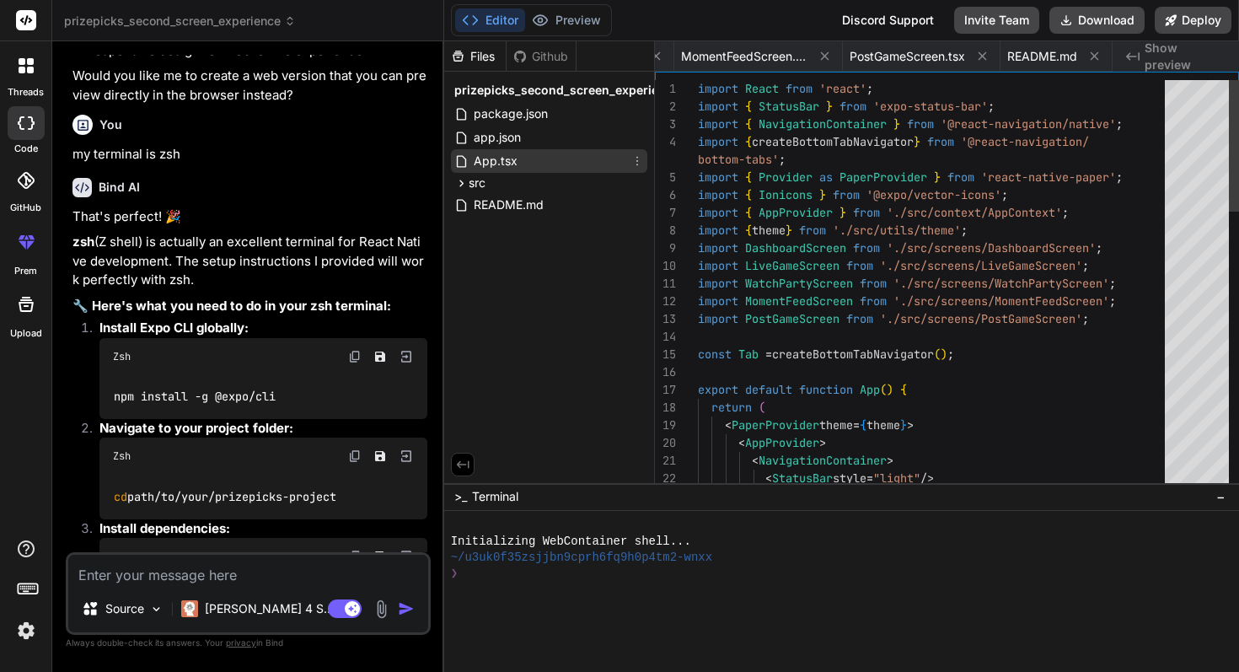
scroll to position [18, 0]
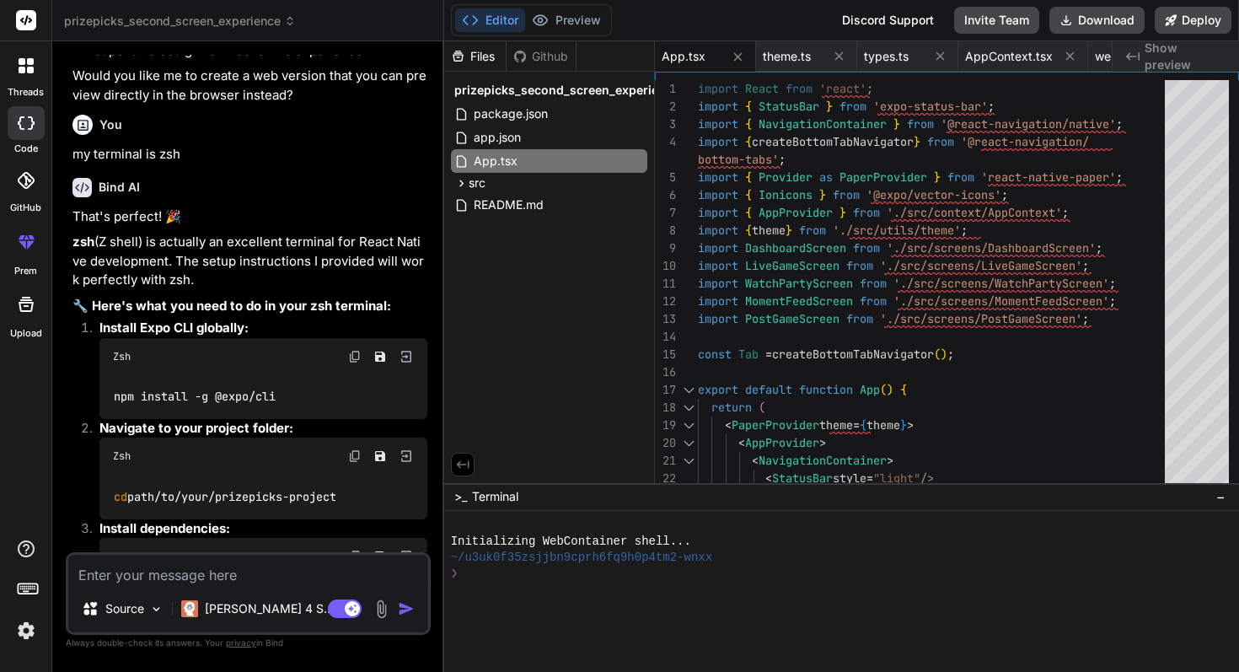
click at [536, 49] on div "Github" at bounding box center [540, 56] width 69 height 17
click at [1195, 22] on button "Deploy" at bounding box center [1192, 20] width 77 height 27
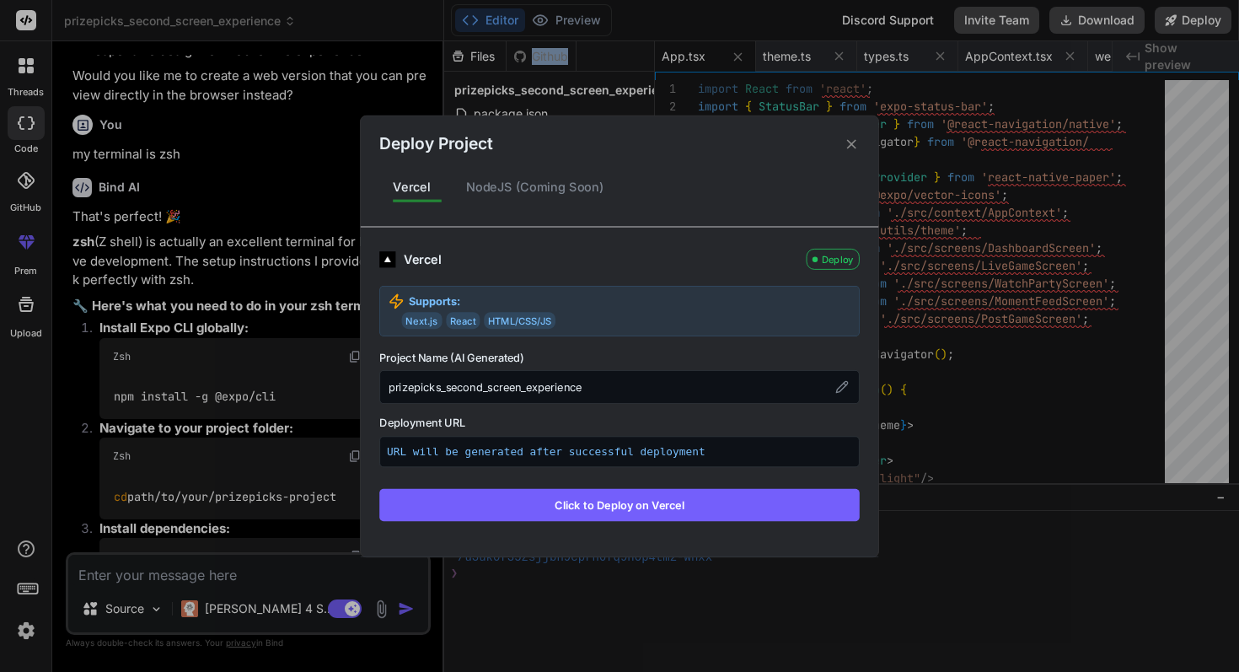
click at [614, 501] on button "Click to Deploy on Vercel" at bounding box center [619, 504] width 480 height 32
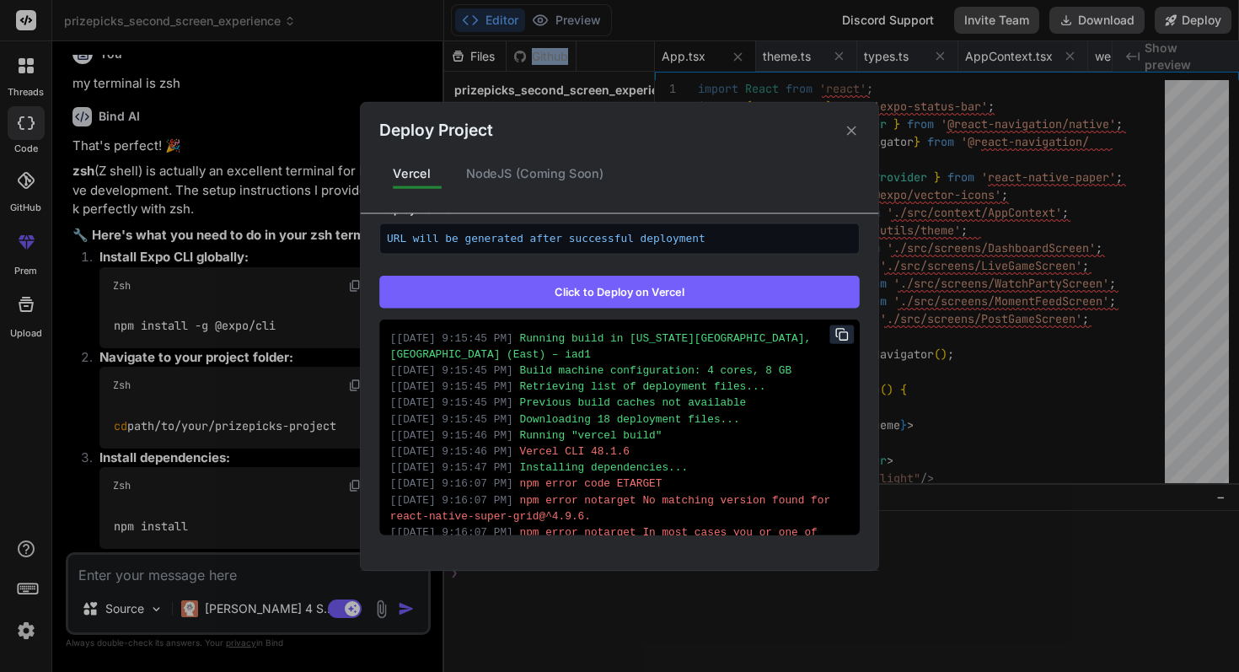
scroll to position [303, 0]
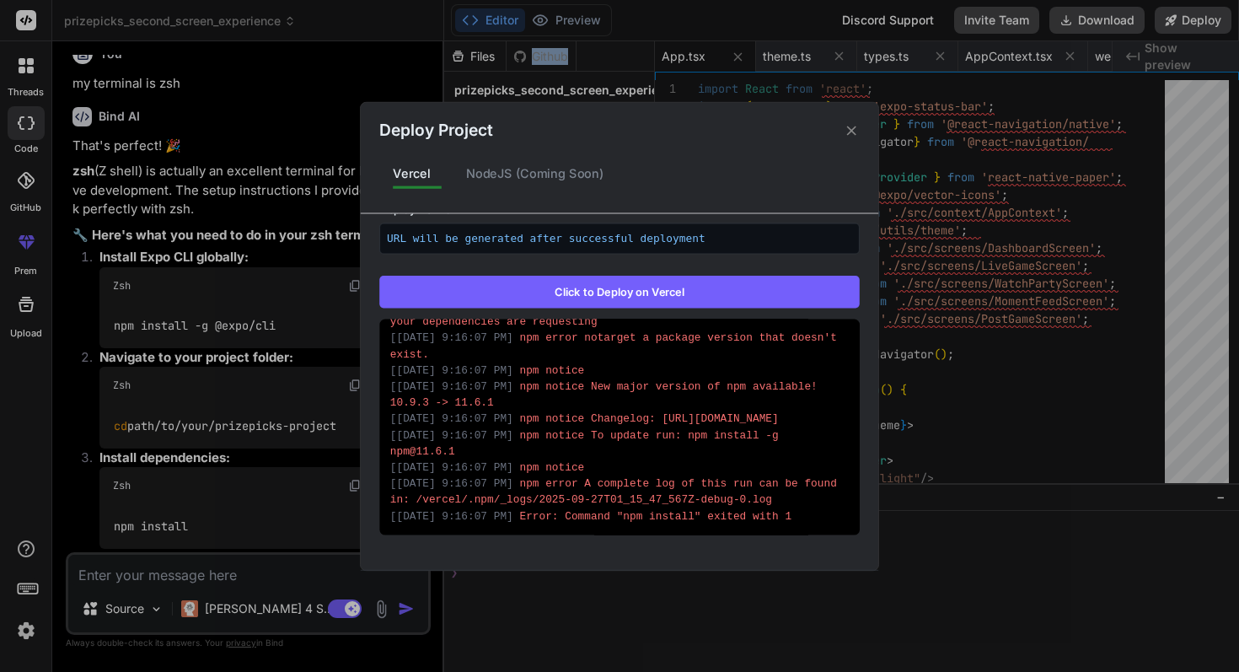
click at [639, 294] on button "Click to Deploy on Vercel" at bounding box center [619, 292] width 480 height 32
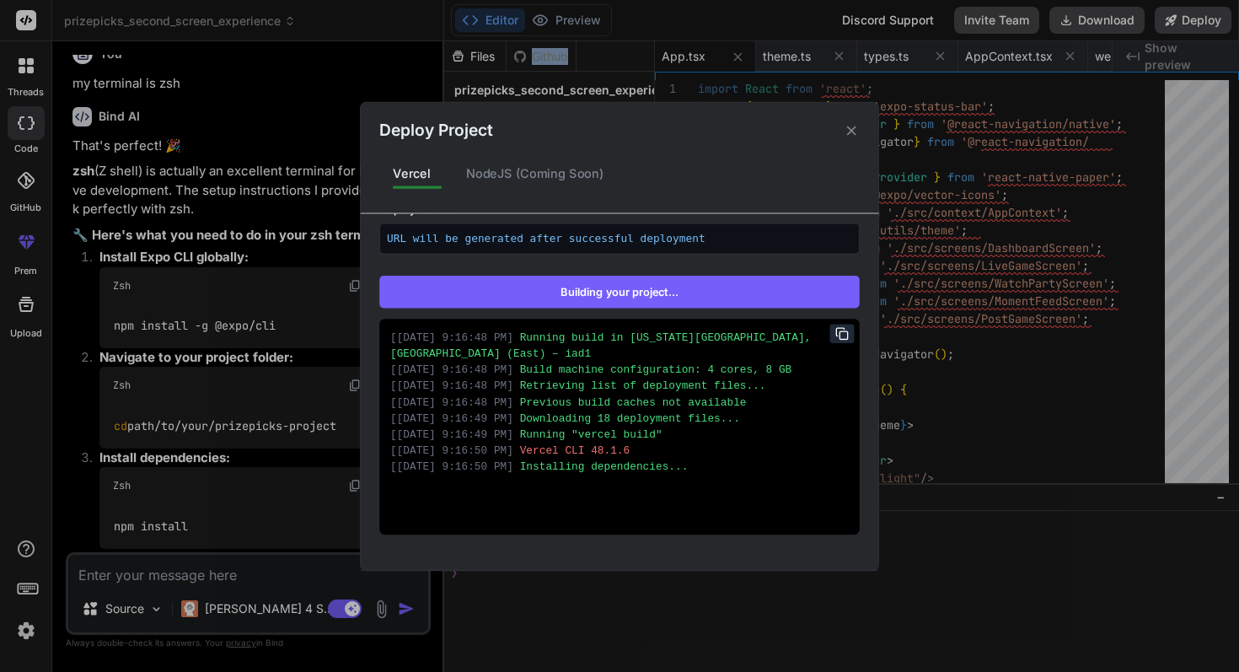
scroll to position [249, 0]
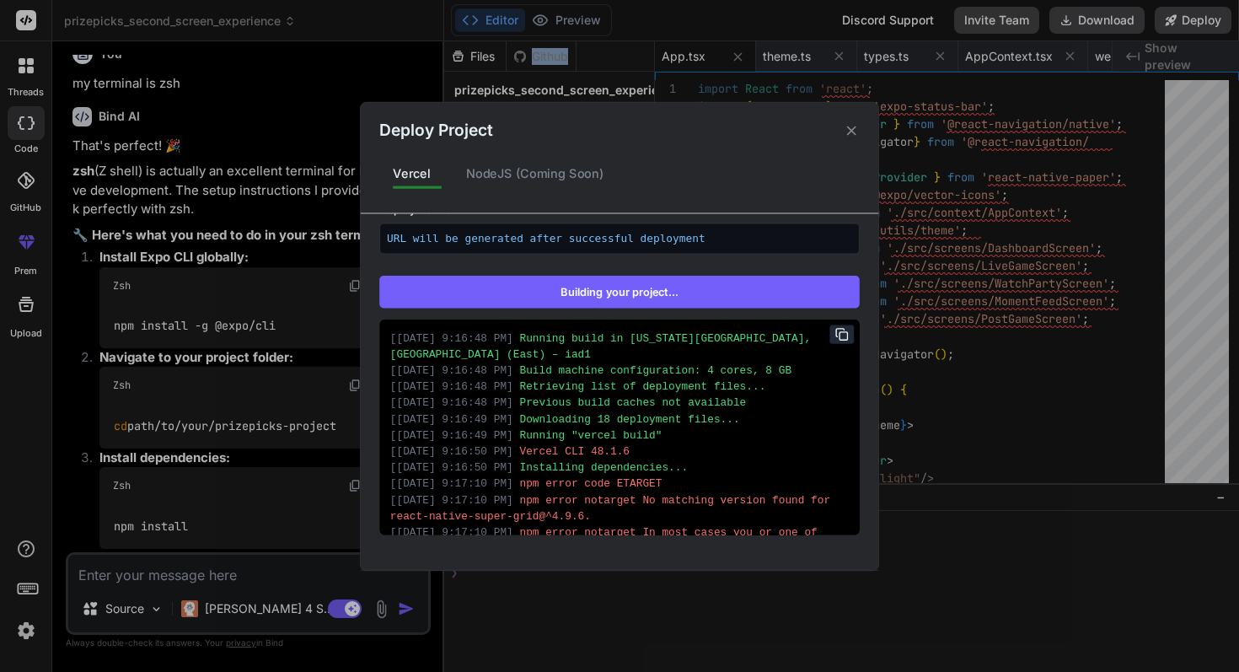
type textarea "x"
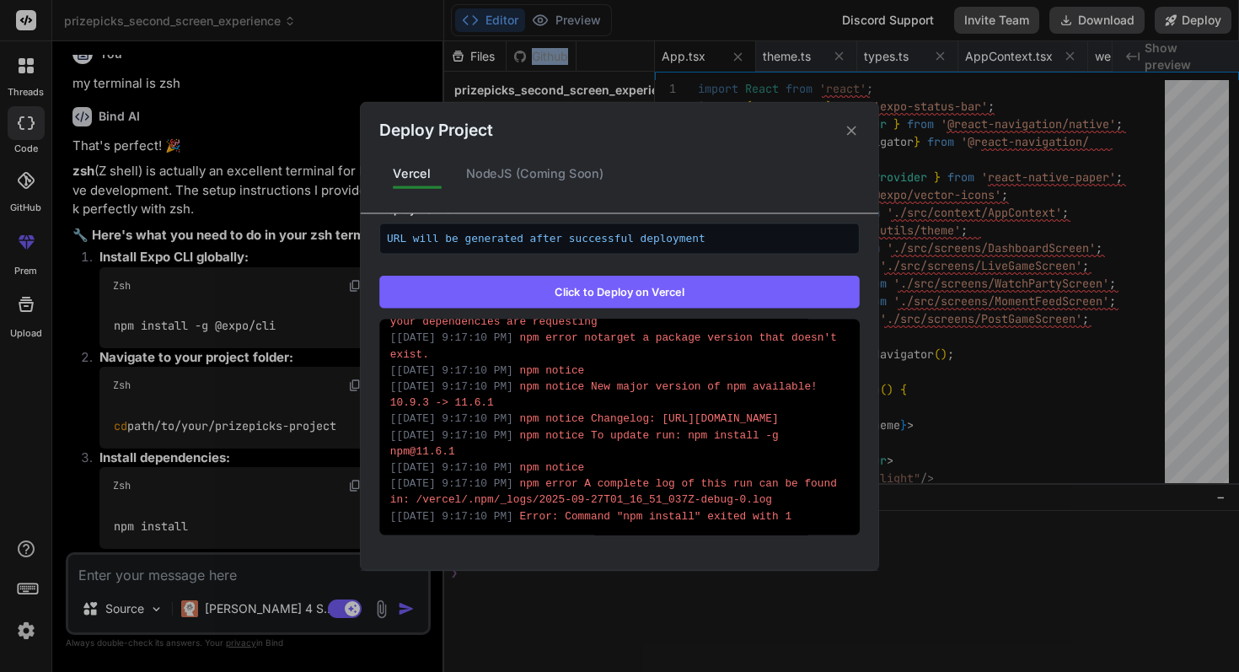
scroll to position [303, 0]
click at [854, 131] on icon at bounding box center [851, 130] width 16 height 16
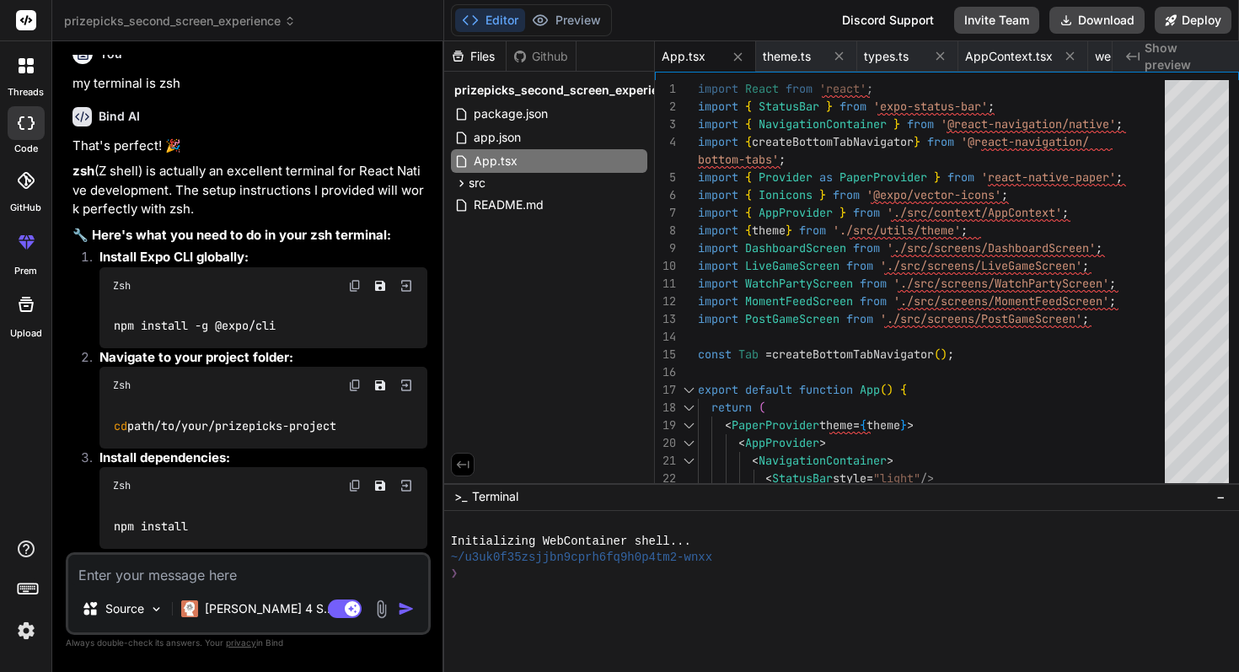
click at [233, 585] on div "Source Claude 4 S.. Agent Mode. When this toggle is activated, AI automatically…" at bounding box center [248, 593] width 365 height 83
click at [235, 577] on textarea at bounding box center [248, 569] width 360 height 30
type textarea "a"
type textarea "x"
type textarea "ar"
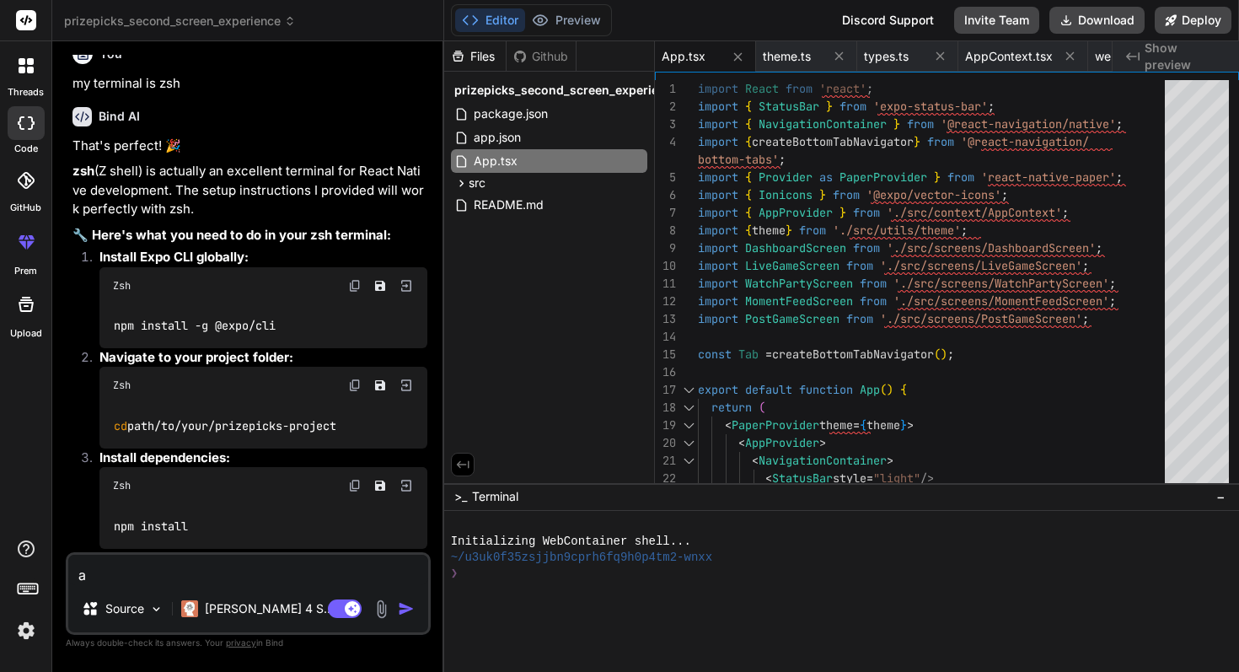
type textarea "x"
type textarea "are"
type textarea "x"
type textarea "are"
type textarea "x"
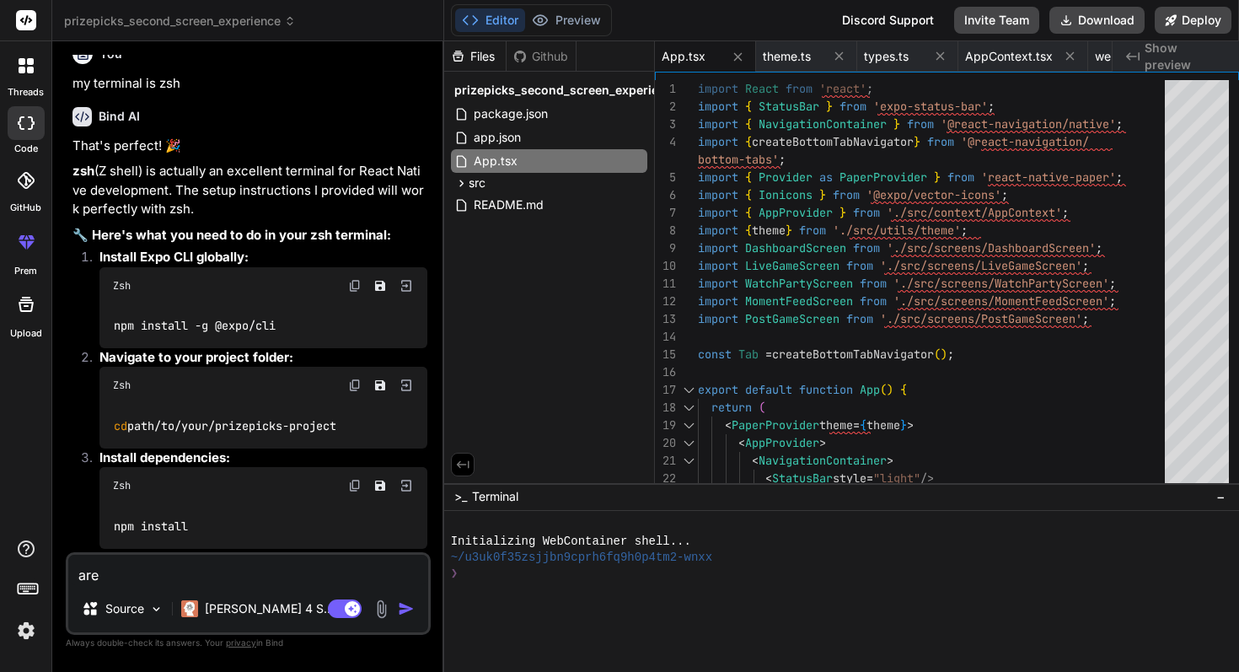
type textarea "are t"
type textarea "x"
type textarea "are th"
type textarea "x"
type textarea "are the"
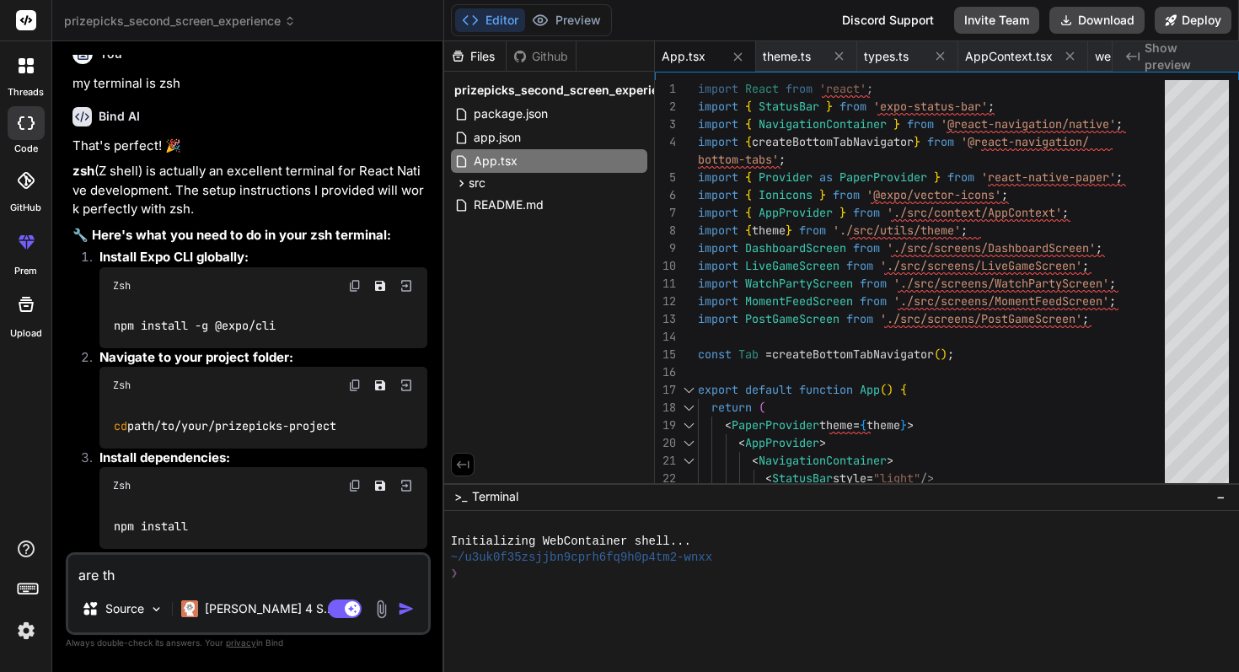
type textarea "x"
type textarea "are ther"
type textarea "x"
type textarea "are there"
type textarea "x"
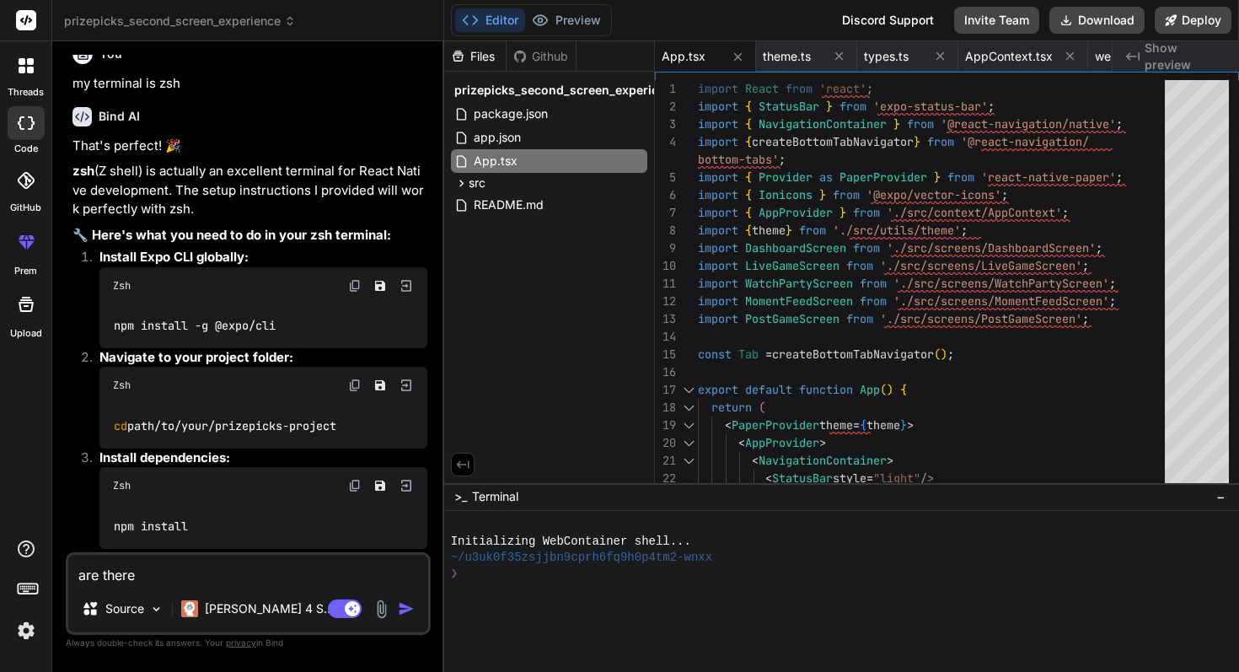
type textarea "are there"
type textarea "x"
type textarea "are there e"
type textarea "x"
type textarea "are there er"
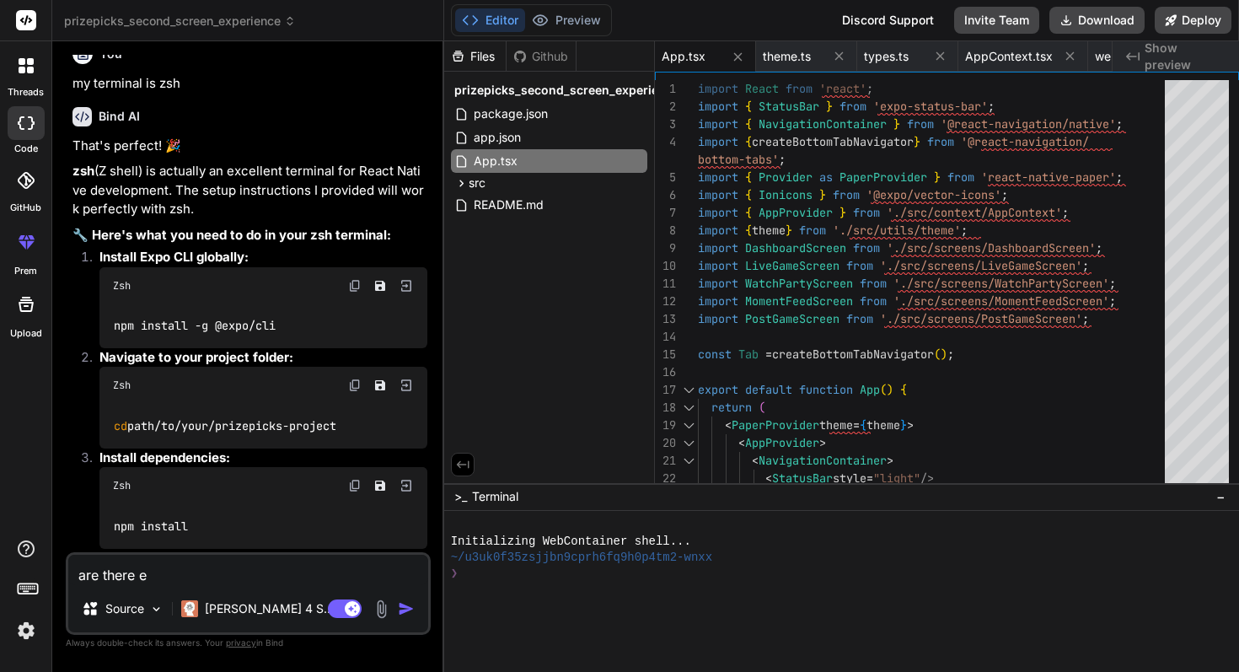
type textarea "x"
type textarea "are there err"
type textarea "x"
type textarea "are there [PERSON_NAME]"
type textarea "x"
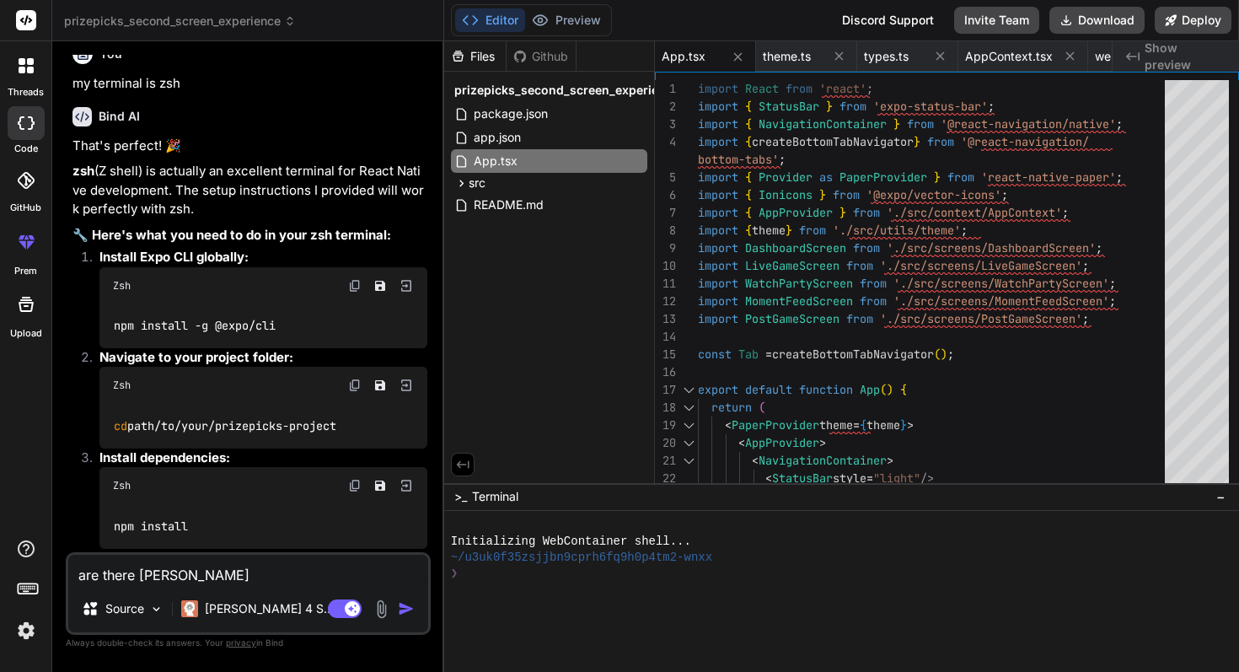
type textarea "are there error"
type textarea "x"
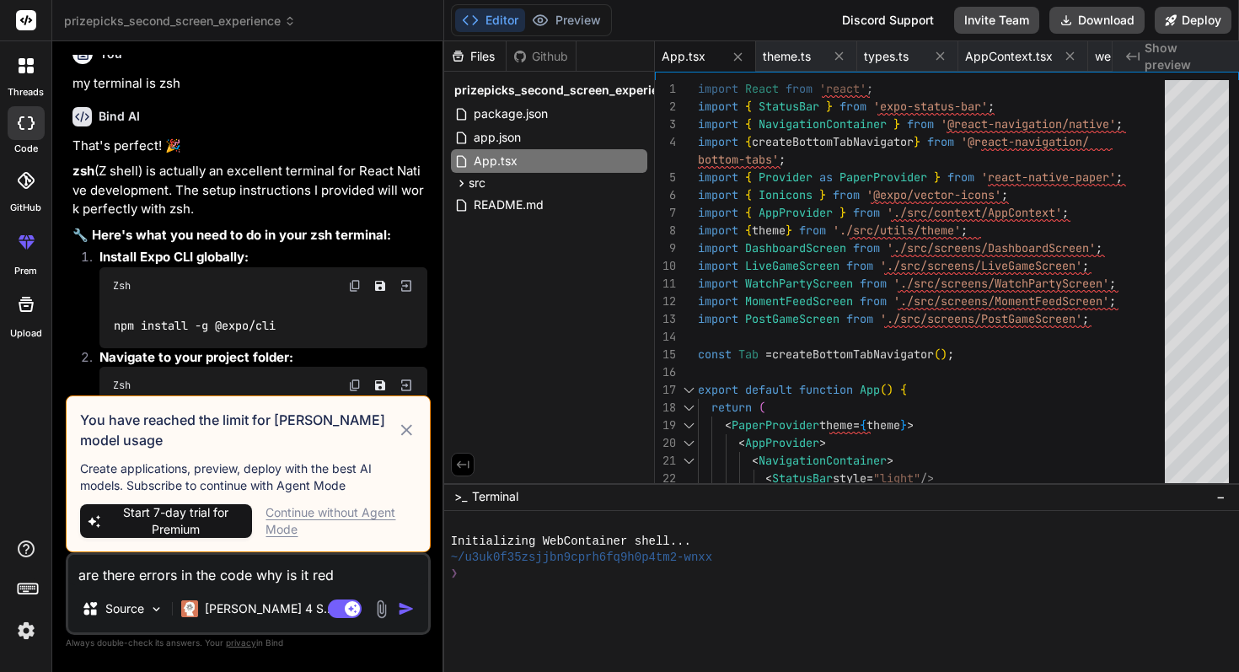
click at [317, 512] on div "Continue without Agent Mode" at bounding box center [340, 521] width 150 height 34
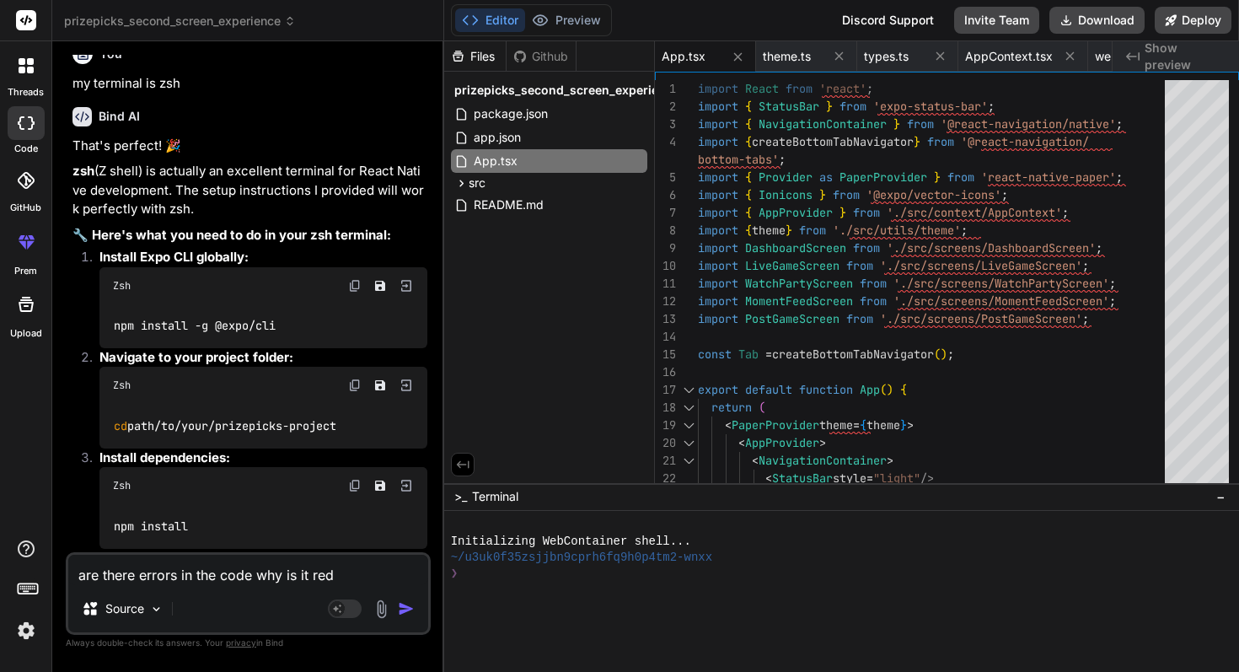
click at [409, 606] on img "button" at bounding box center [406, 608] width 17 height 17
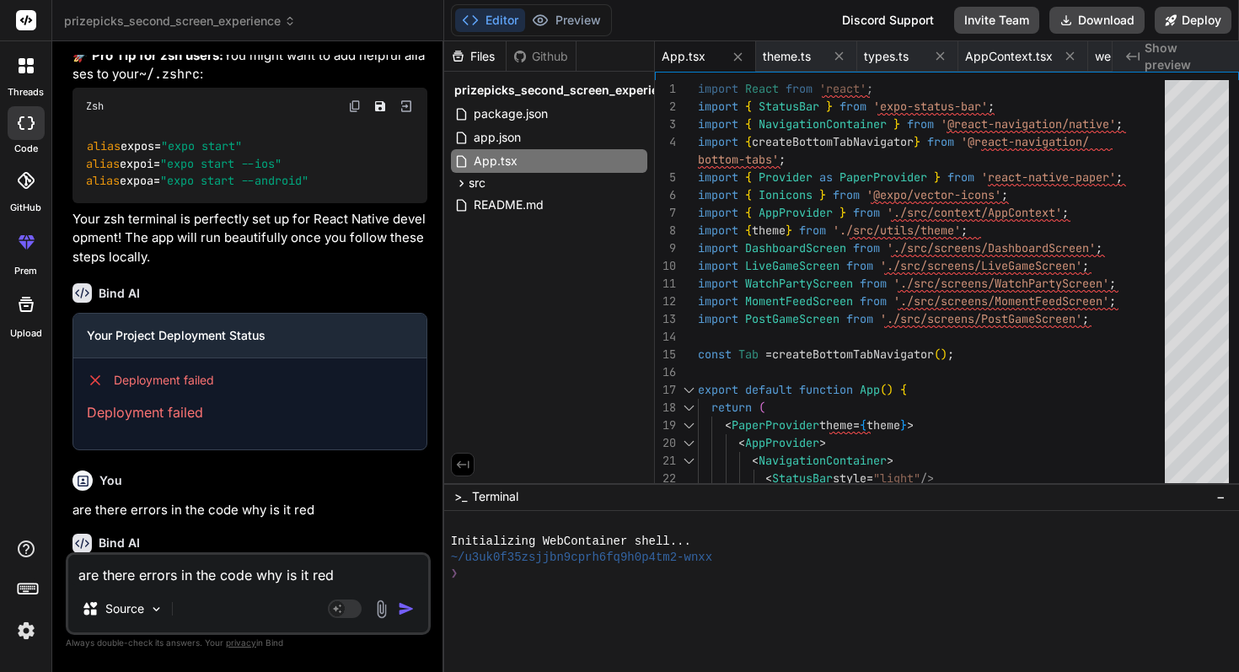
scroll to position [5185, 0]
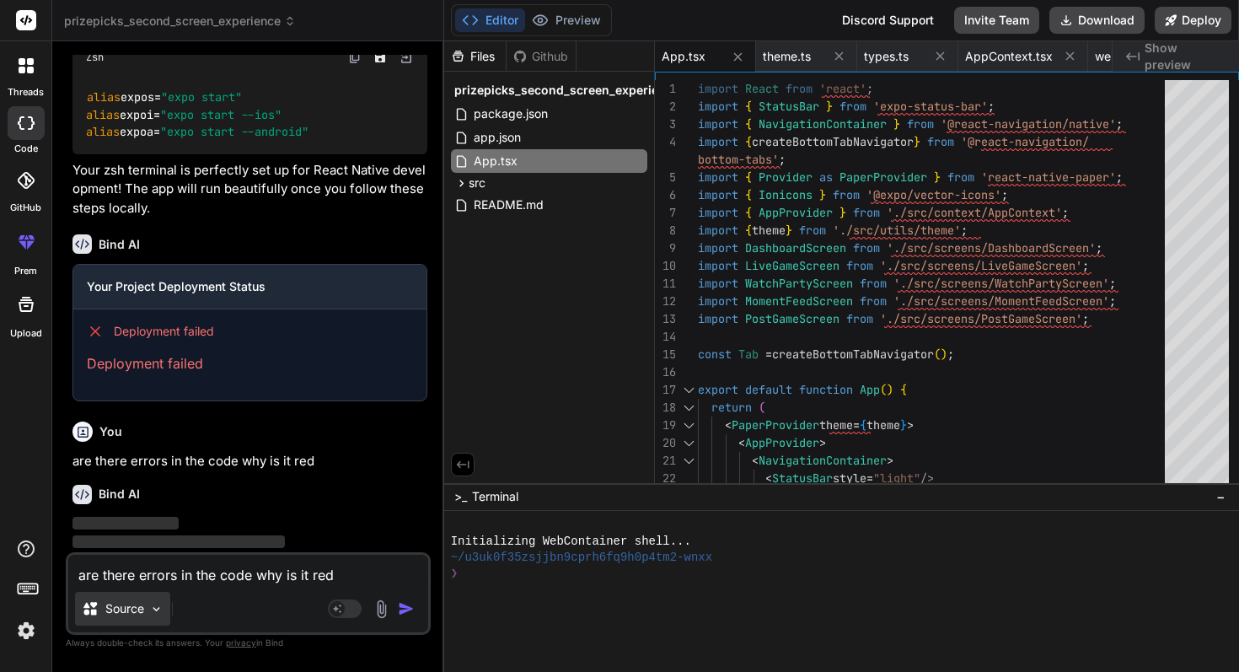
click at [143, 597] on div "Source" at bounding box center [122, 608] width 95 height 34
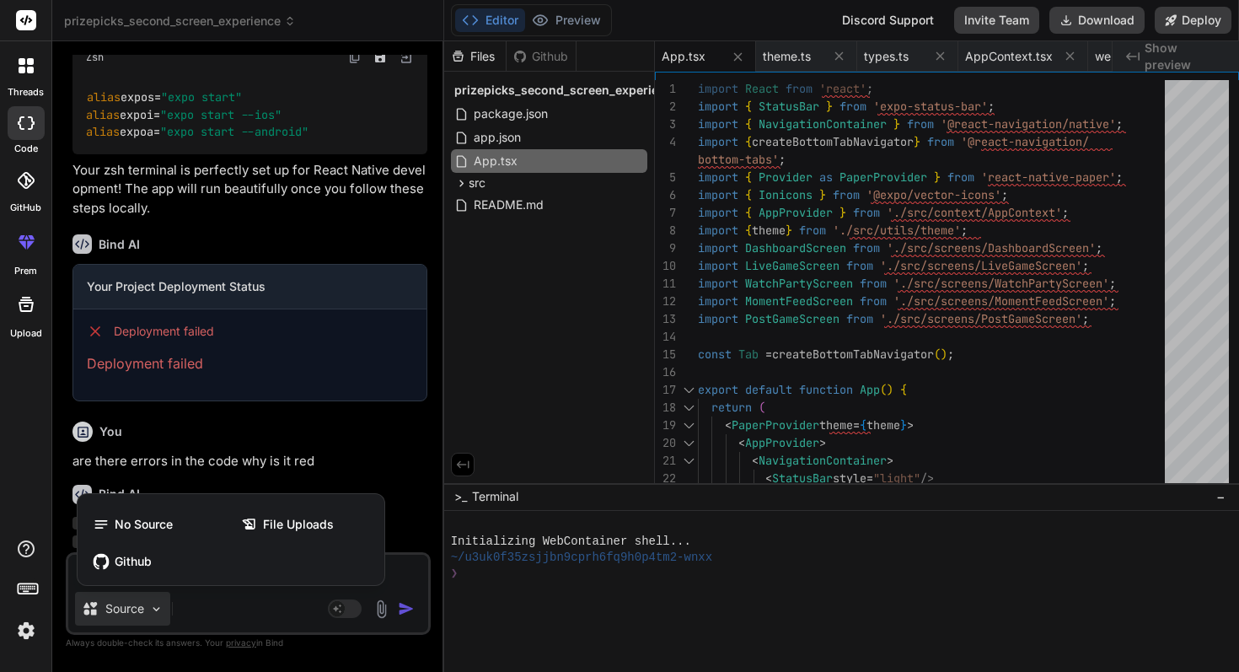
click at [150, 606] on div at bounding box center [619, 336] width 1239 height 672
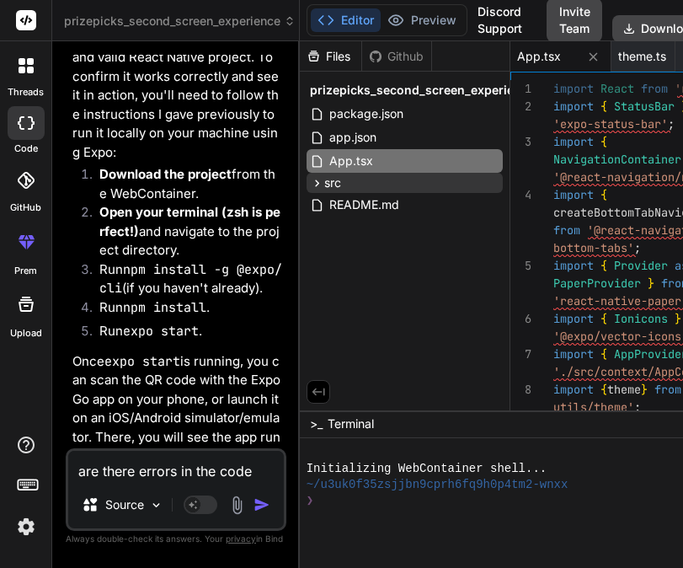
scroll to position [8984, 0]
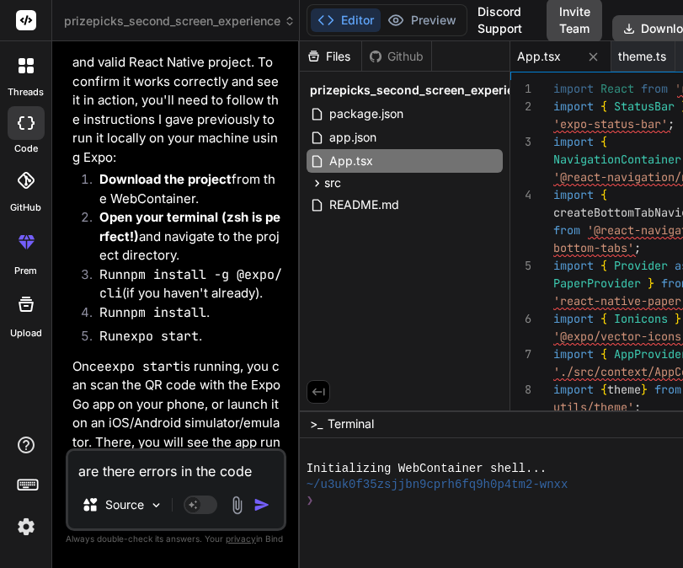
click at [224, 473] on textarea "are there errors in the code why is it red" at bounding box center [176, 466] width 216 height 30
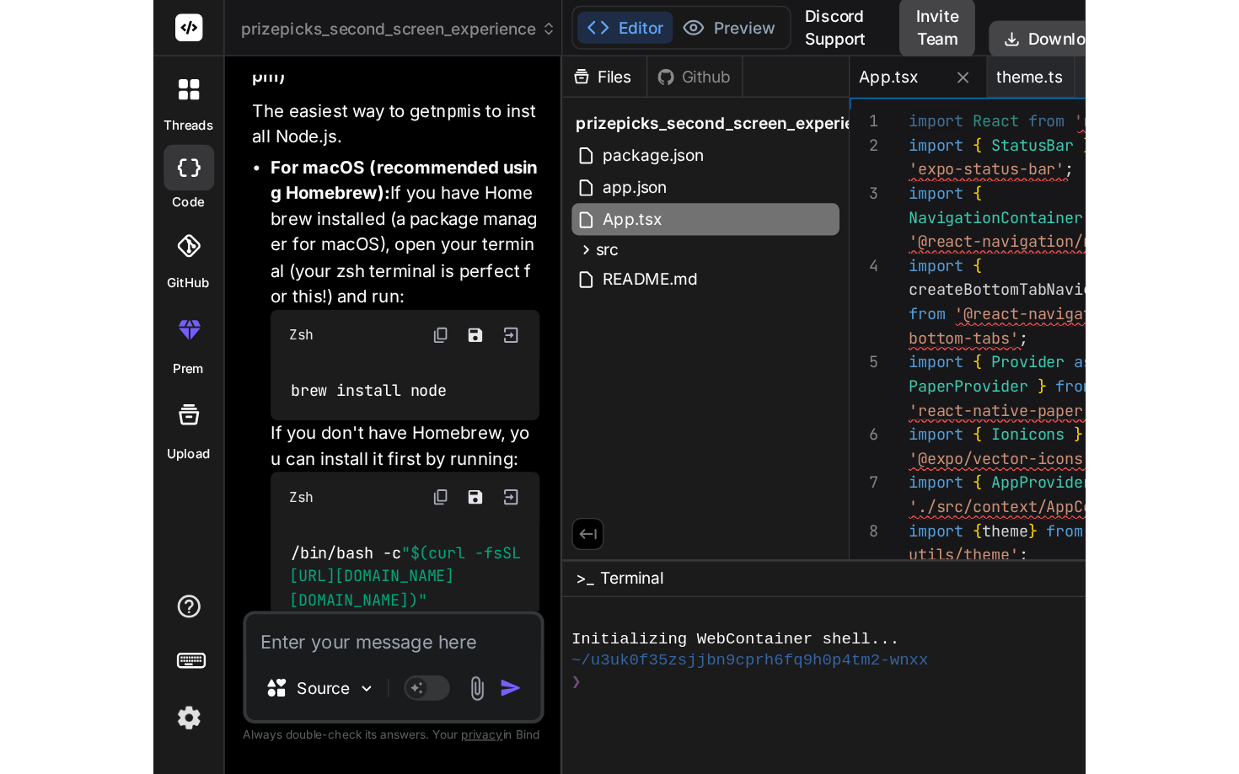
scroll to position [10126, 0]
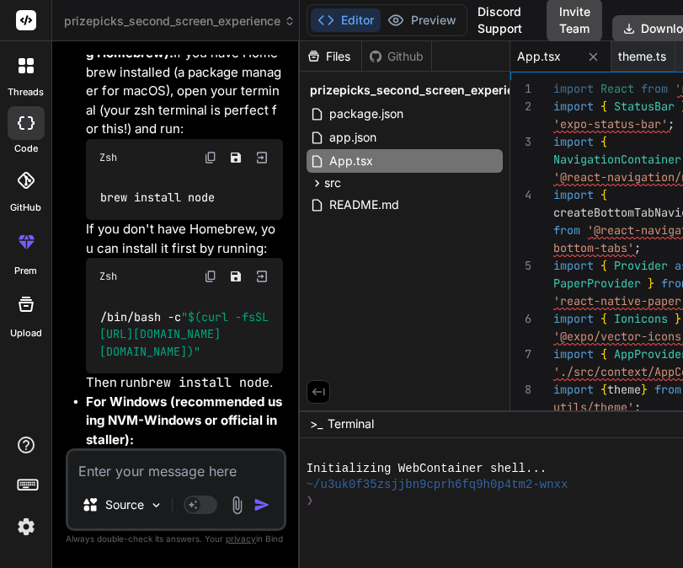
click at [207, 271] on img at bounding box center [210, 276] width 13 height 13
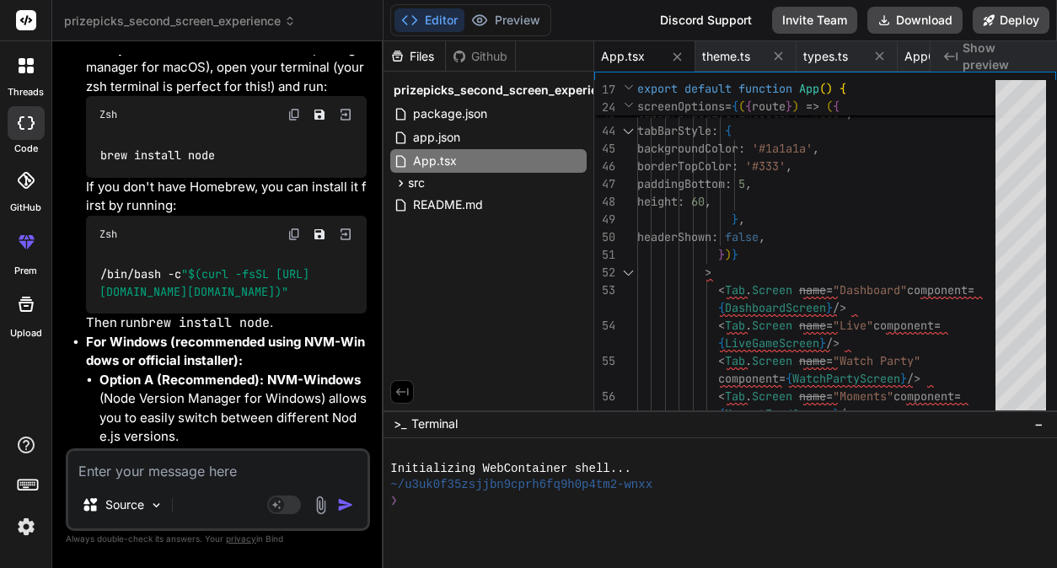
scroll to position [8007, 0]
click at [296, 122] on img at bounding box center [293, 115] width 13 height 13
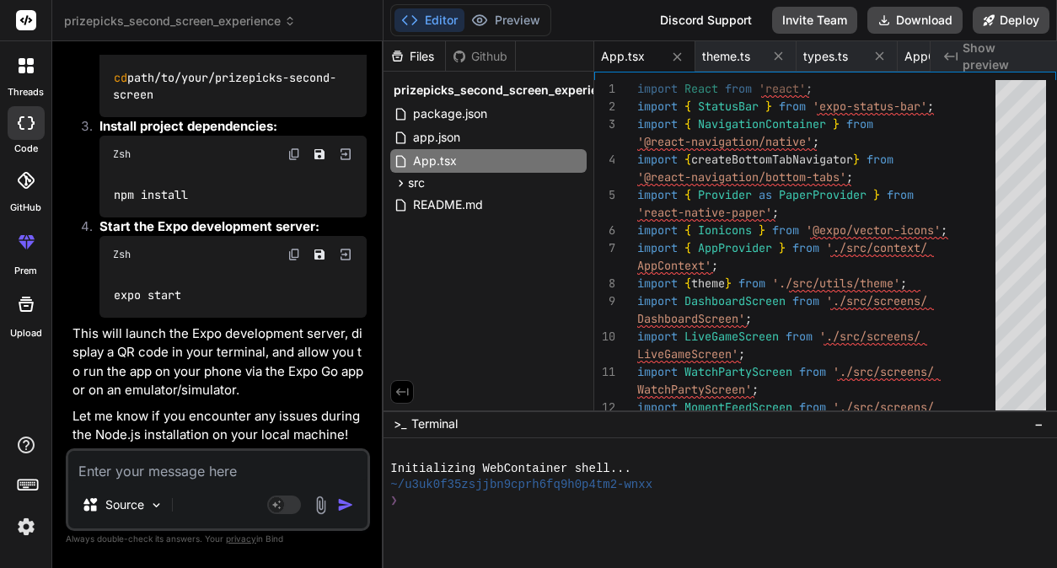
scroll to position [9582, 0]
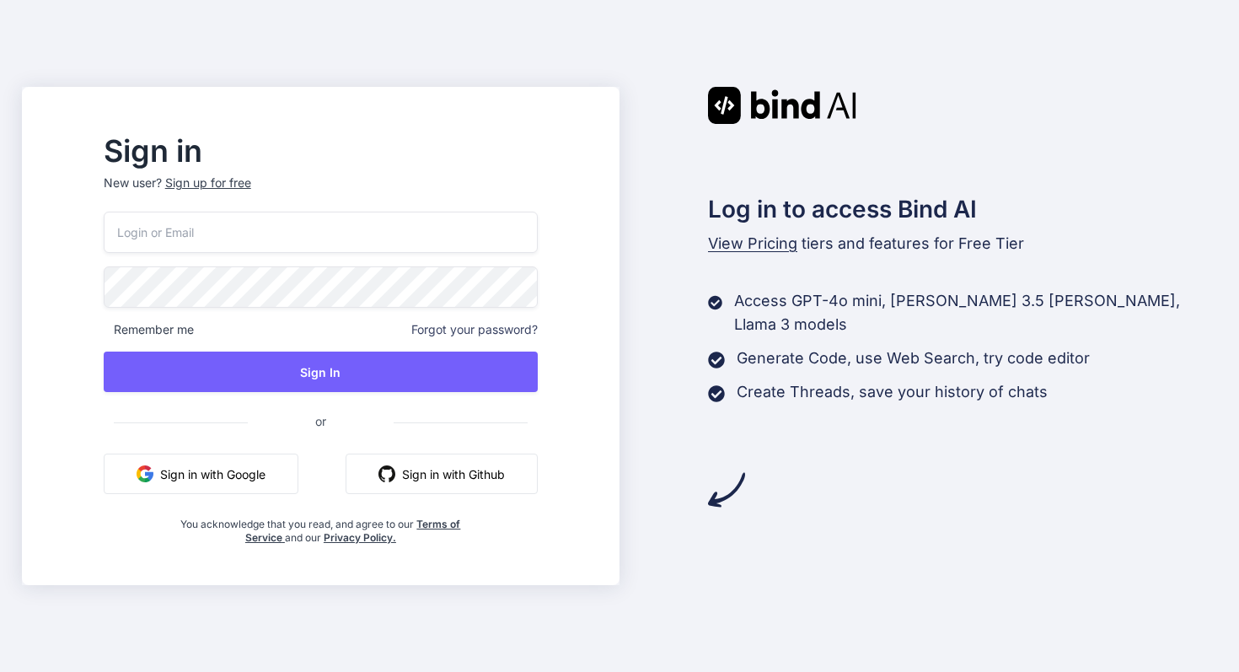
click at [307, 251] on input "email" at bounding box center [321, 231] width 434 height 41
click at [291, 475] on button "Sign in with Google" at bounding box center [201, 473] width 195 height 40
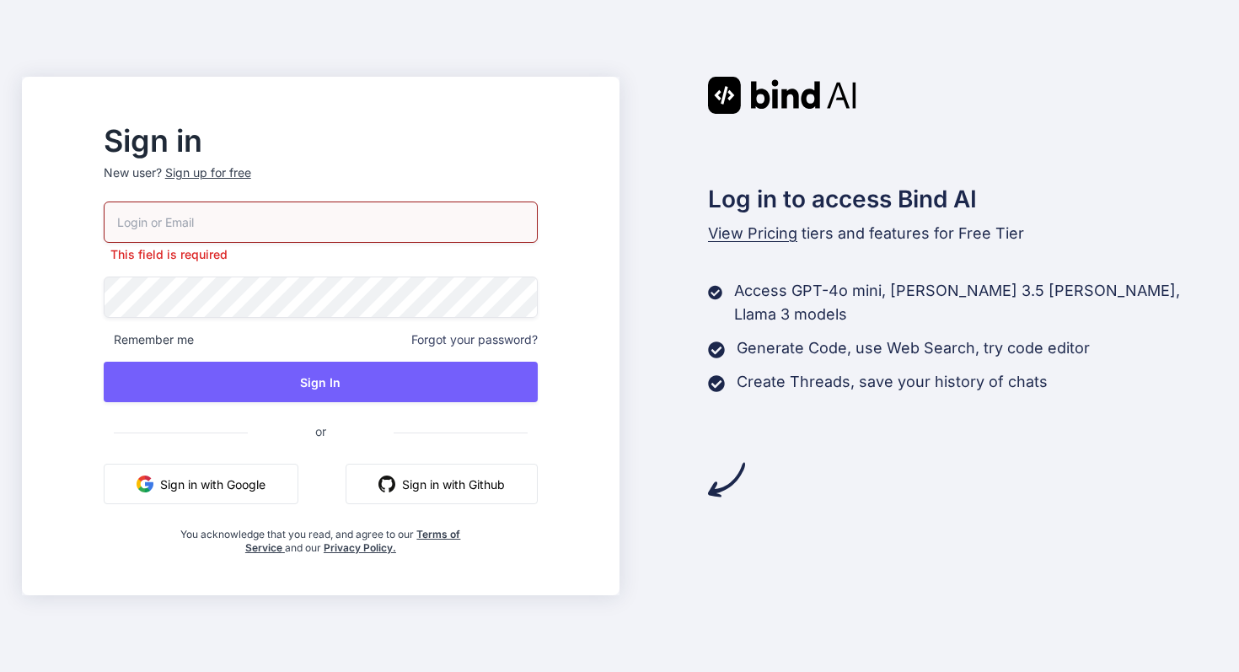
click at [266, 226] on input "email" at bounding box center [321, 221] width 434 height 41
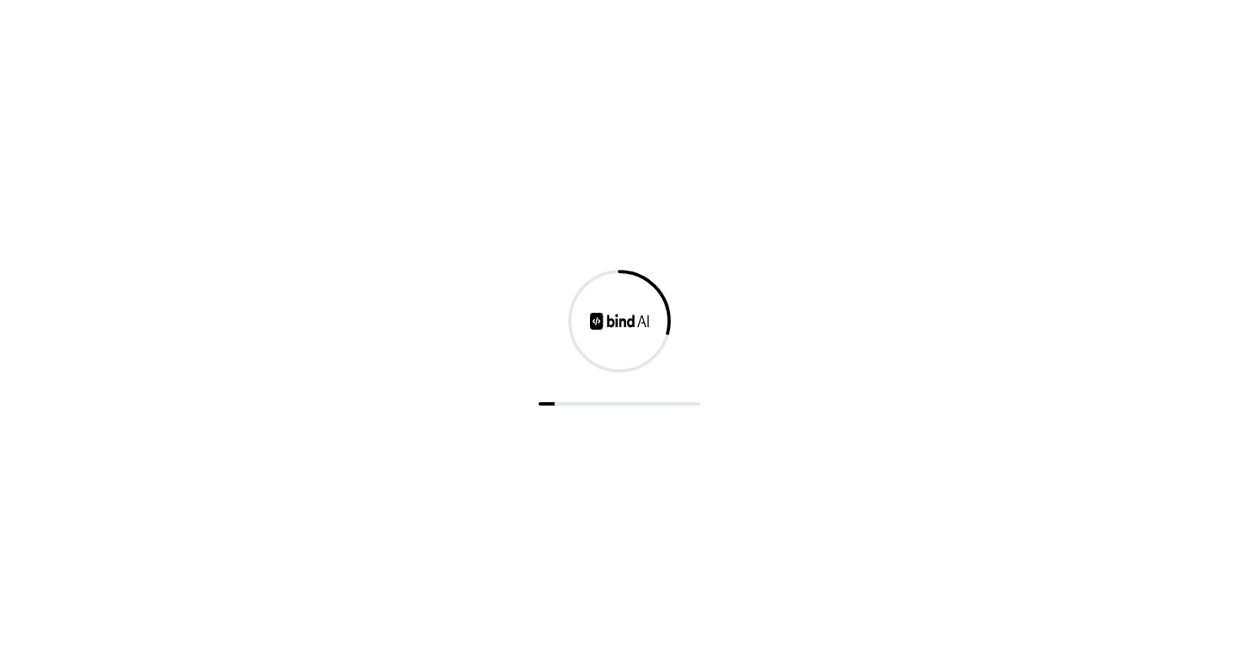
click at [271, 472] on div at bounding box center [619, 336] width 1239 height 672
